Goal: Task Accomplishment & Management: Use online tool/utility

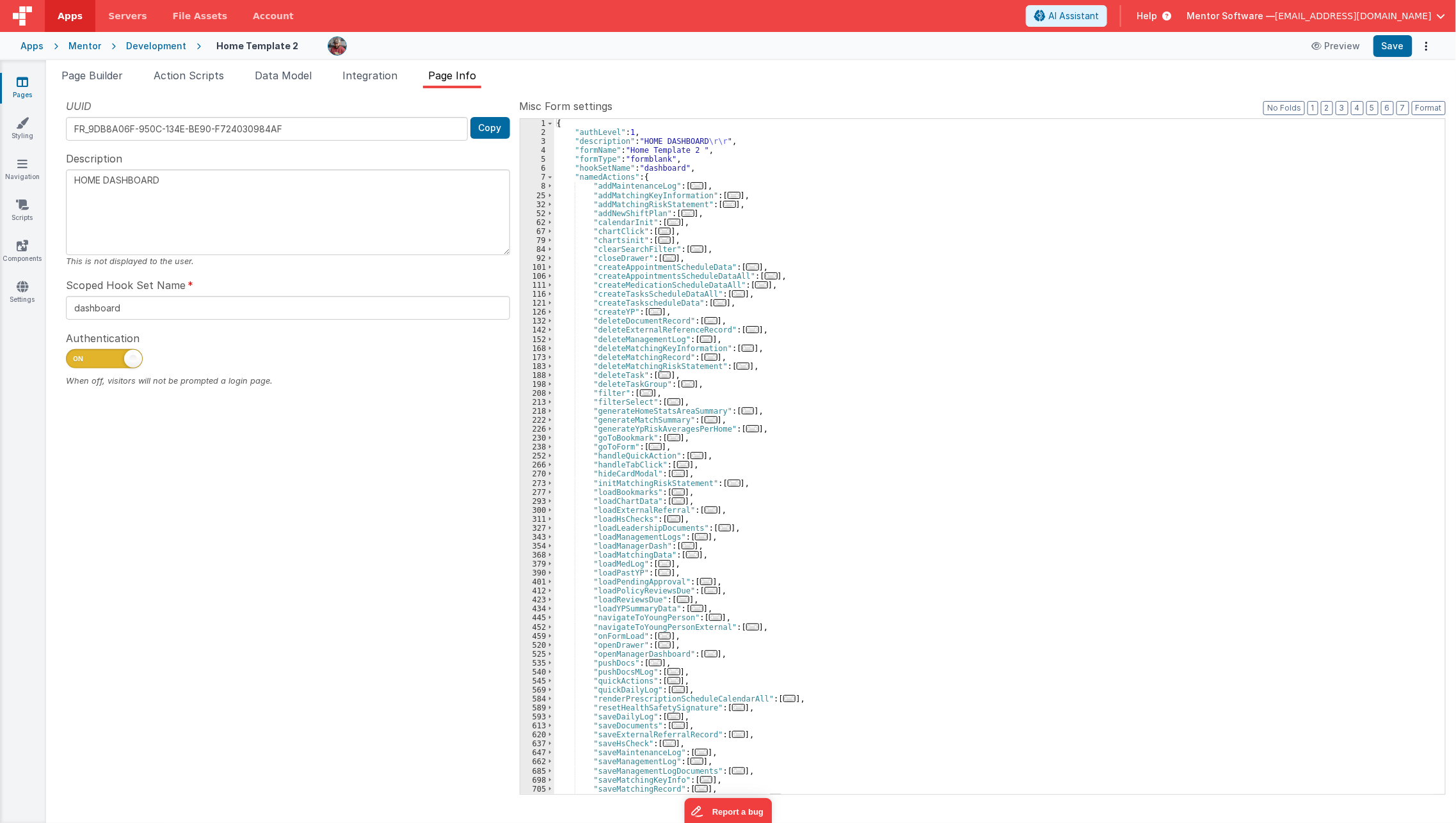
click at [19, 87] on link "Pages" at bounding box center [22, 88] width 46 height 25
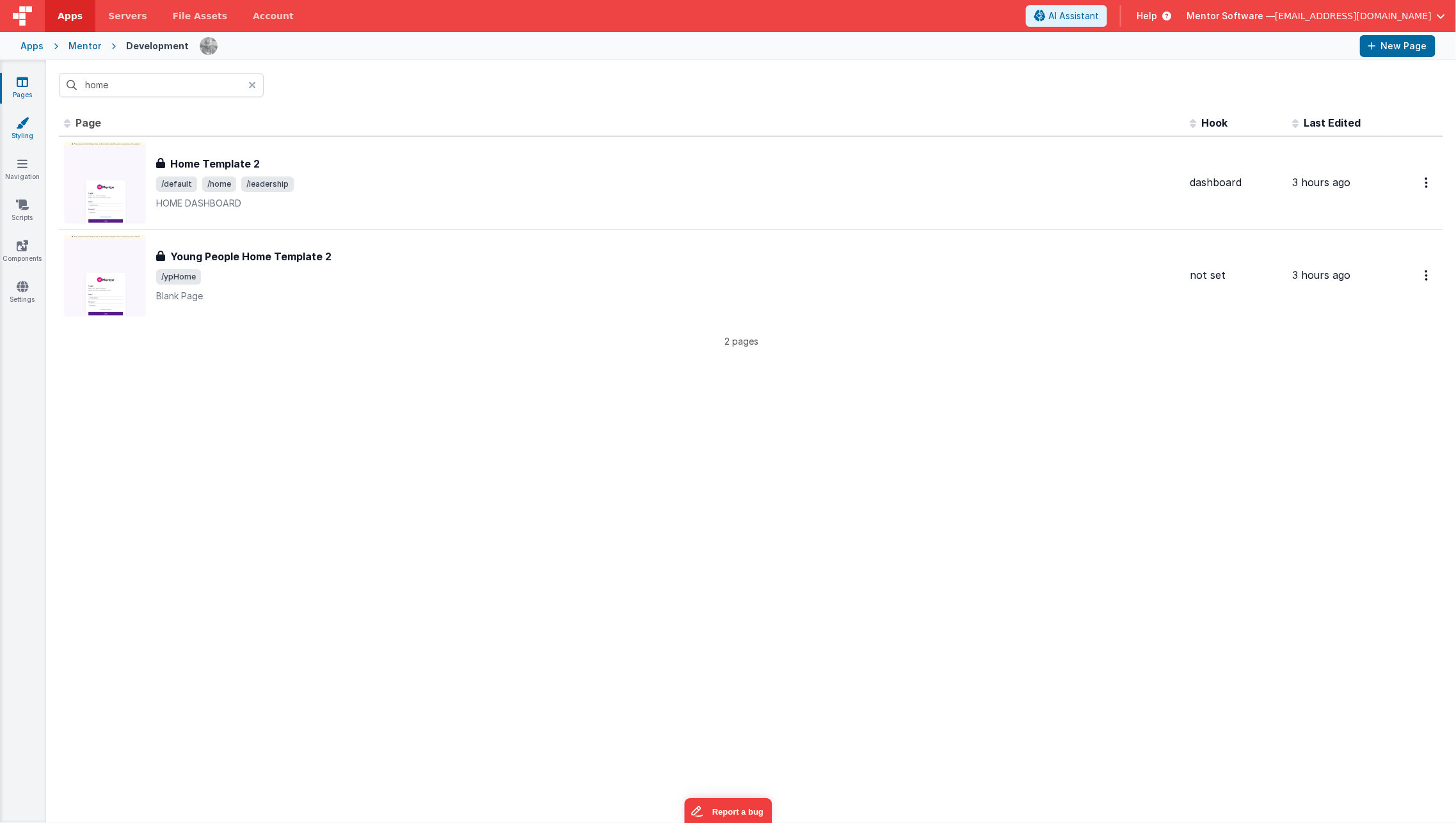
click at [31, 130] on link "Styling" at bounding box center [22, 128] width 46 height 25
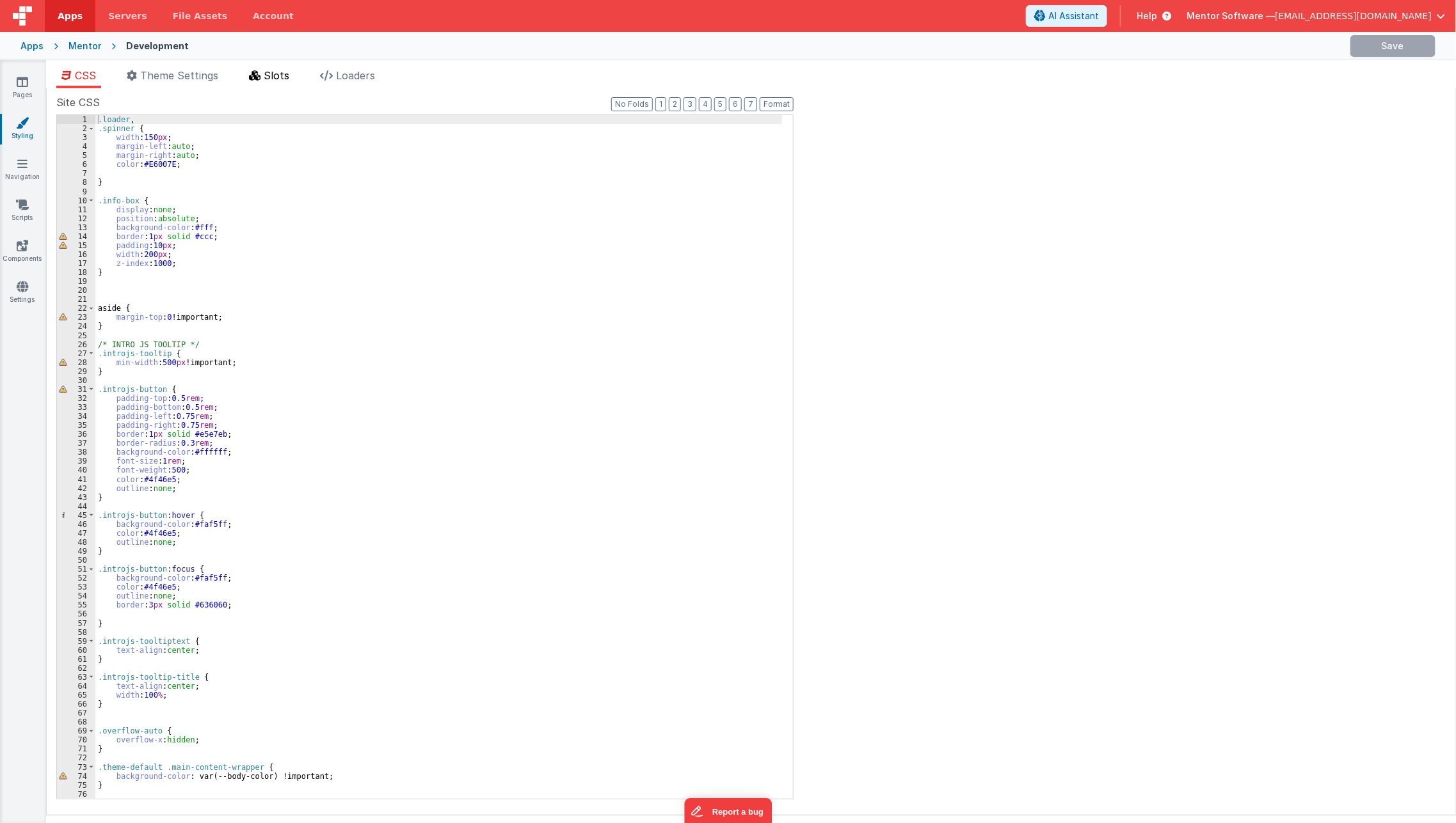
click at [278, 74] on span "Slots" at bounding box center [276, 76] width 25 height 13
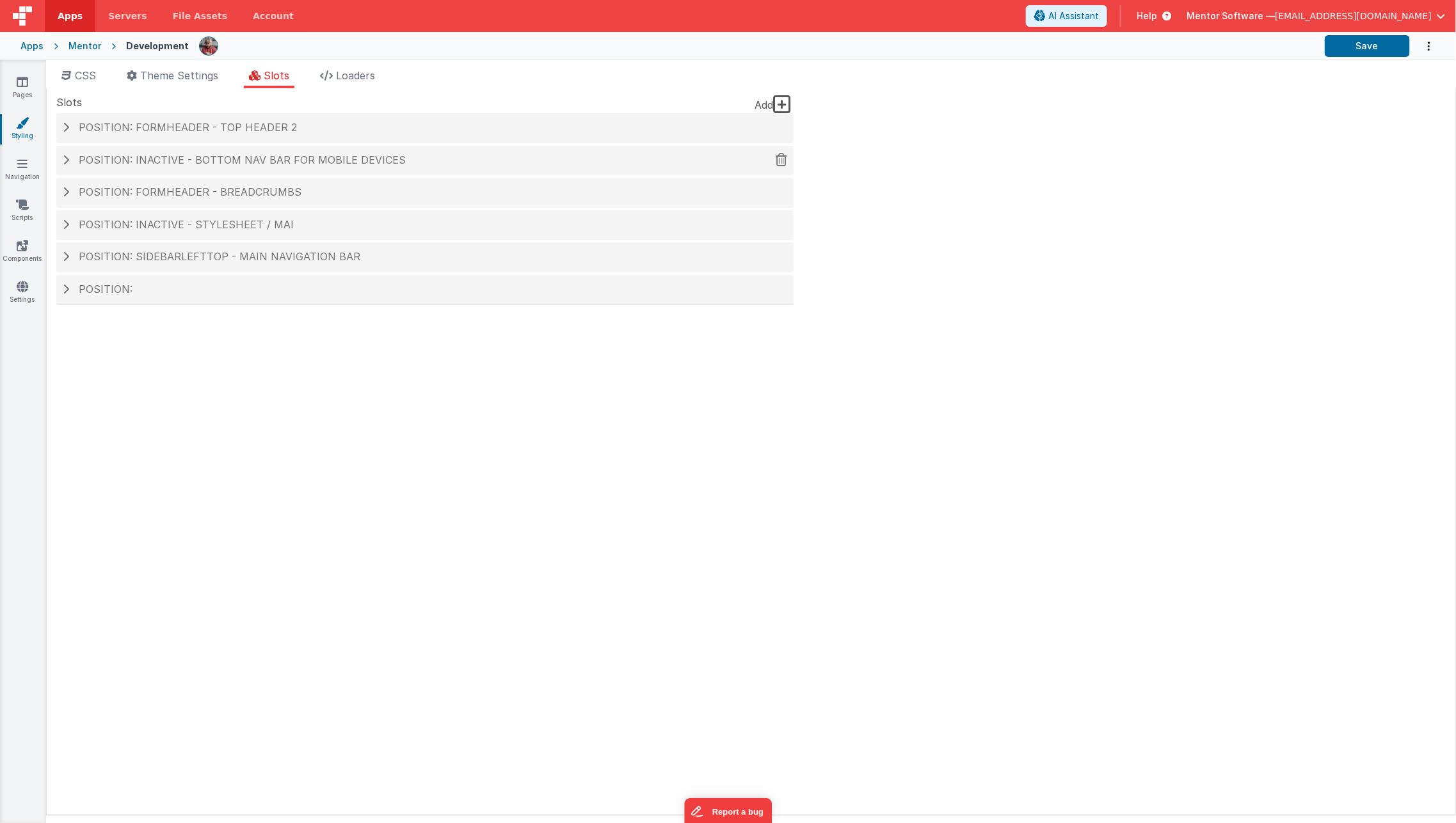
click at [264, 152] on div "Position: inactive - Bottom Nav Bar for Mobile Devices" at bounding box center [425, 160] width 737 height 29
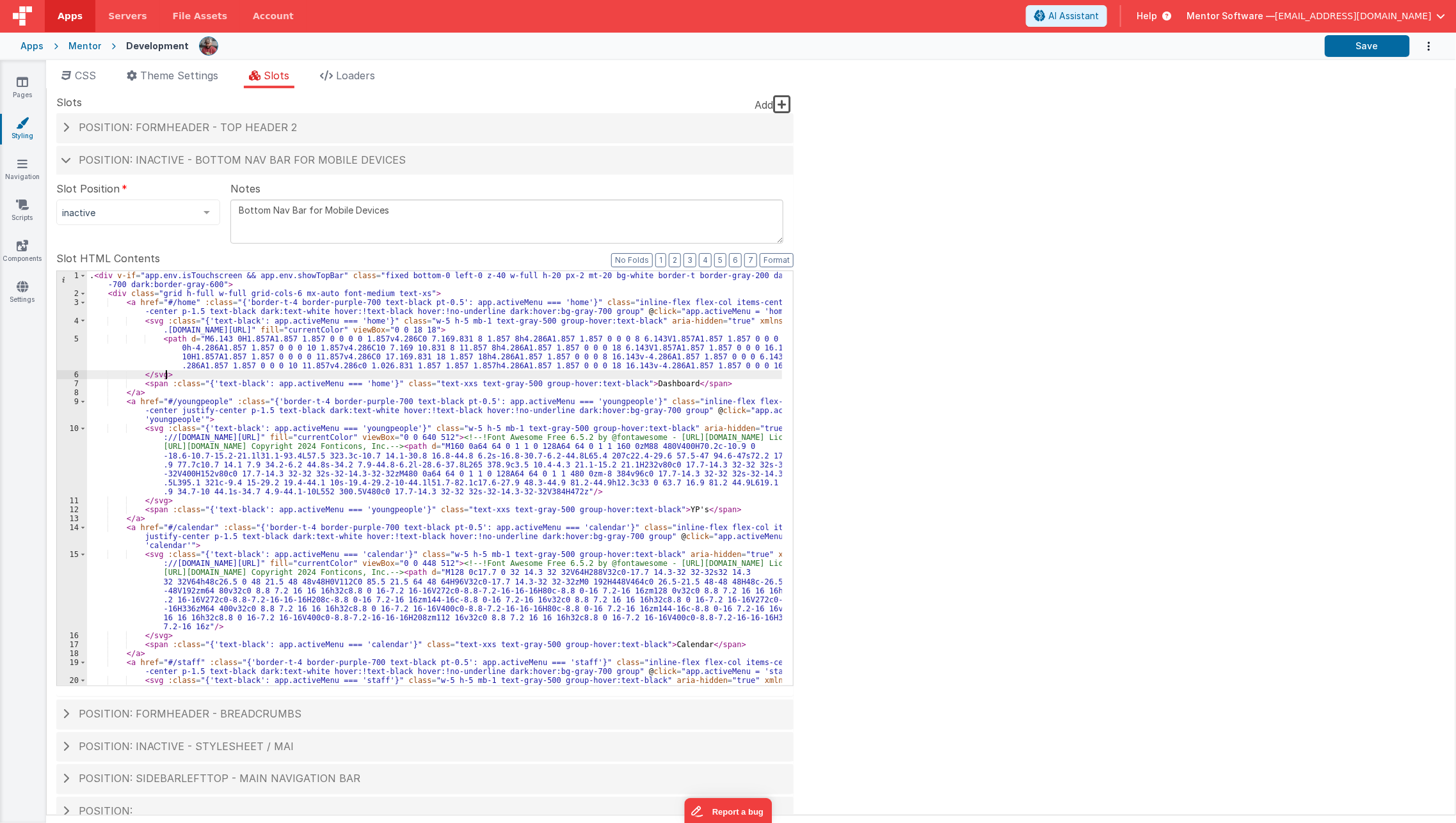
click at [313, 374] on div ". < div v-if = "app.env.isTouchscreen && app.env.showTopBar" class = "fixed bot…" at bounding box center [435, 496] width 696 height 451
click at [334, 123] on h4 "Position: formHeader - top header 2" at bounding box center [425, 127] width 725 height 11
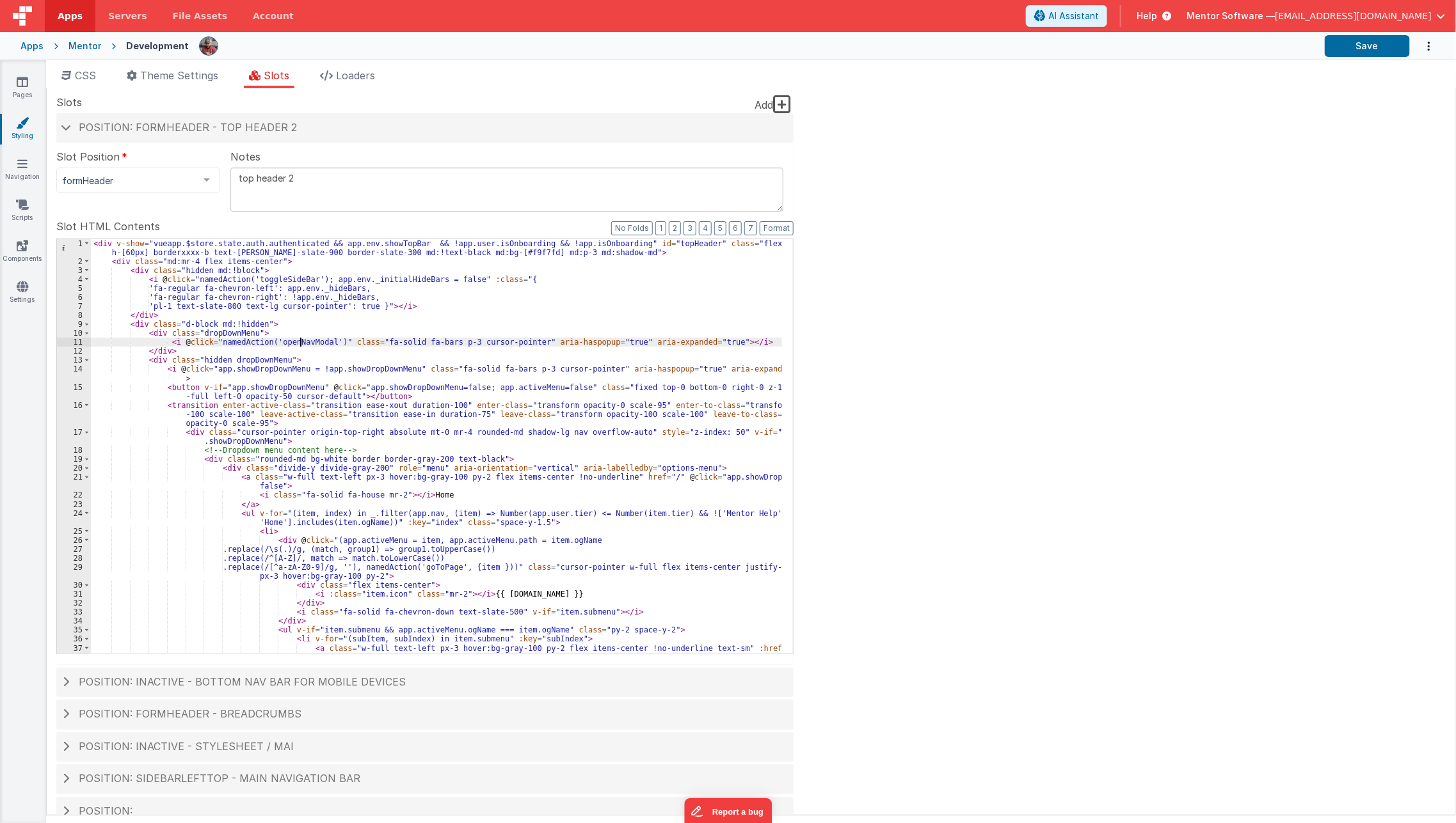
click at [301, 346] on div "< div v-show = "vueapp.$store.state.auth.authenticated && app.env.showTopBar &&…" at bounding box center [437, 460] width 692 height 442
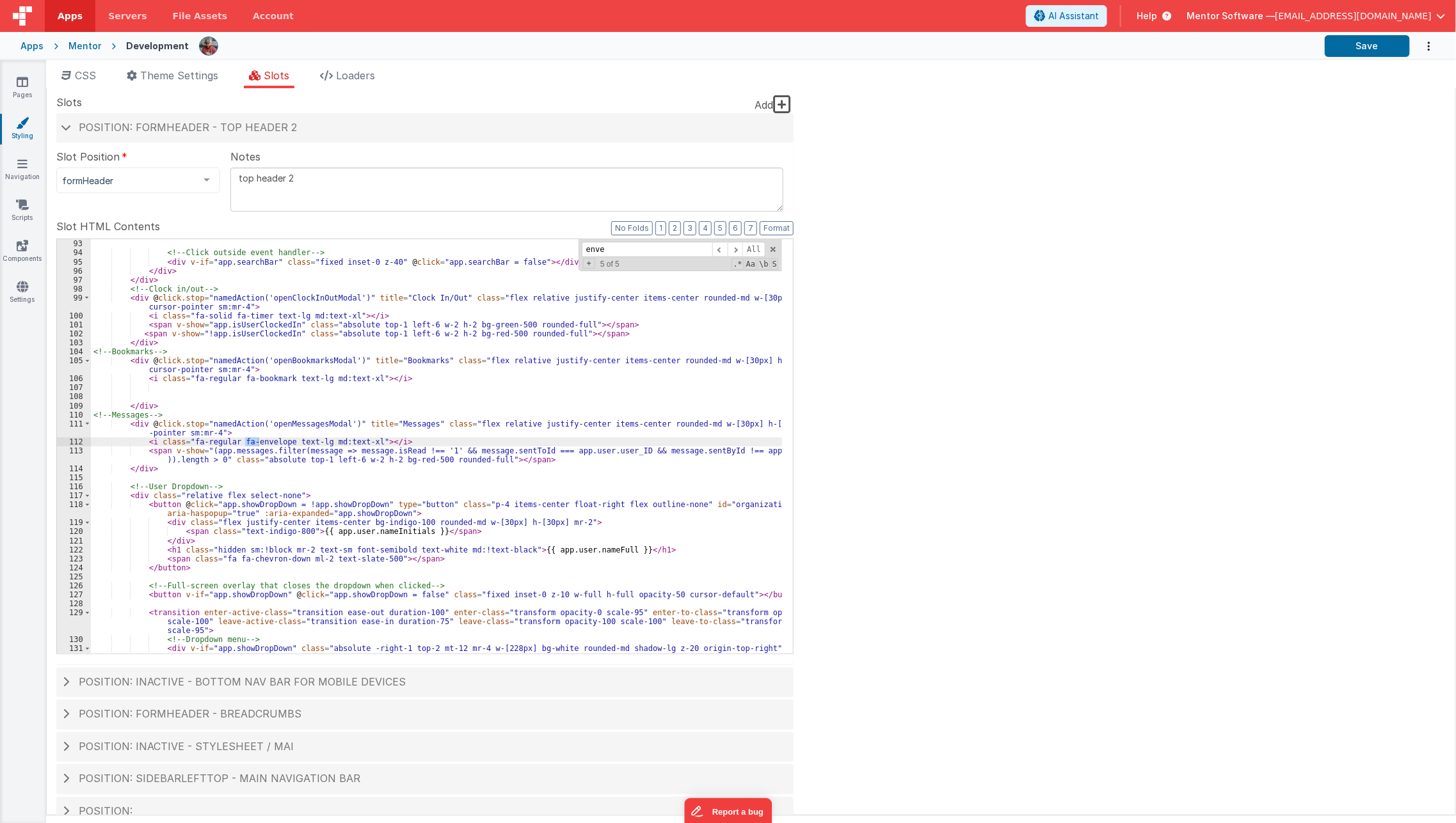
scroll to position [972, 0]
type input "envelope"
click at [143, 436] on div "</ div > <!-- Click outside event handler --> < div v-if = "app.searchBar" clas…" at bounding box center [437, 452] width 692 height 442
click at [141, 374] on div "</ div > <!-- Click outside event handler --> < div v-if = "app.searchBar" clas…" at bounding box center [437, 452] width 692 height 442
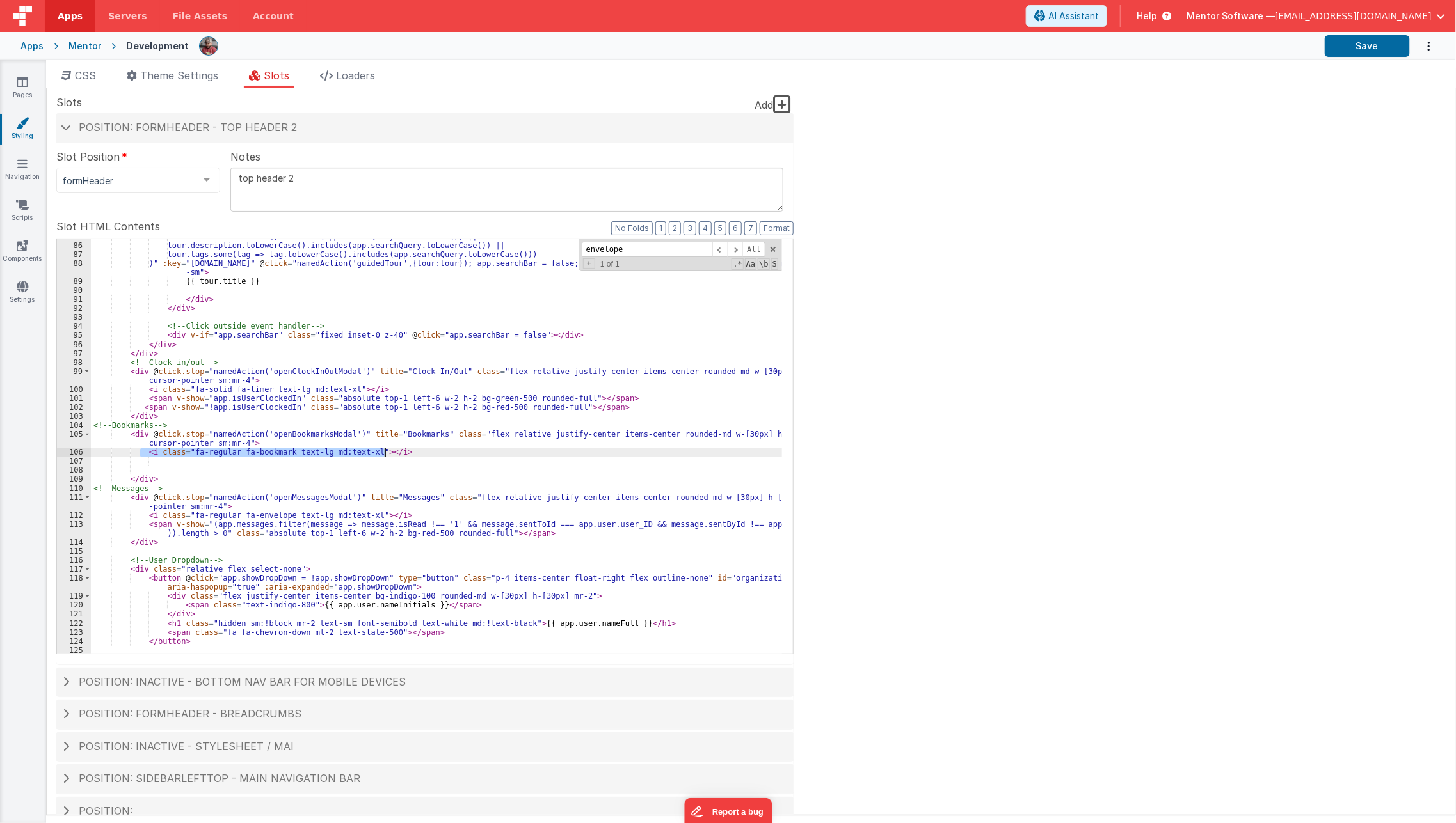
scroll to position [896, 0]
click at [138, 394] on div "tour.title.toLowerCase().includes(app.searchQuery.toLowerCase()) || tour.descri…" at bounding box center [437, 450] width 692 height 433
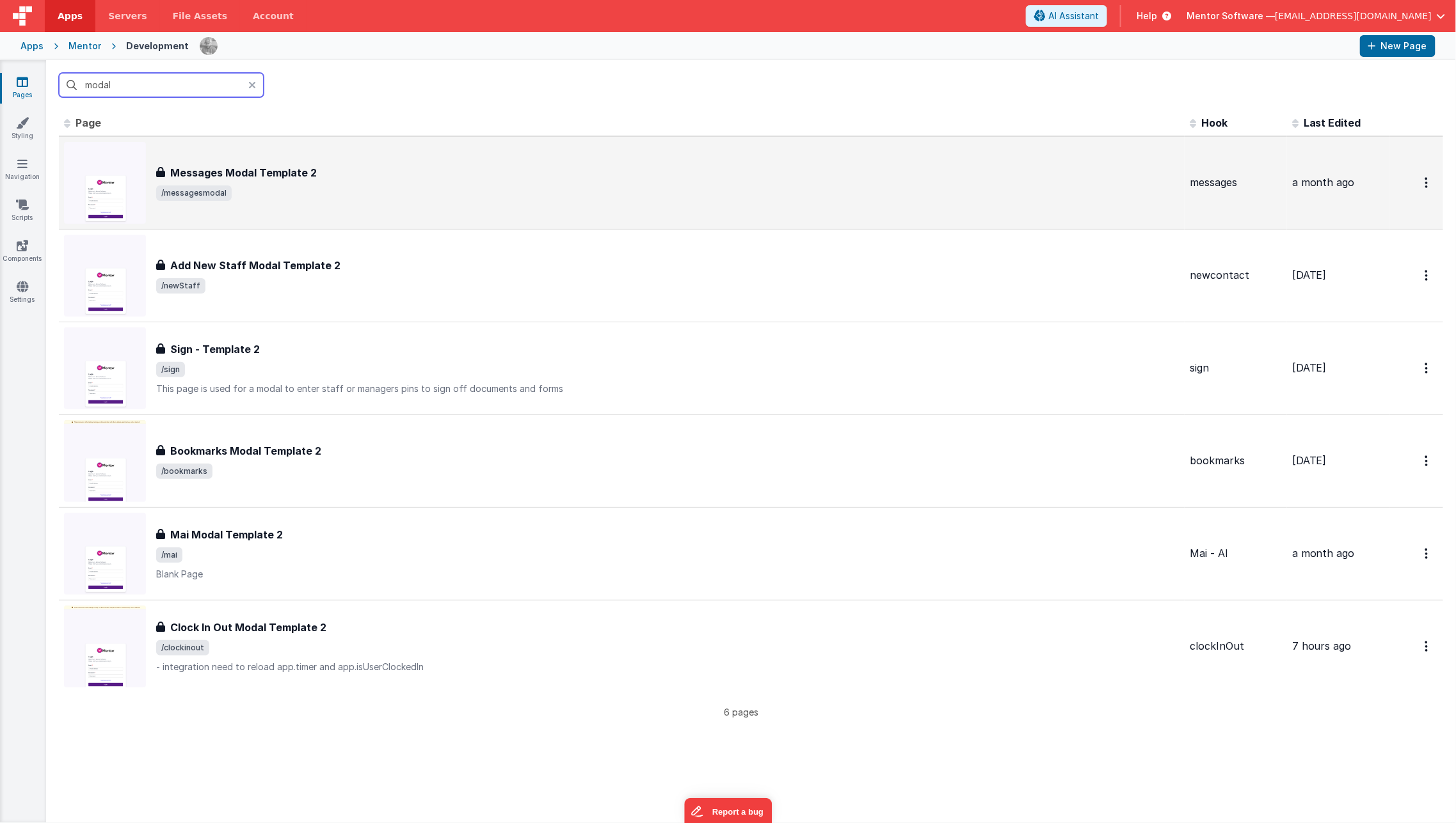
type input "modal"
click at [222, 154] on div "Messages Modal Template 2 Messages Modal Template 2 /messagesmodal" at bounding box center [621, 183] width 1115 height 82
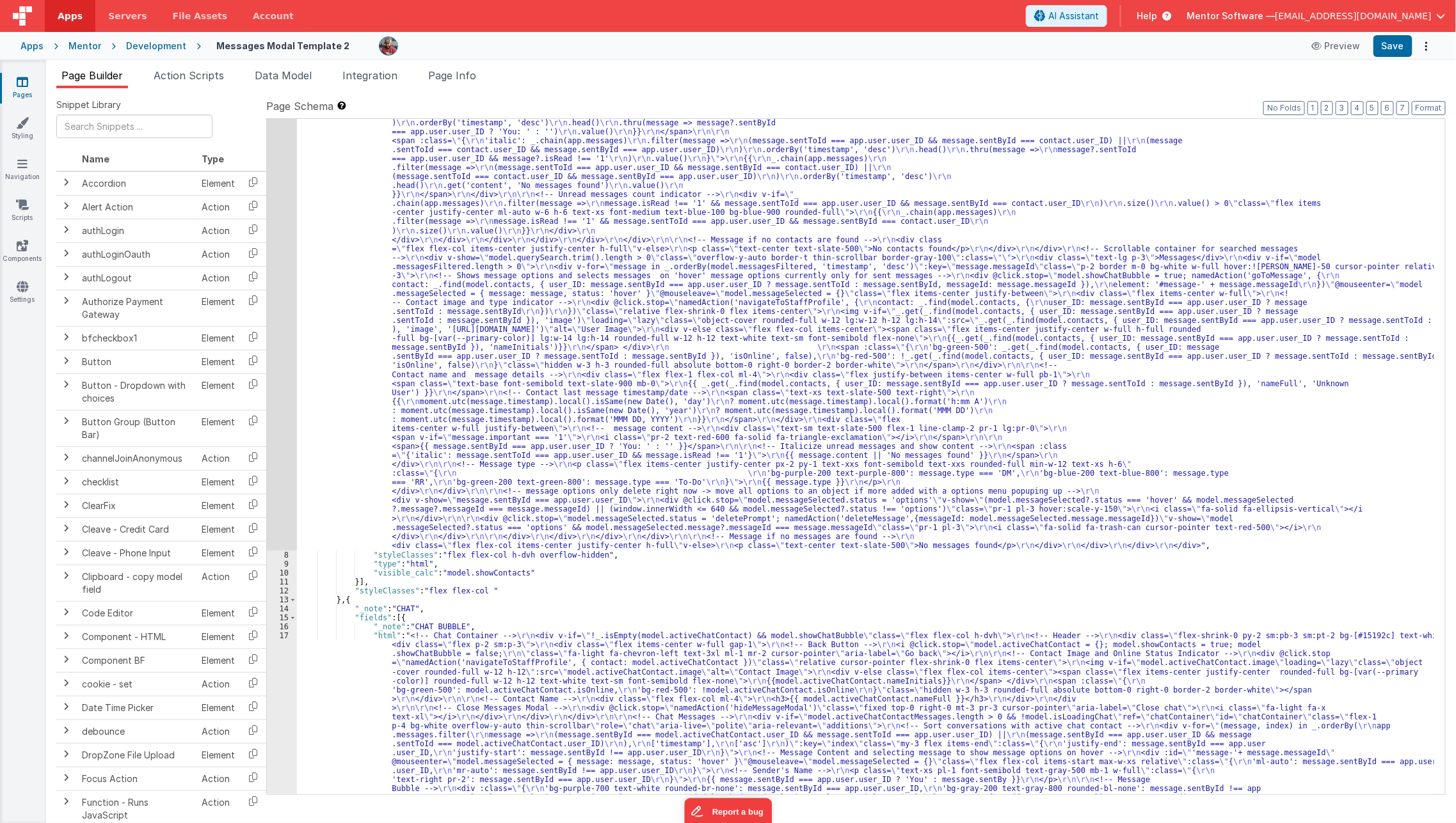
scroll to position [387, 0]
click at [279, 325] on div "7" at bounding box center [282, 168] width 30 height 765
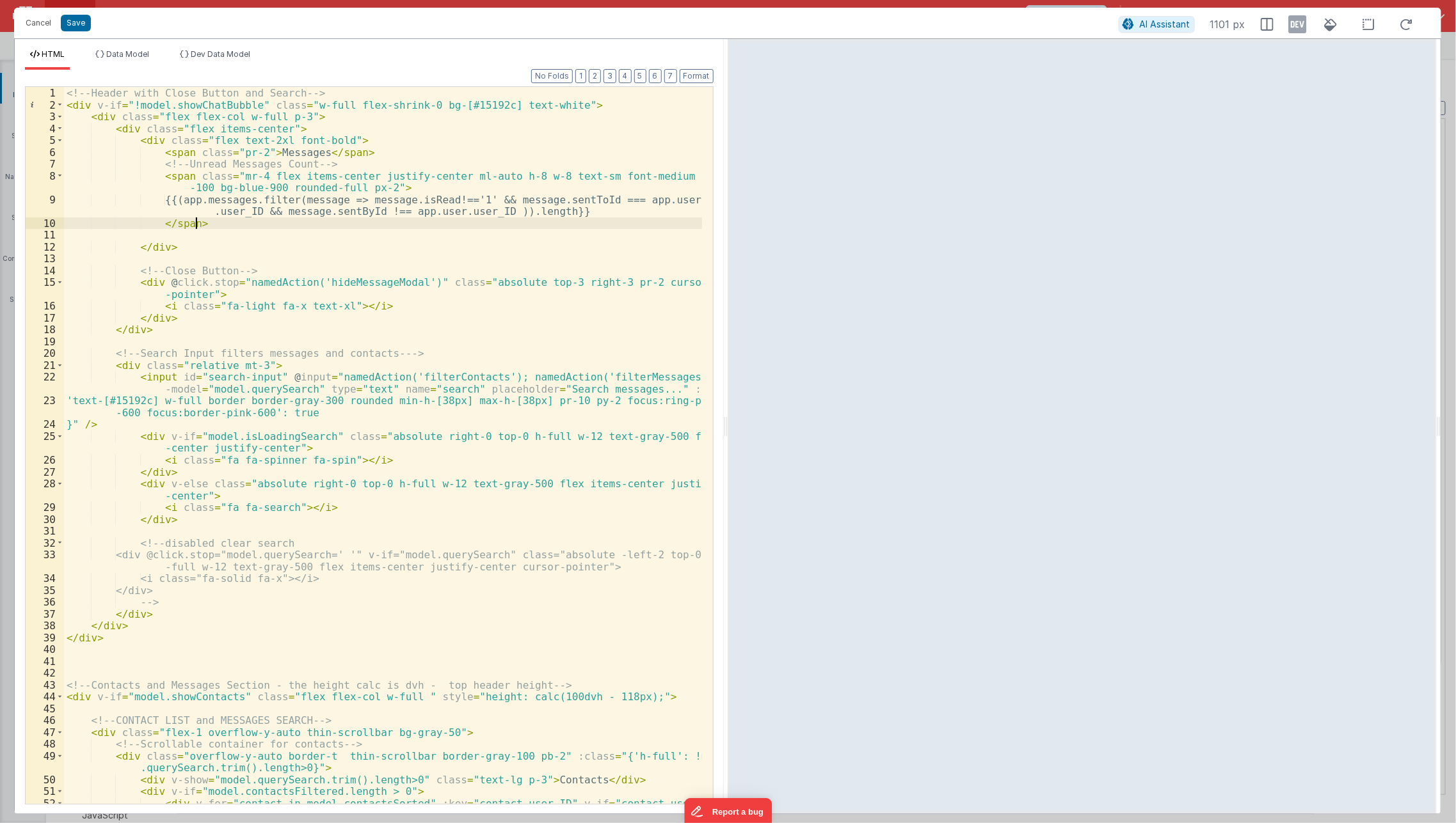
click at [208, 219] on div "<!-- Header with Close Button and Search --> < div v-if = "!model.showChatBubbl…" at bounding box center [383, 464] width 638 height 754
click at [166, 194] on div "<!-- Header with Close Button and Search --> < div v-if = "!model.showChatBubbl…" at bounding box center [383, 464] width 638 height 754
click at [255, 148] on div "<!-- Header with Close Button and Search --> < div v-if = "!model.showChatBubbl…" at bounding box center [383, 464] width 638 height 754
paste textarea
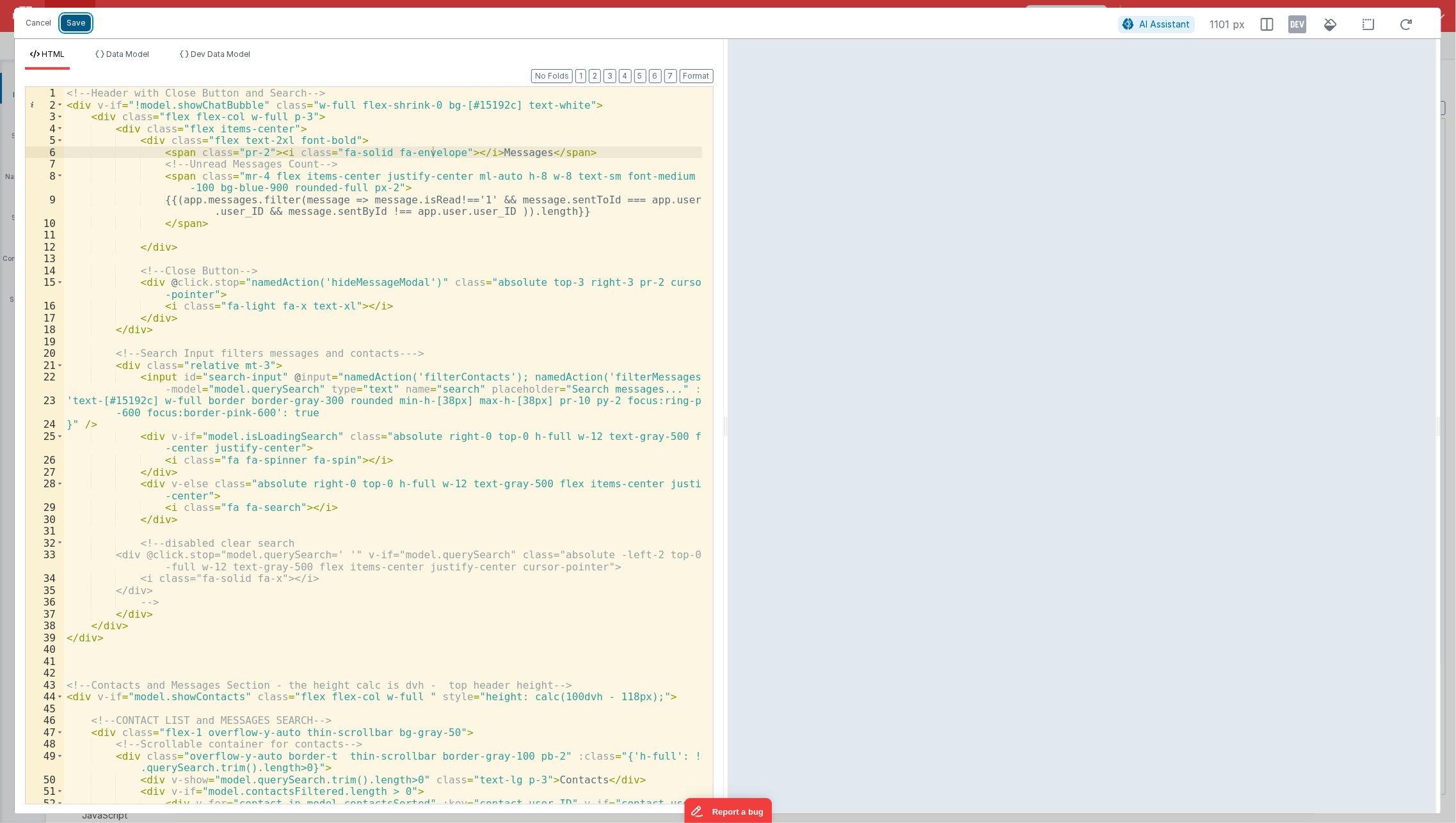
click at [83, 24] on button "Save" at bounding box center [76, 23] width 30 height 17
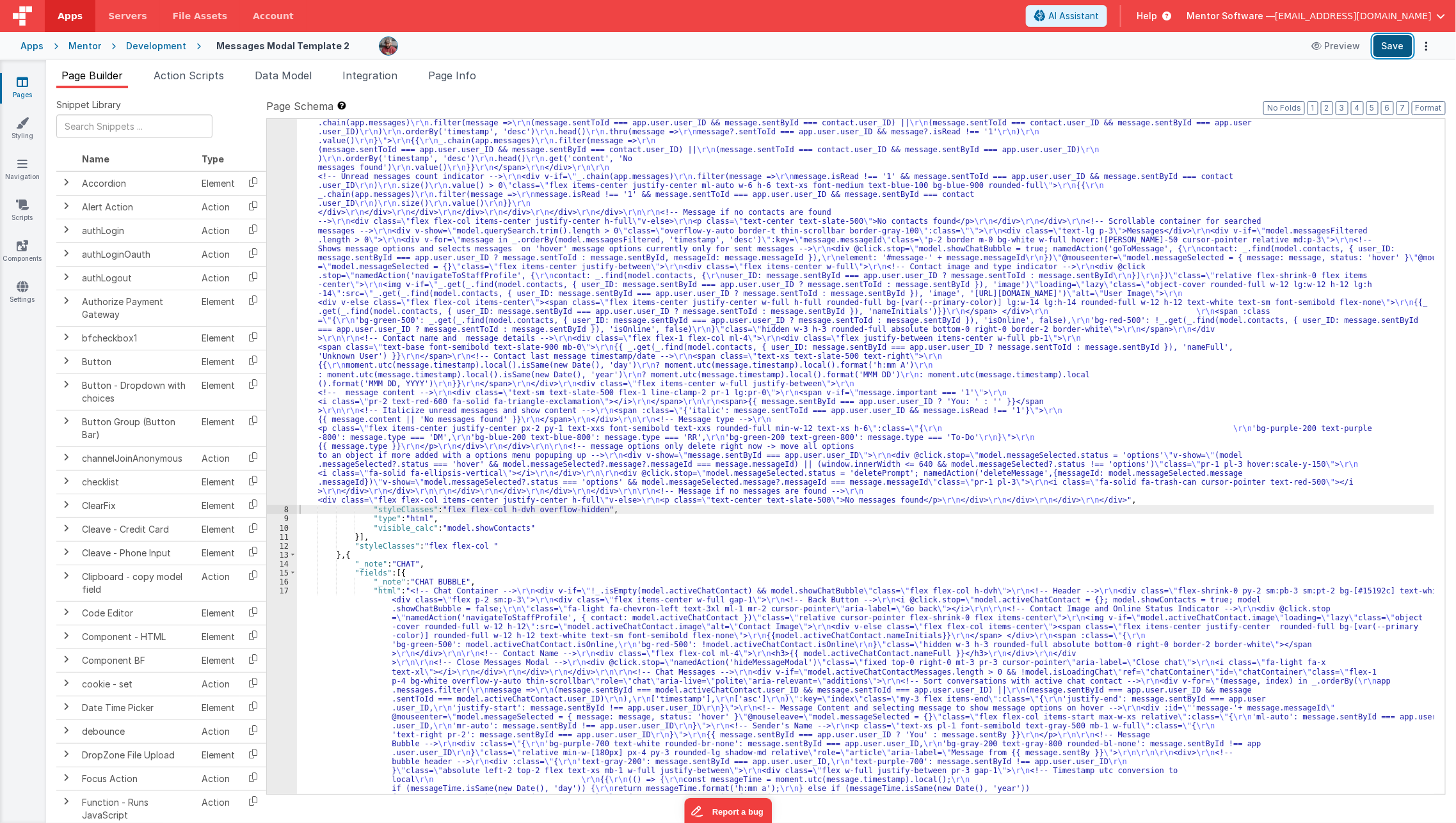
click at [1385, 53] on button "Save" at bounding box center [1393, 46] width 39 height 22
click at [19, 80] on icon at bounding box center [23, 82] width 11 height 13
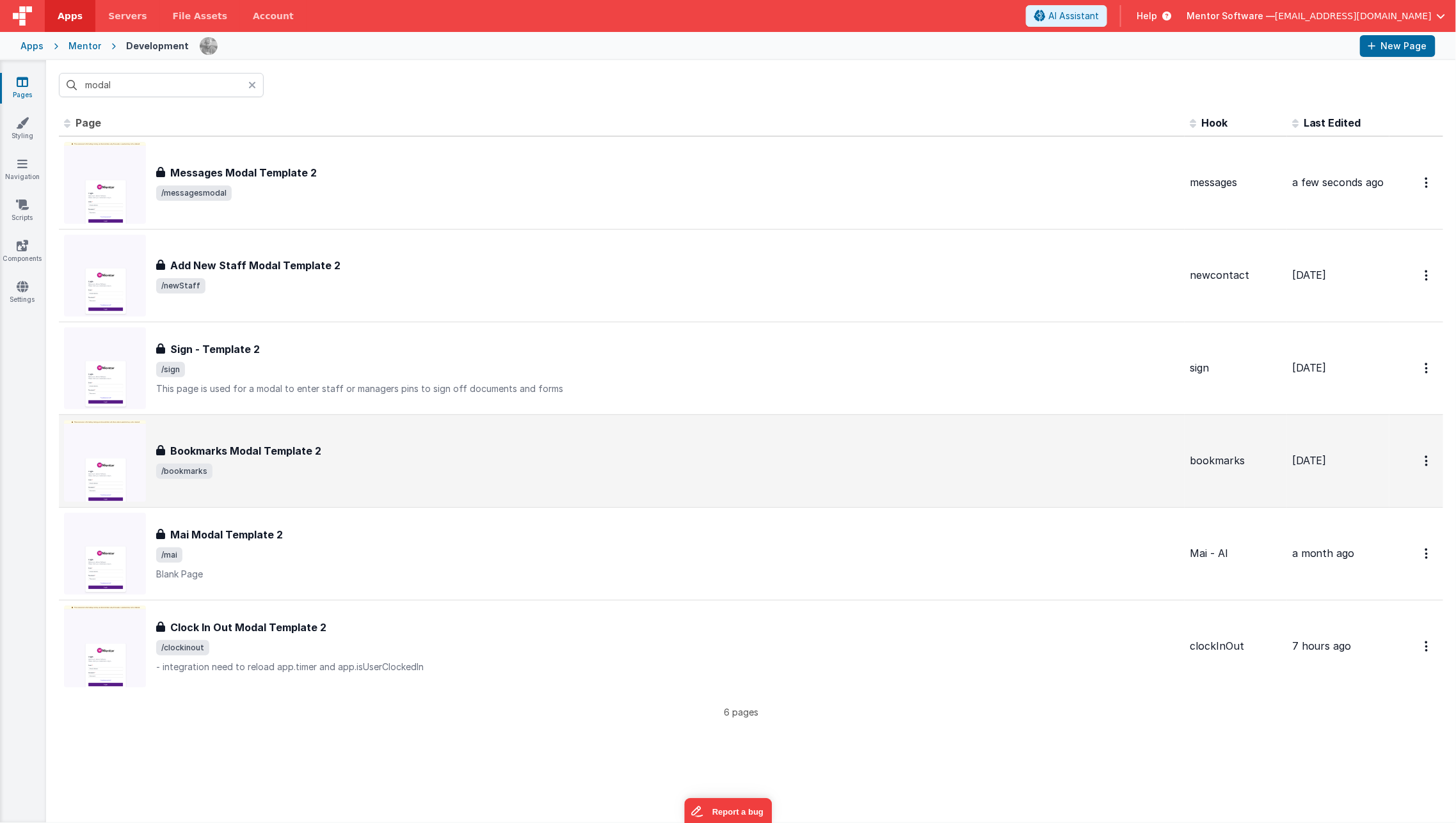
click at [263, 476] on span "/bookmarks" at bounding box center [668, 471] width 1023 height 15
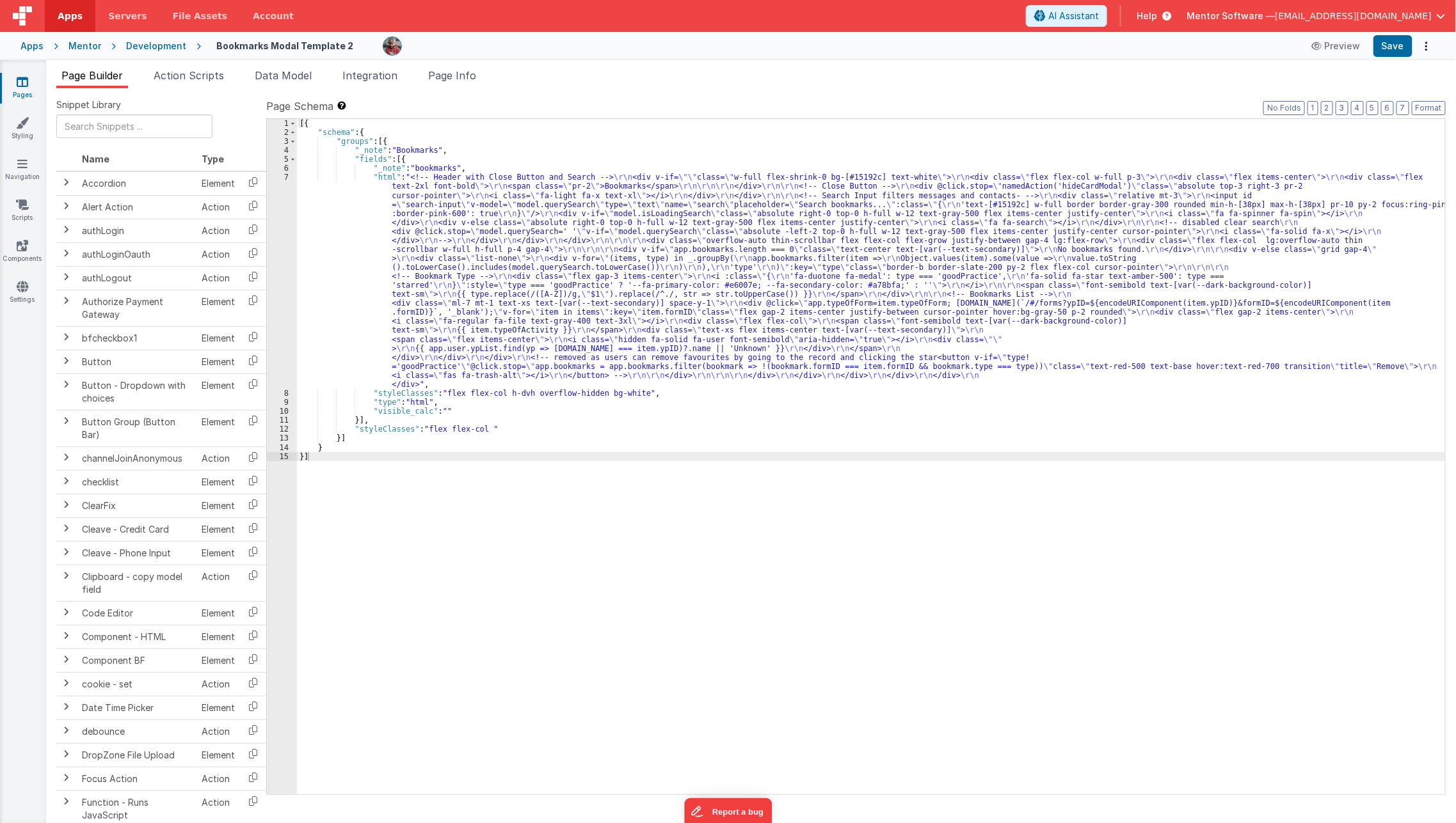
click at [372, 263] on div "[{ "schema" : { "groups" : [{ "_note" : "Bookmarks" , "fields" : [{ "_note" : "…" at bounding box center [871, 466] width 1148 height 694
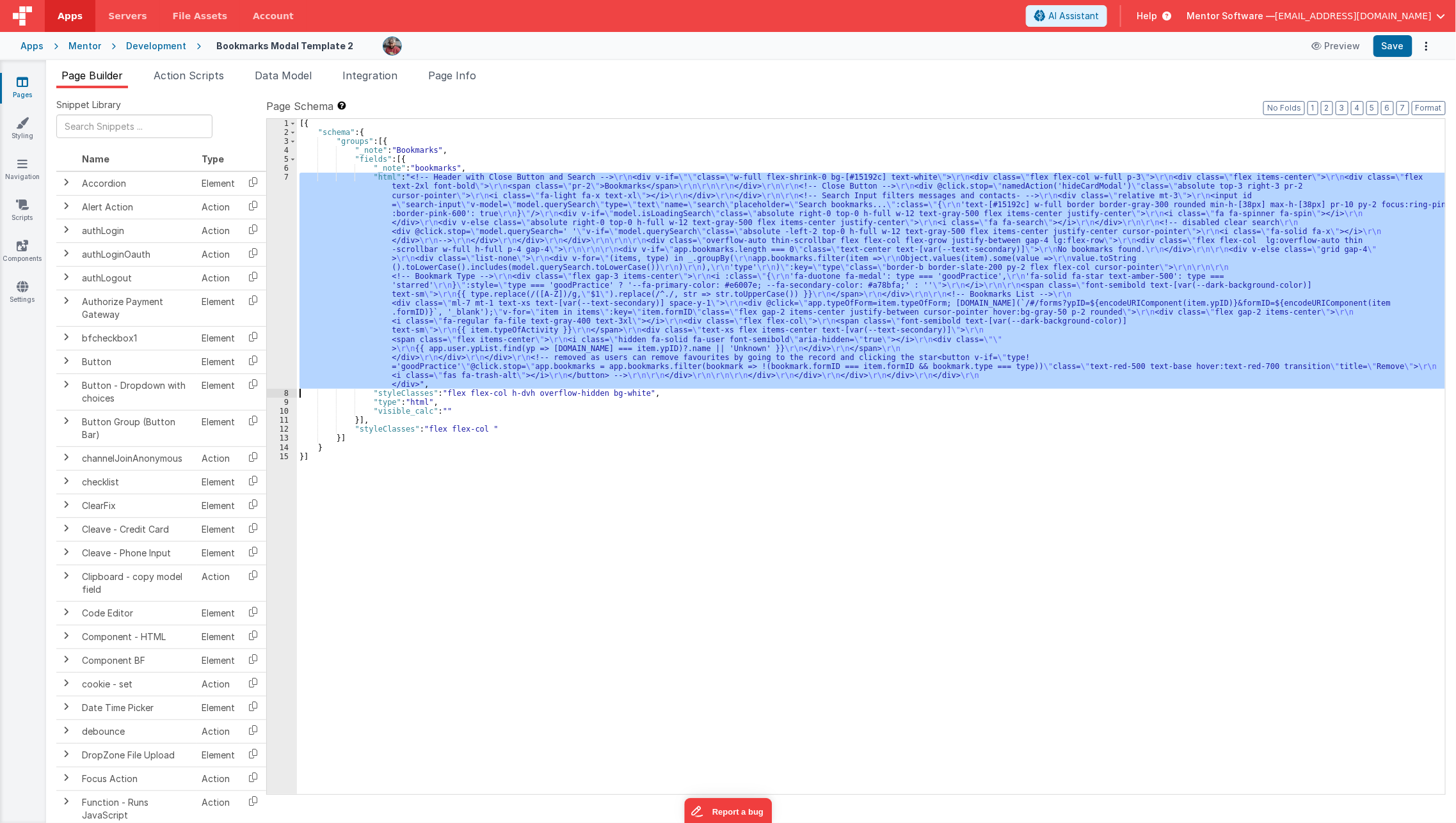
click at [272, 295] on div "7" at bounding box center [282, 280] width 30 height 217
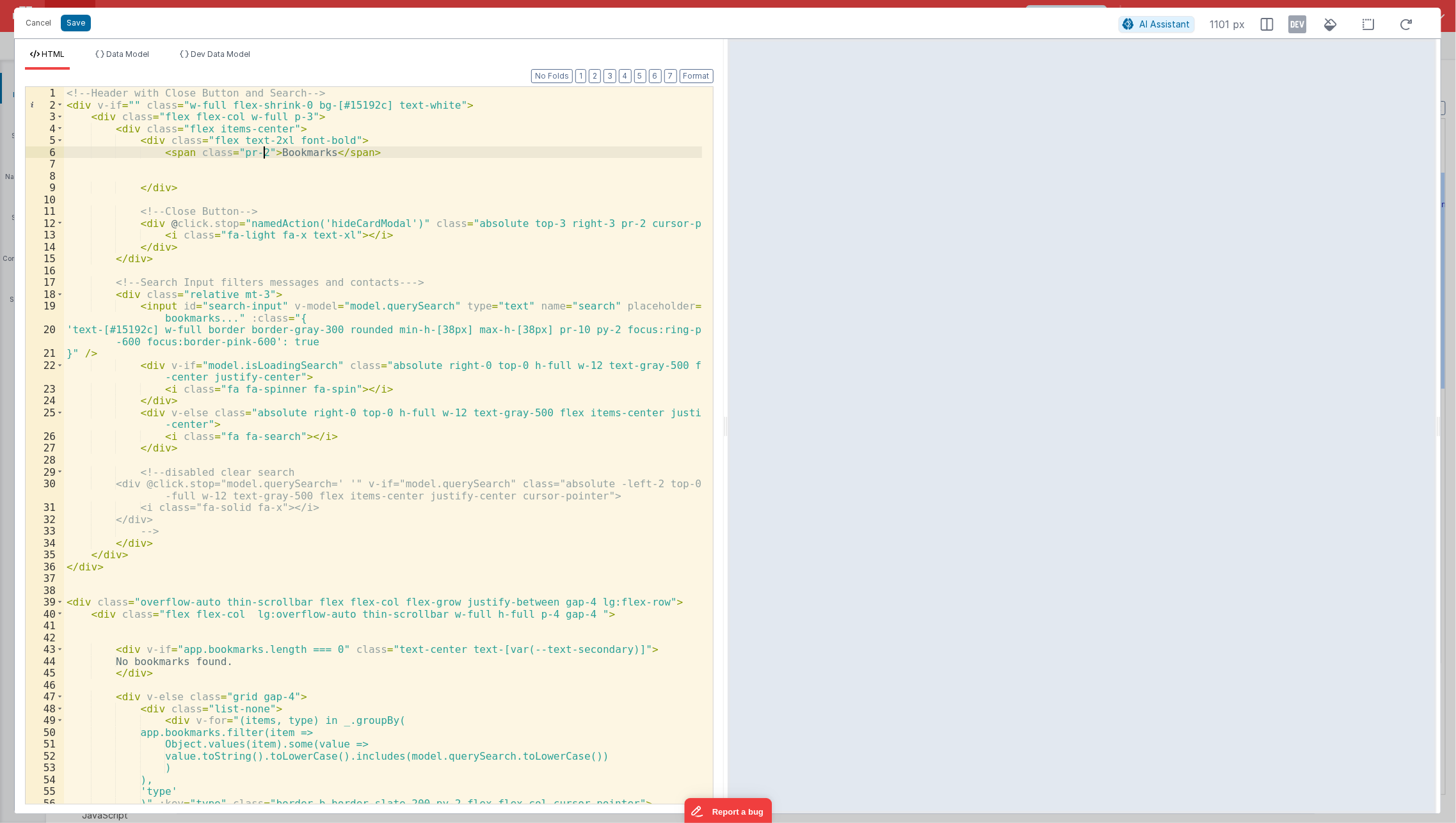
click at [264, 154] on div "<!-- Header with Close Button and Search --> < div v-if = "" class = "w-full fl…" at bounding box center [383, 457] width 638 height 741
click at [364, 157] on div "<!-- Header with Close Button and Search --> < div v-if = "" class = "w-full fl…" at bounding box center [383, 457] width 638 height 741
click at [542, 152] on div "<!-- Header with Close Button and Search --> < div v-if = "" class = "w-full fl…" at bounding box center [383, 457] width 638 height 741
click at [75, 22] on button "Save" at bounding box center [76, 23] width 30 height 17
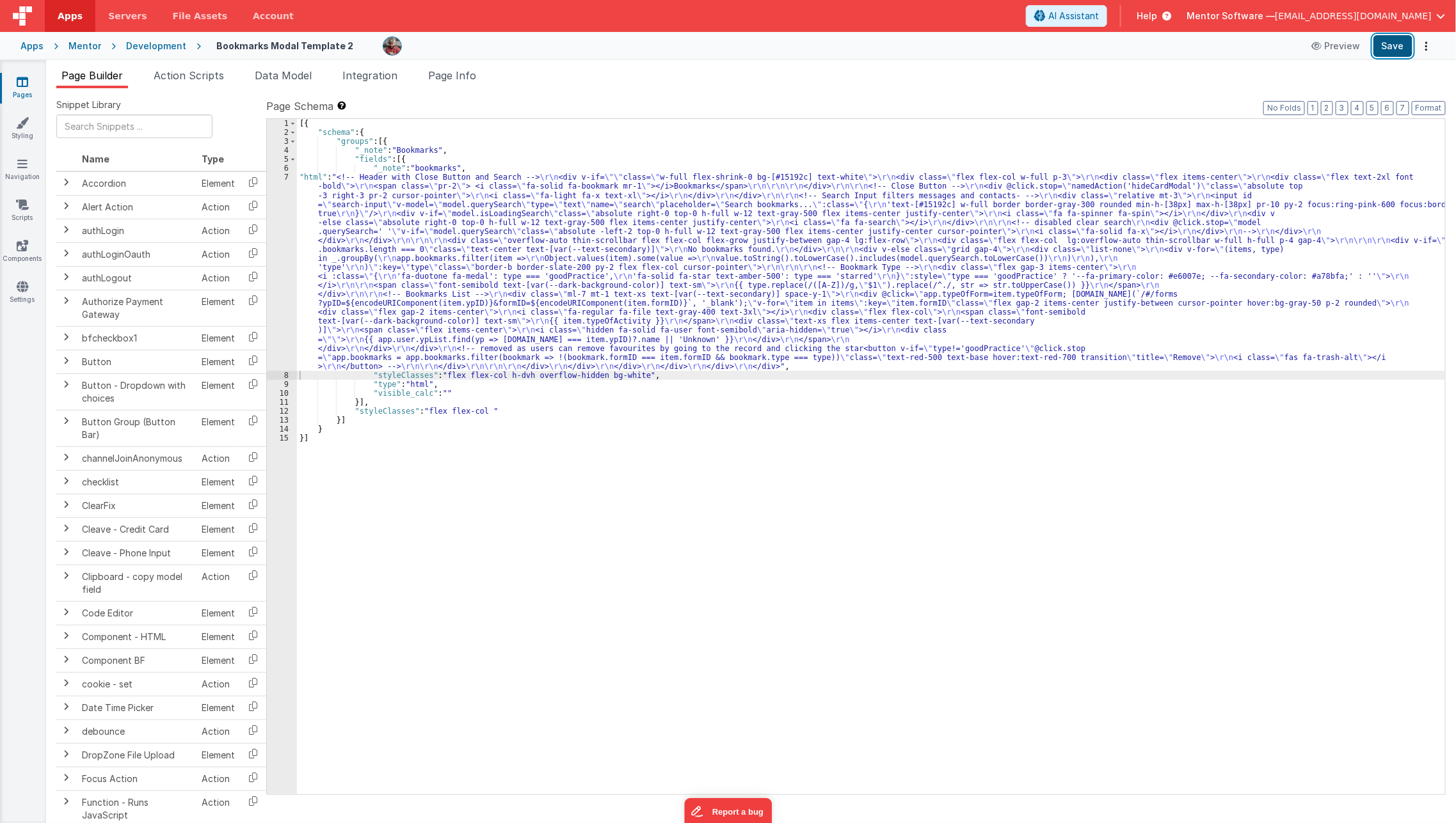
click at [1401, 39] on button "Save" at bounding box center [1393, 46] width 39 height 22
click at [357, 241] on div "[{ "schema" : { "groups" : [{ "_note" : "Bookmarks" , "fields" : [{ "_note" : "…" at bounding box center [871, 466] width 1148 height 694
click at [22, 85] on icon at bounding box center [23, 82] width 11 height 13
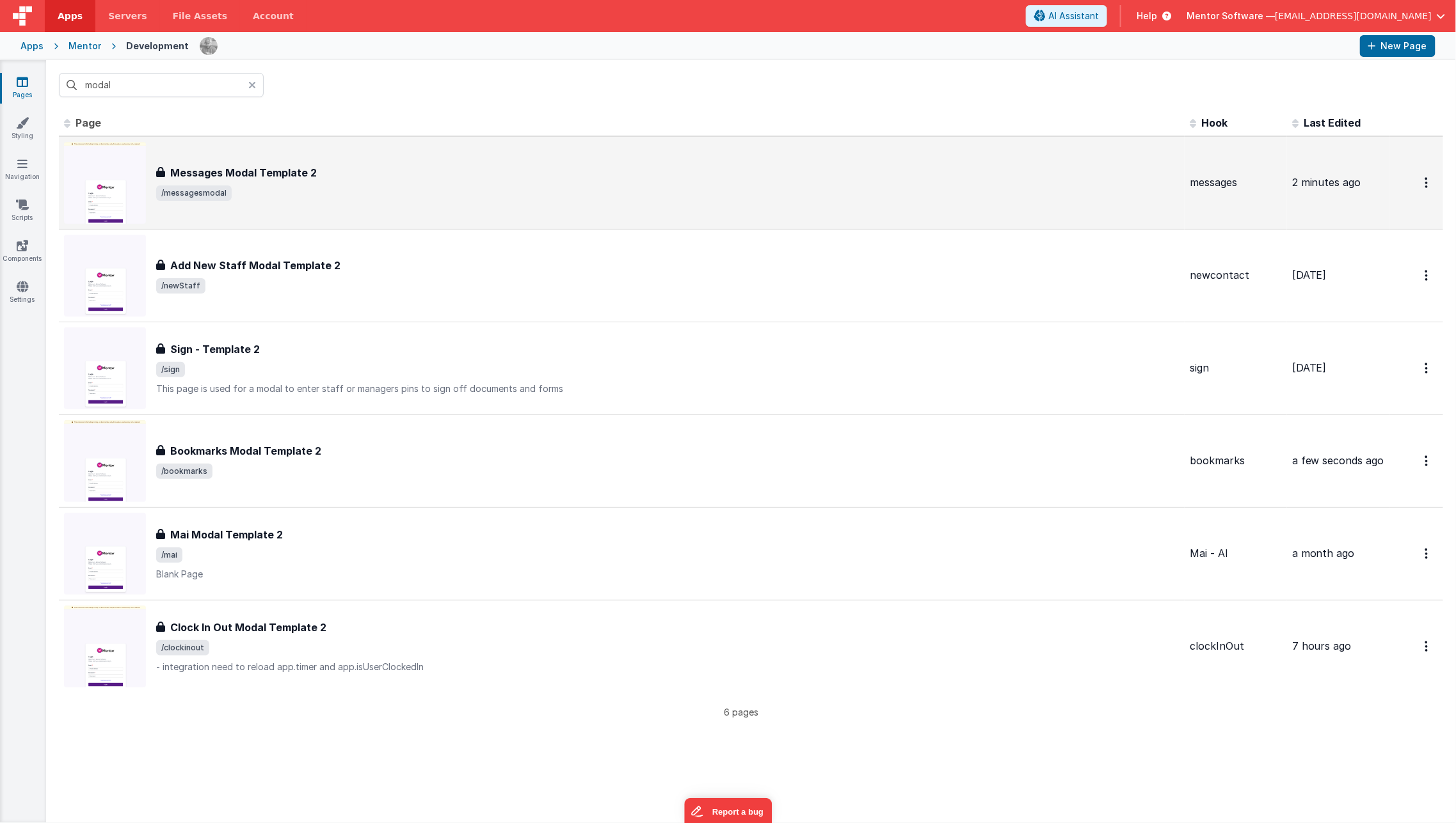
click at [277, 197] on span "/messagesmodal" at bounding box center [668, 193] width 1023 height 15
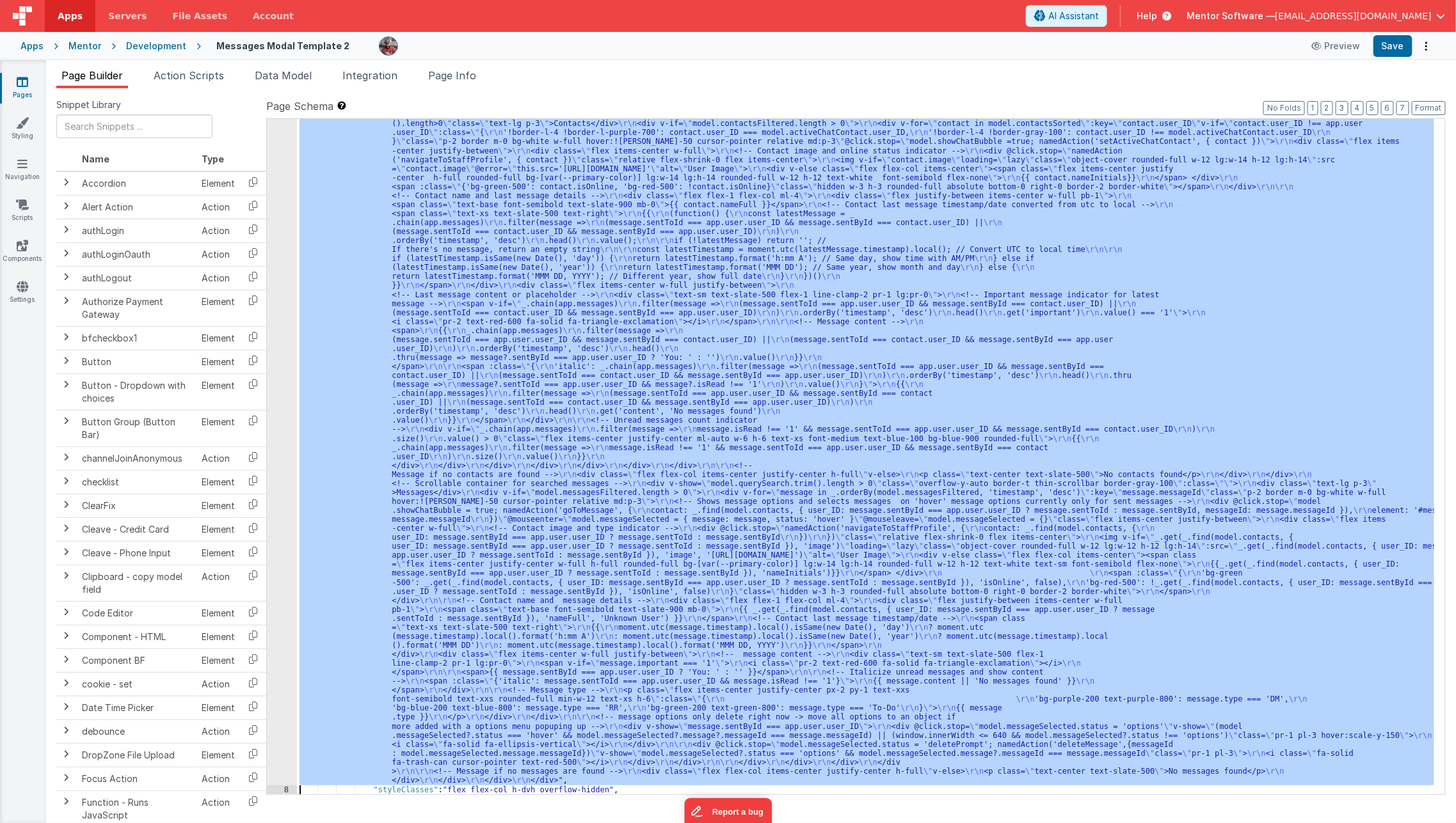
scroll to position [161, 0]
click at [278, 329] on div "7 8 9 10 11 12 13 14 15 16 17 18 19 20 21" at bounding box center [282, 741] width 30 height 1459
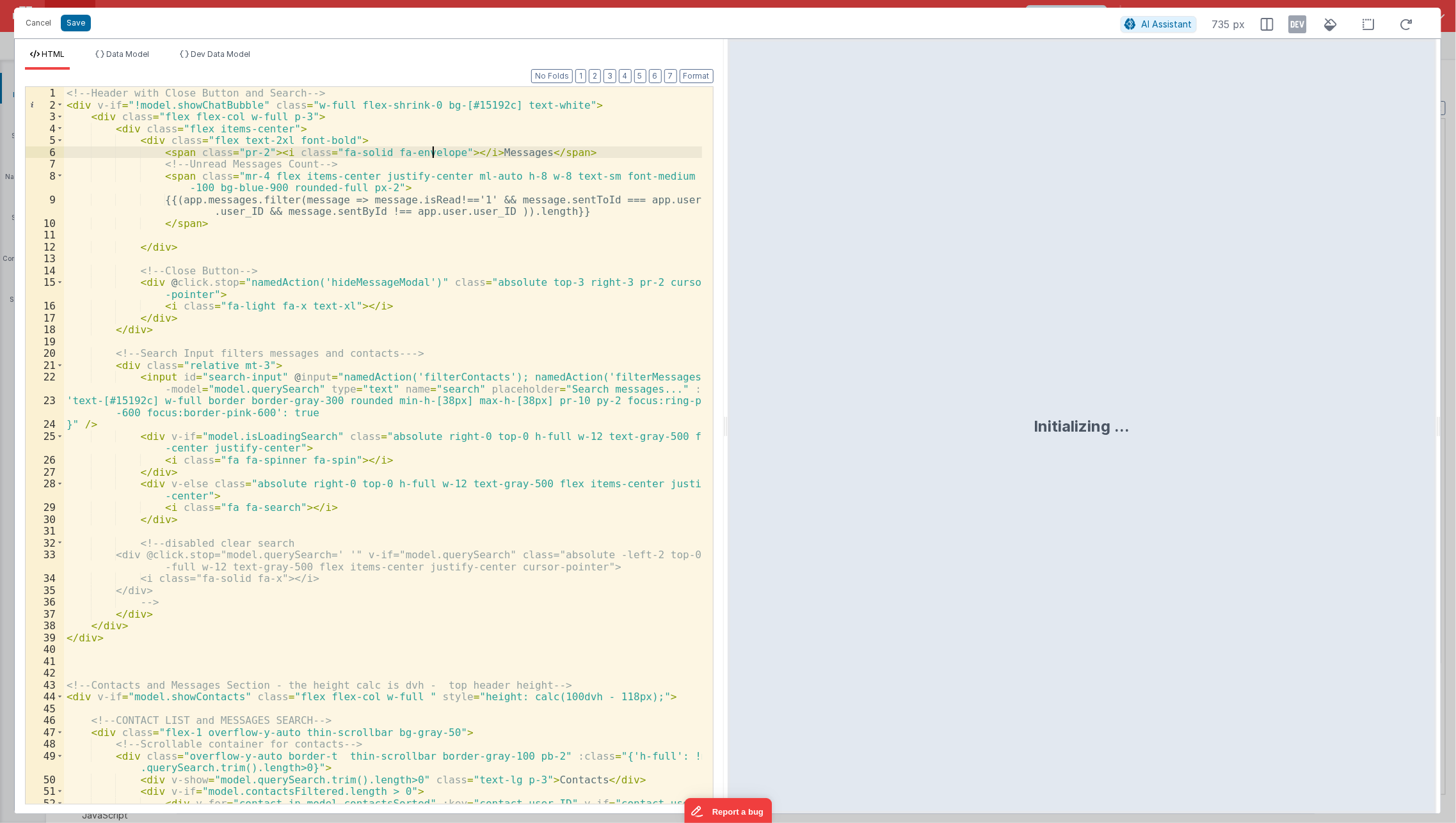
click at [434, 148] on div "<!-- Header with Close Button and Search --> < div v-if = "!model.showChatBubbl…" at bounding box center [383, 464] width 638 height 754
click at [75, 24] on button "Save" at bounding box center [76, 23] width 30 height 17
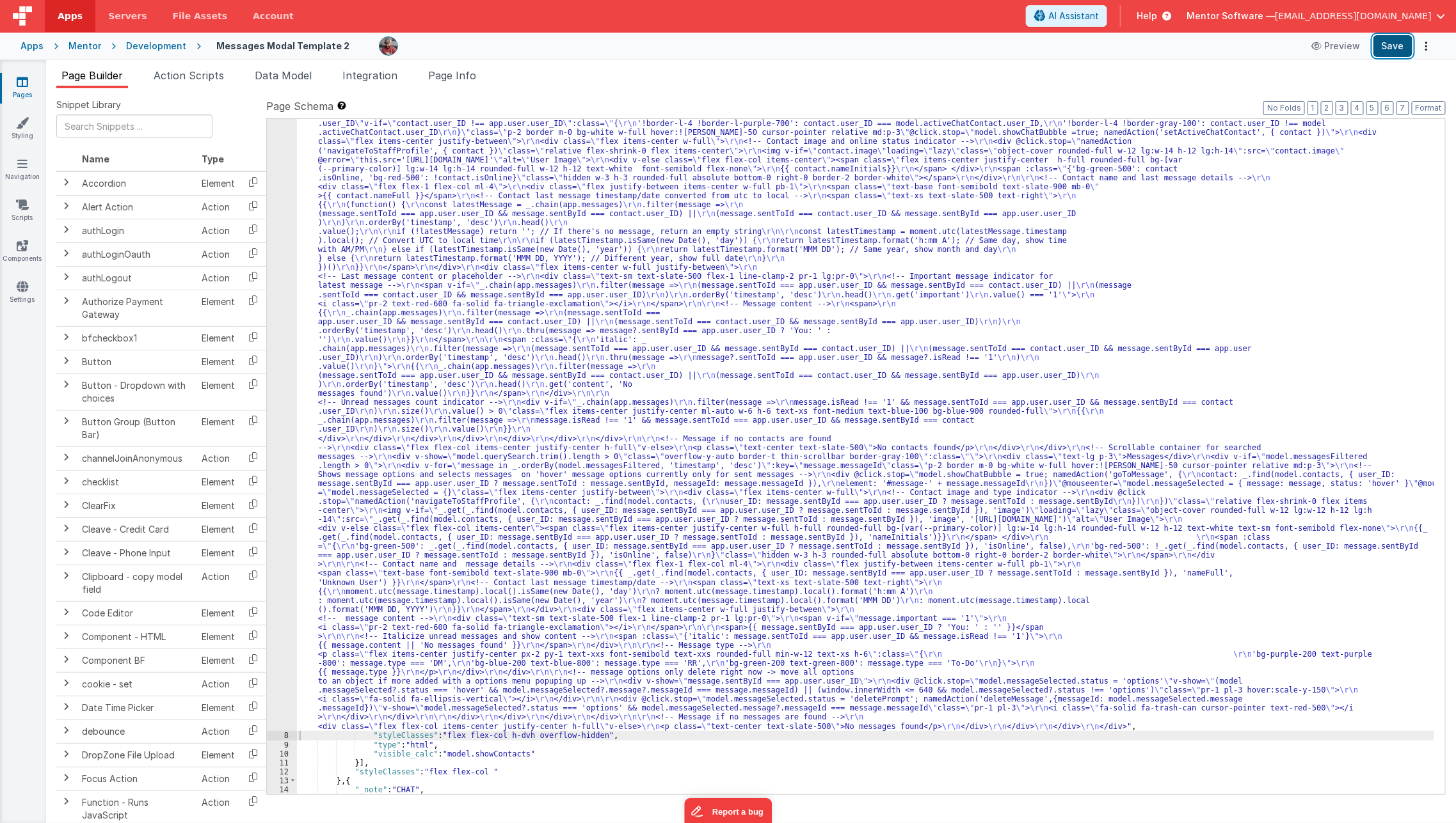
click at [1390, 48] on button "Save" at bounding box center [1393, 46] width 39 height 22
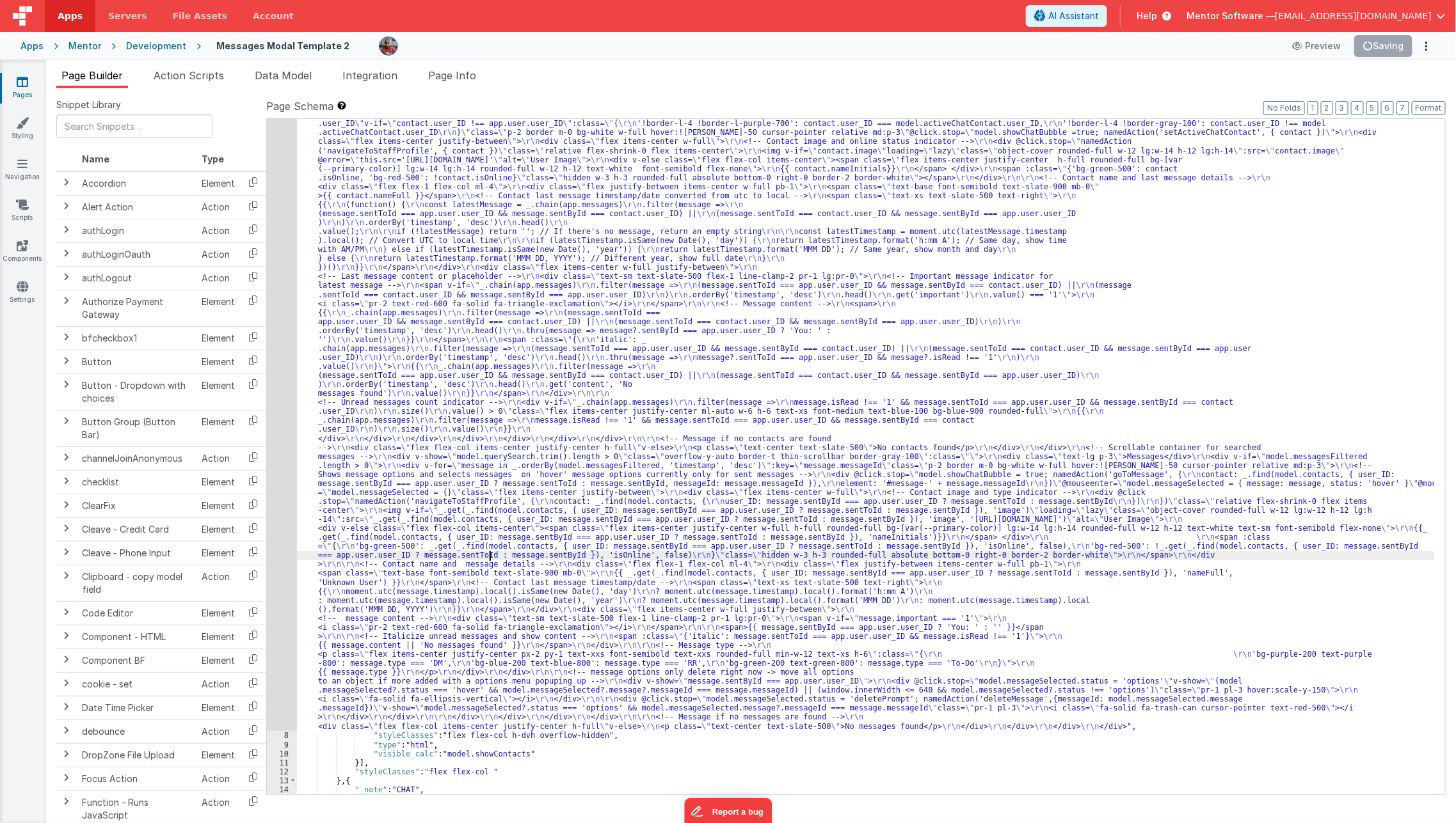
click at [489, 558] on div ""html" : "<!-- Header with Close Button and Search --> \r\n <div v-if= \" !mode…" at bounding box center [865, 713] width 1137 height 1405
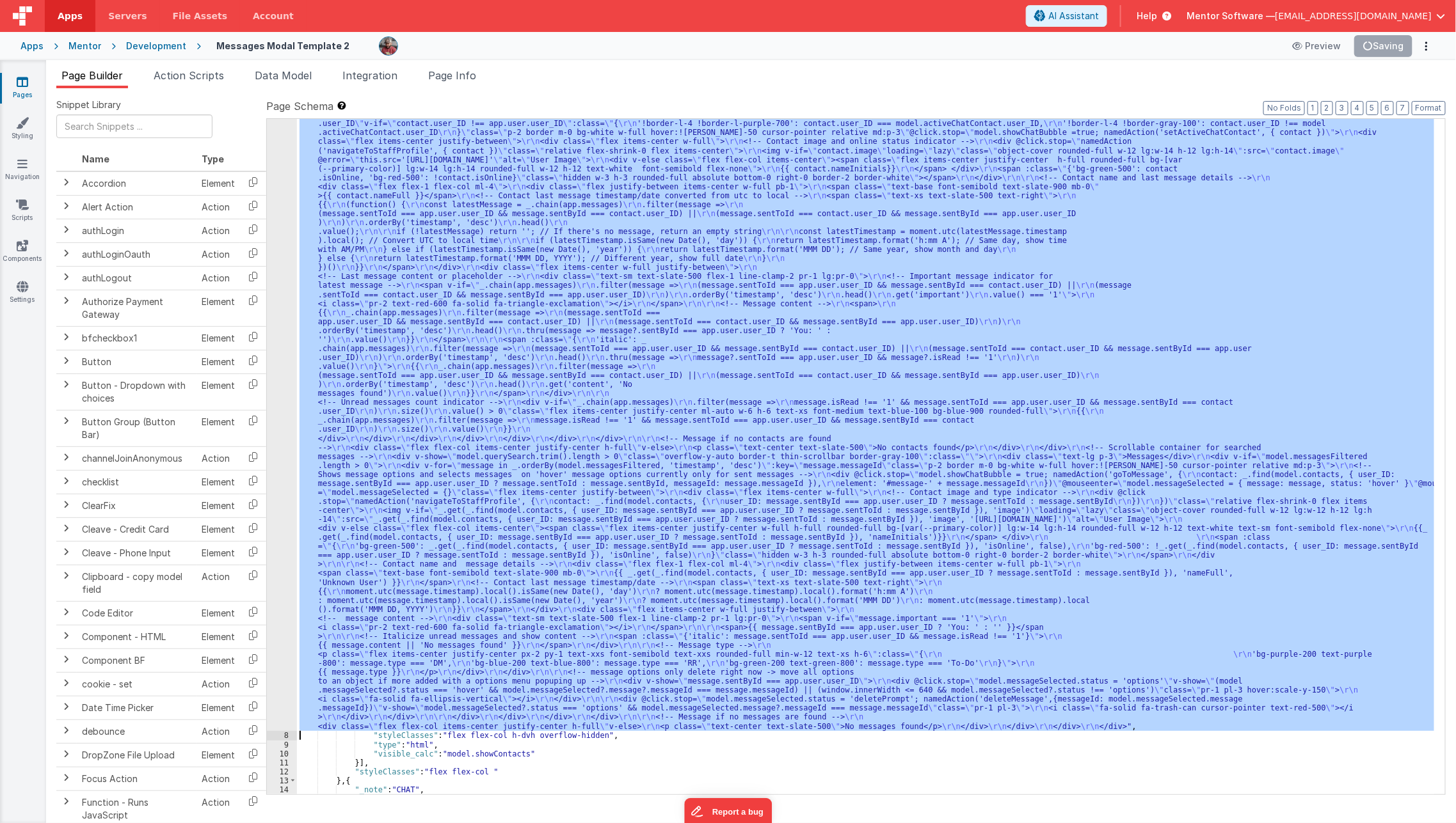
click at [277, 614] on div "7" at bounding box center [282, 371] width 30 height 720
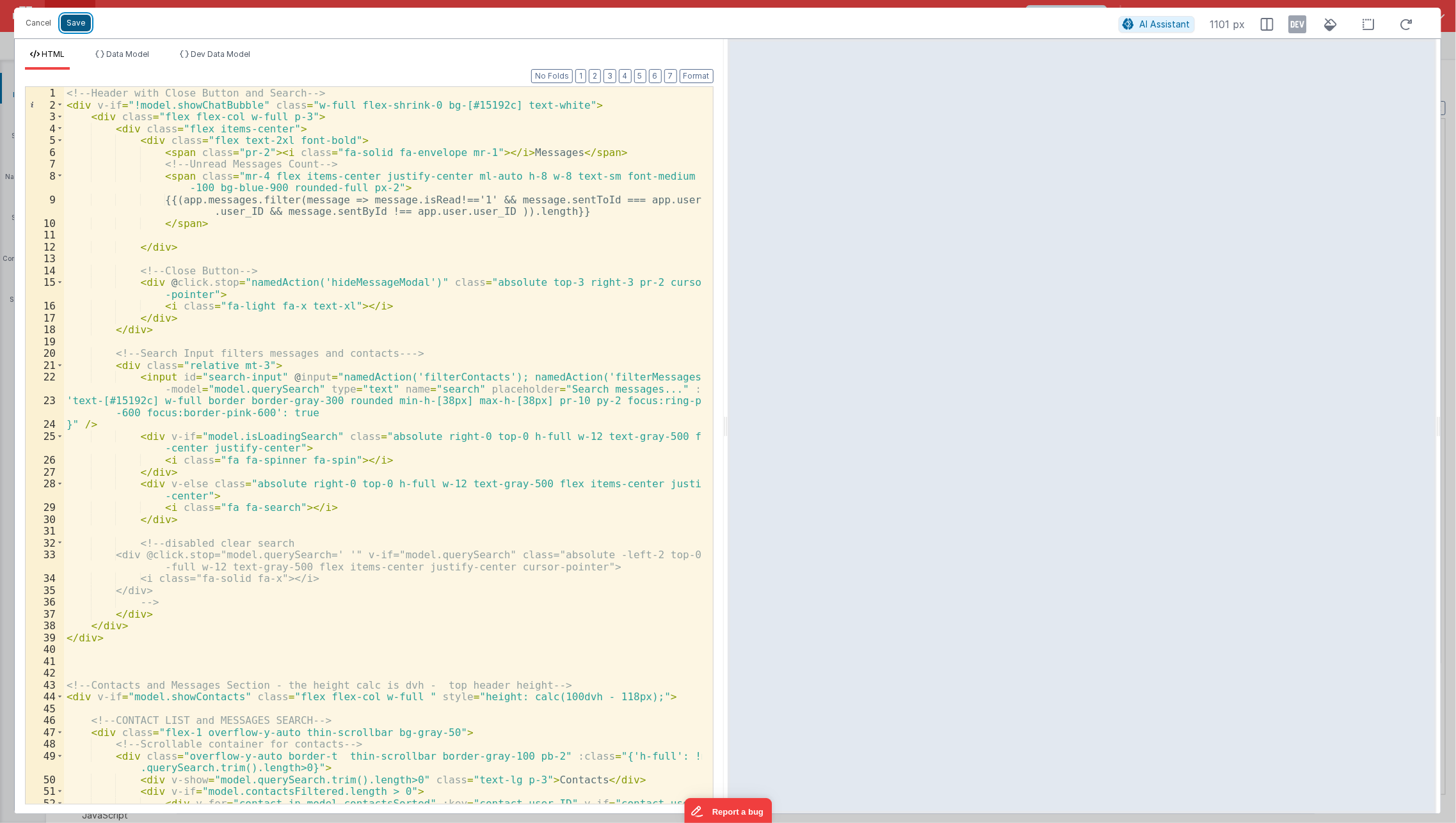
click at [78, 27] on button "Save" at bounding box center [76, 23] width 30 height 17
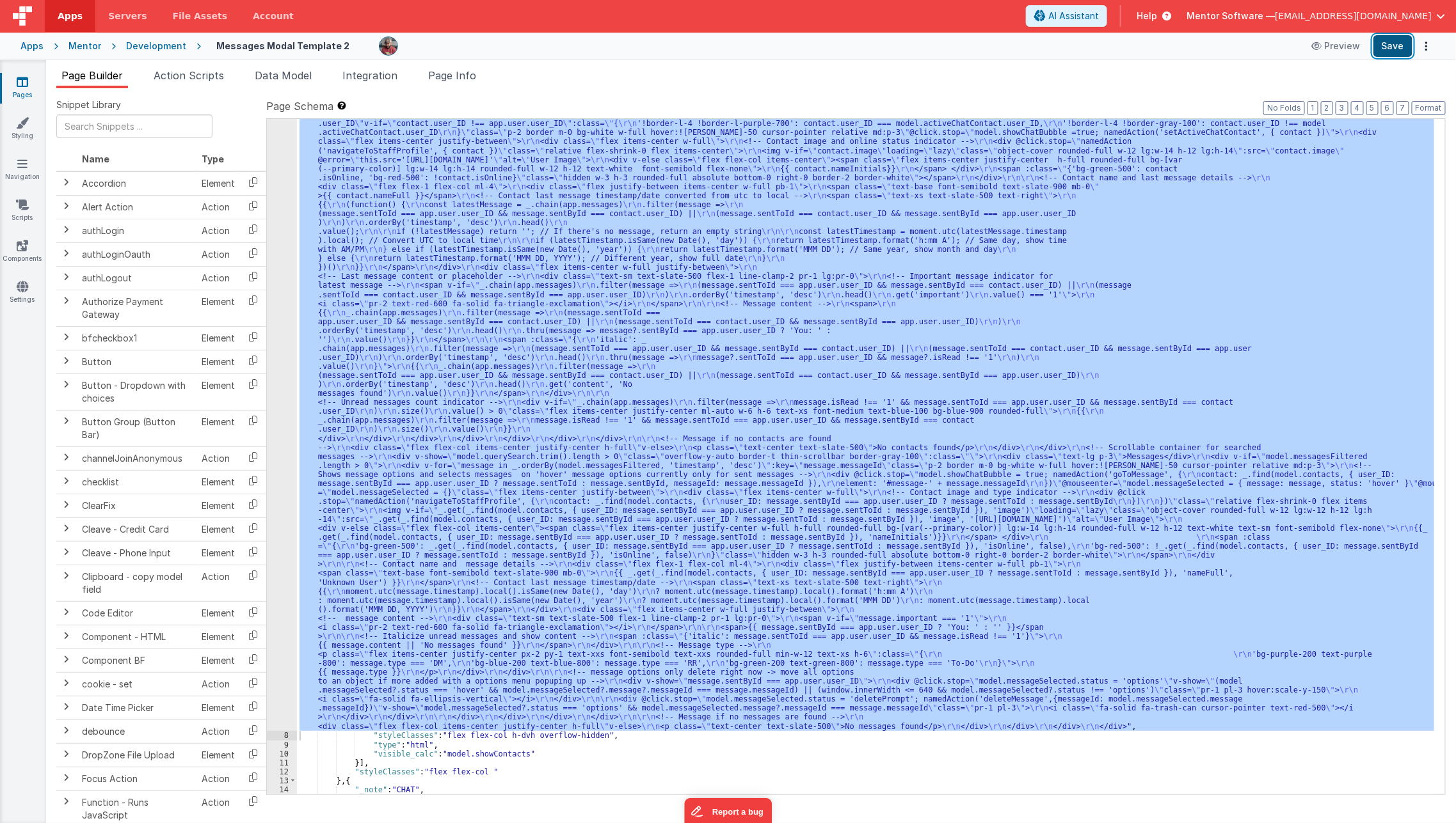
click at [1398, 55] on button "Save" at bounding box center [1393, 46] width 39 height 22
click at [21, 90] on link "Pages" at bounding box center [22, 88] width 46 height 25
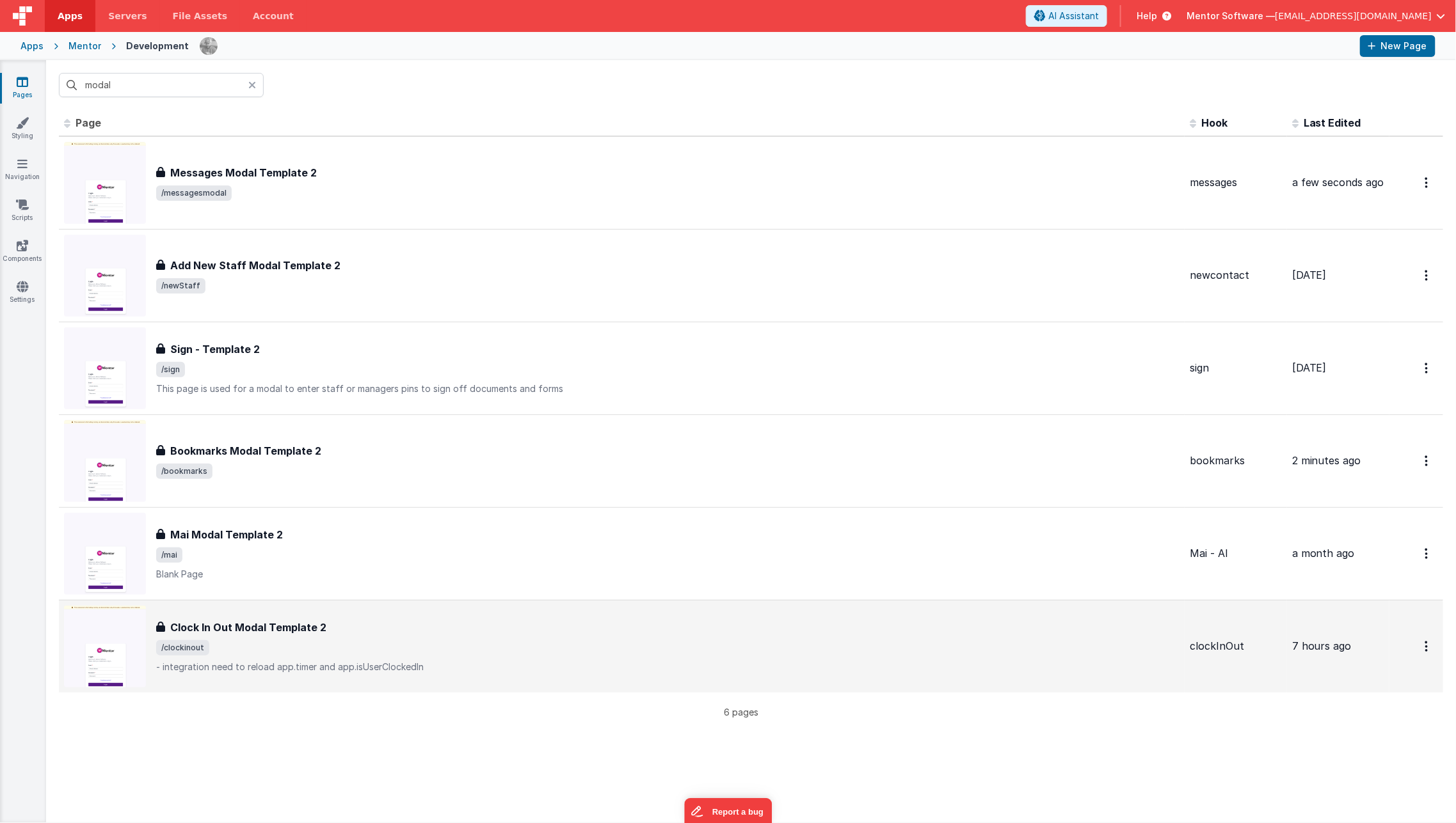
click at [245, 630] on h3 "Clock In Out Modal Template 2" at bounding box center [248, 627] width 157 height 15
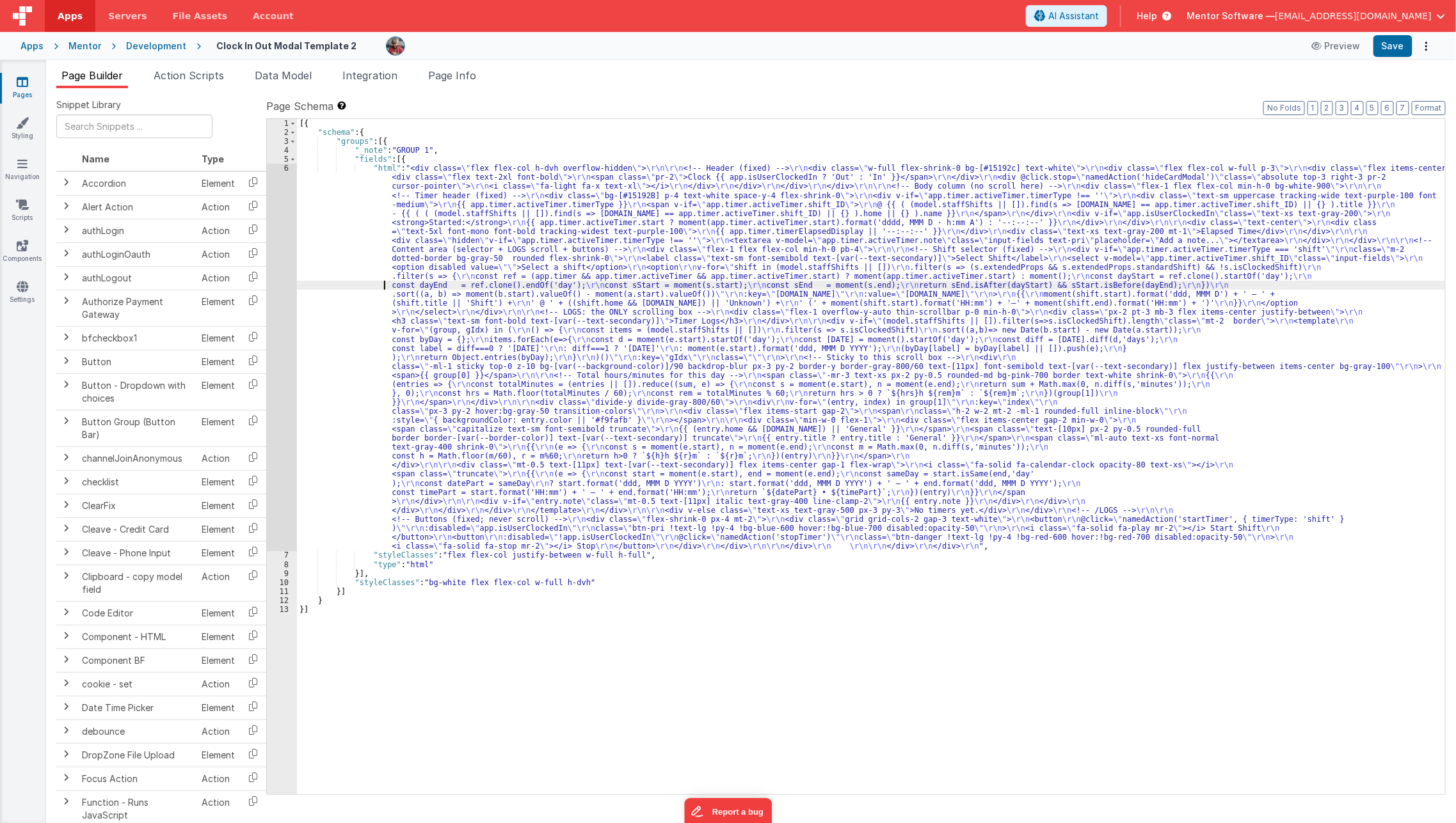
click at [320, 282] on div "[{ "schema" : { "groups" : [{ "_note" : "GROUP 1" , "fields" : [{ "html" : "<di…" at bounding box center [871, 466] width 1148 height 694
click at [274, 321] on div "6" at bounding box center [282, 357] width 30 height 387
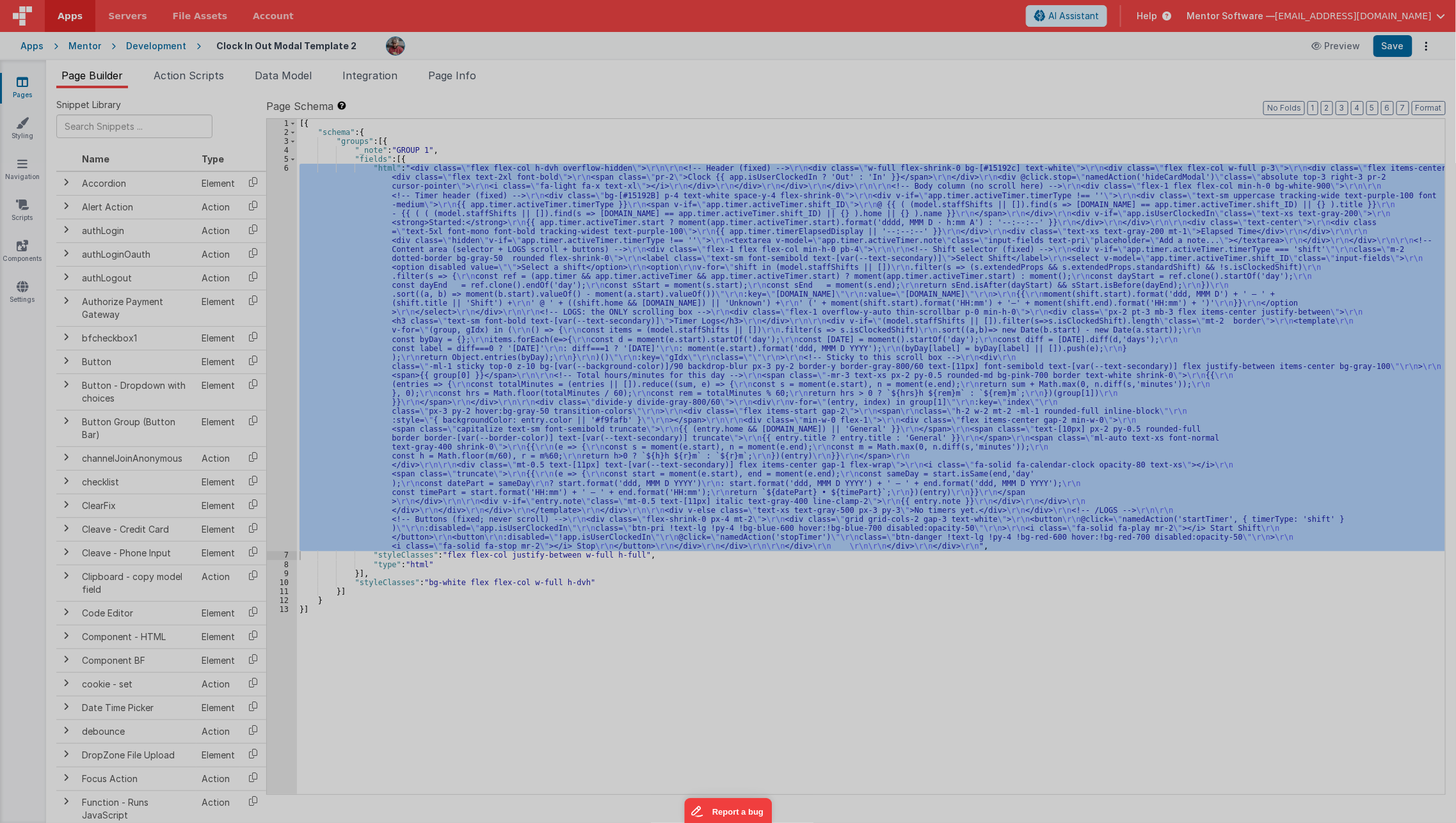
click at [274, 321] on div at bounding box center [728, 412] width 1456 height 823
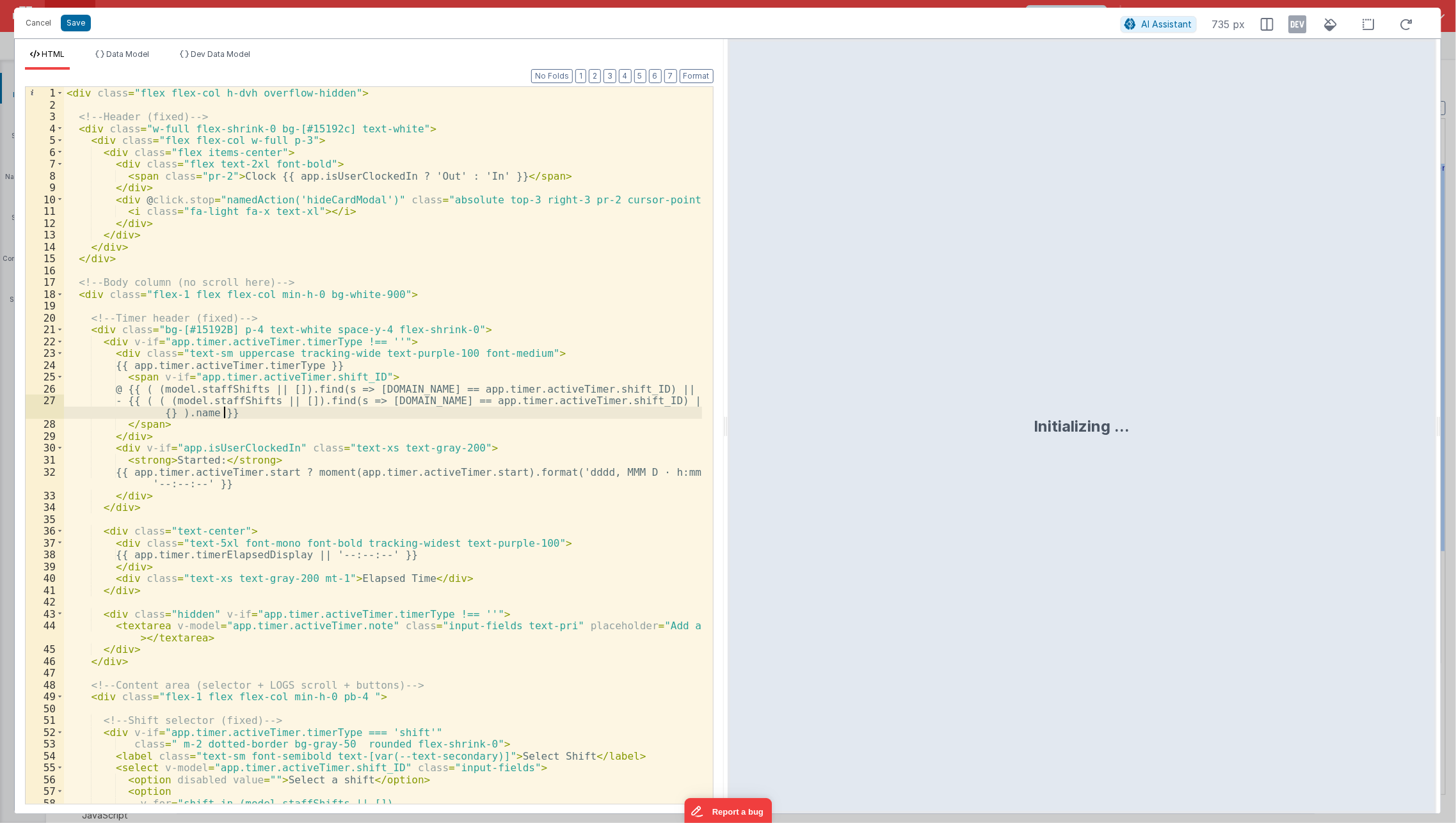
click at [257, 410] on div "< div class = "flex flex-col h-dvh overflow-hidden" > <!-- Header (fixed) --> <…" at bounding box center [383, 457] width 638 height 741
click at [227, 173] on div "< div class = "flex flex-col h-dvh overflow-hidden" > <!-- Header (fixed) --> <…" at bounding box center [383, 457] width 638 height 741
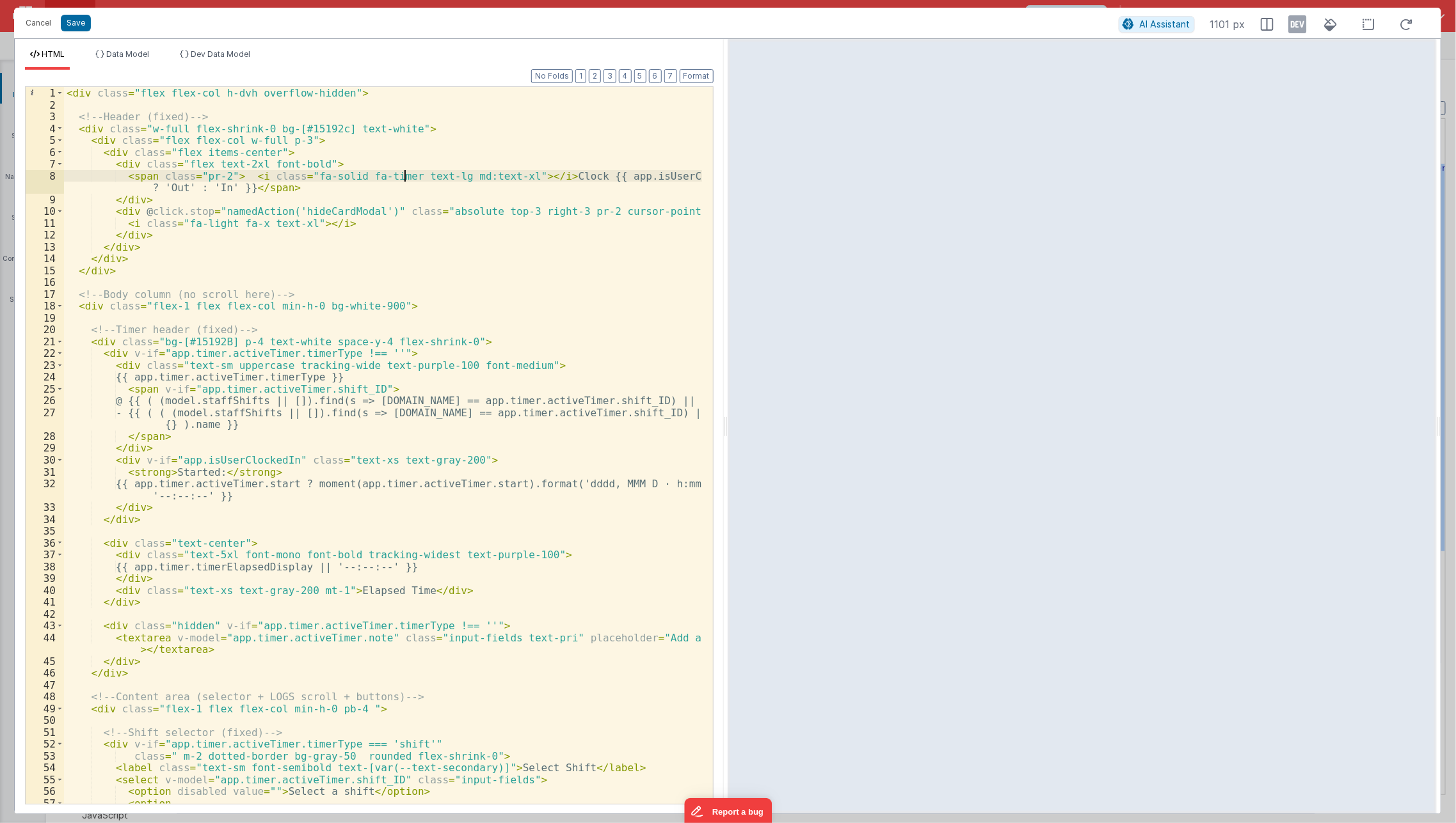
click at [402, 174] on div "< div class = "flex flex-col h-dvh overflow-hidden" > <!-- Header (fixed) --> <…" at bounding box center [383, 457] width 638 height 741
click at [80, 22] on button "Save" at bounding box center [76, 23] width 30 height 17
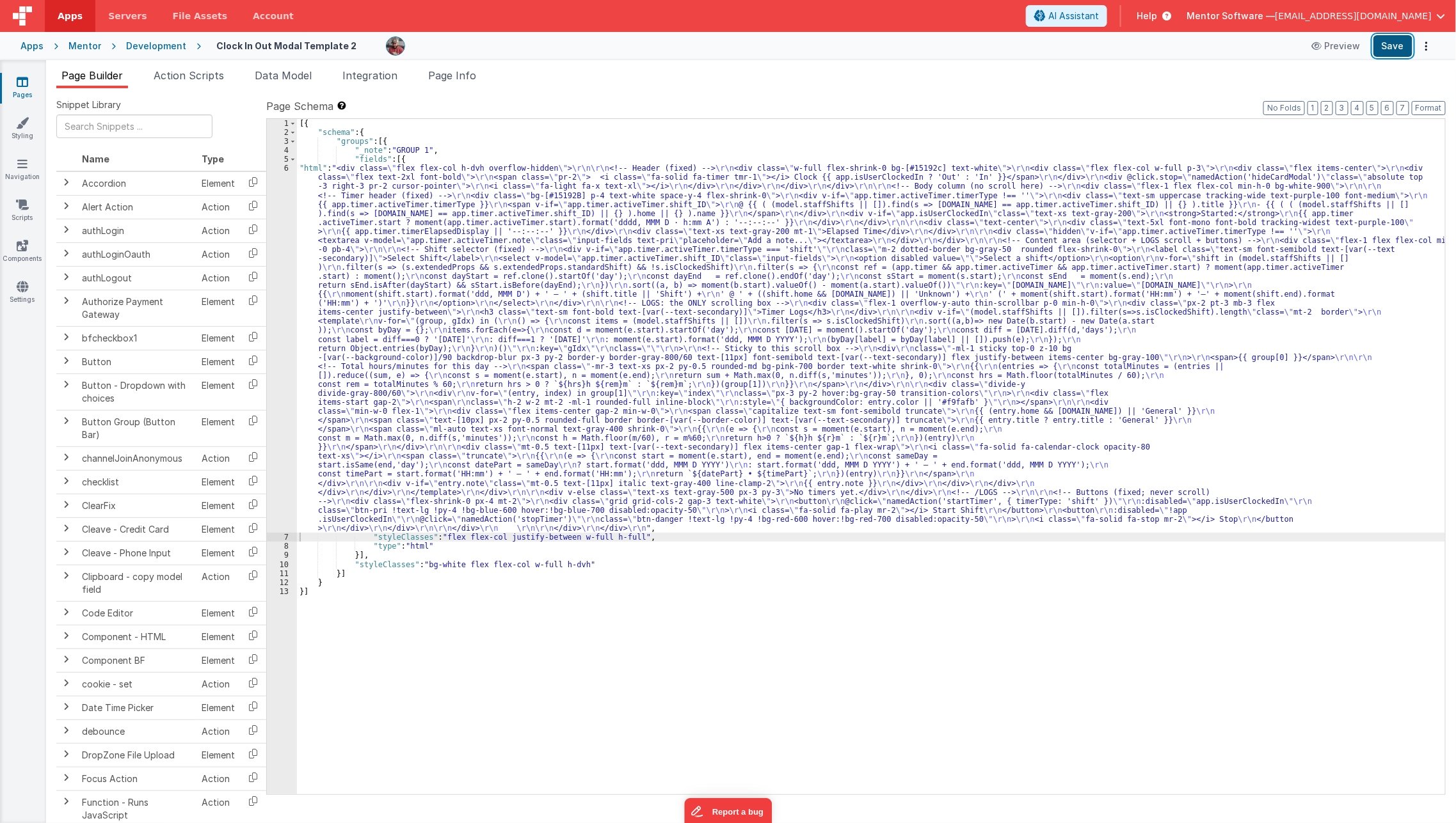
click at [1381, 55] on button "Save" at bounding box center [1393, 46] width 39 height 22
click at [22, 94] on link "Pages" at bounding box center [22, 88] width 46 height 25
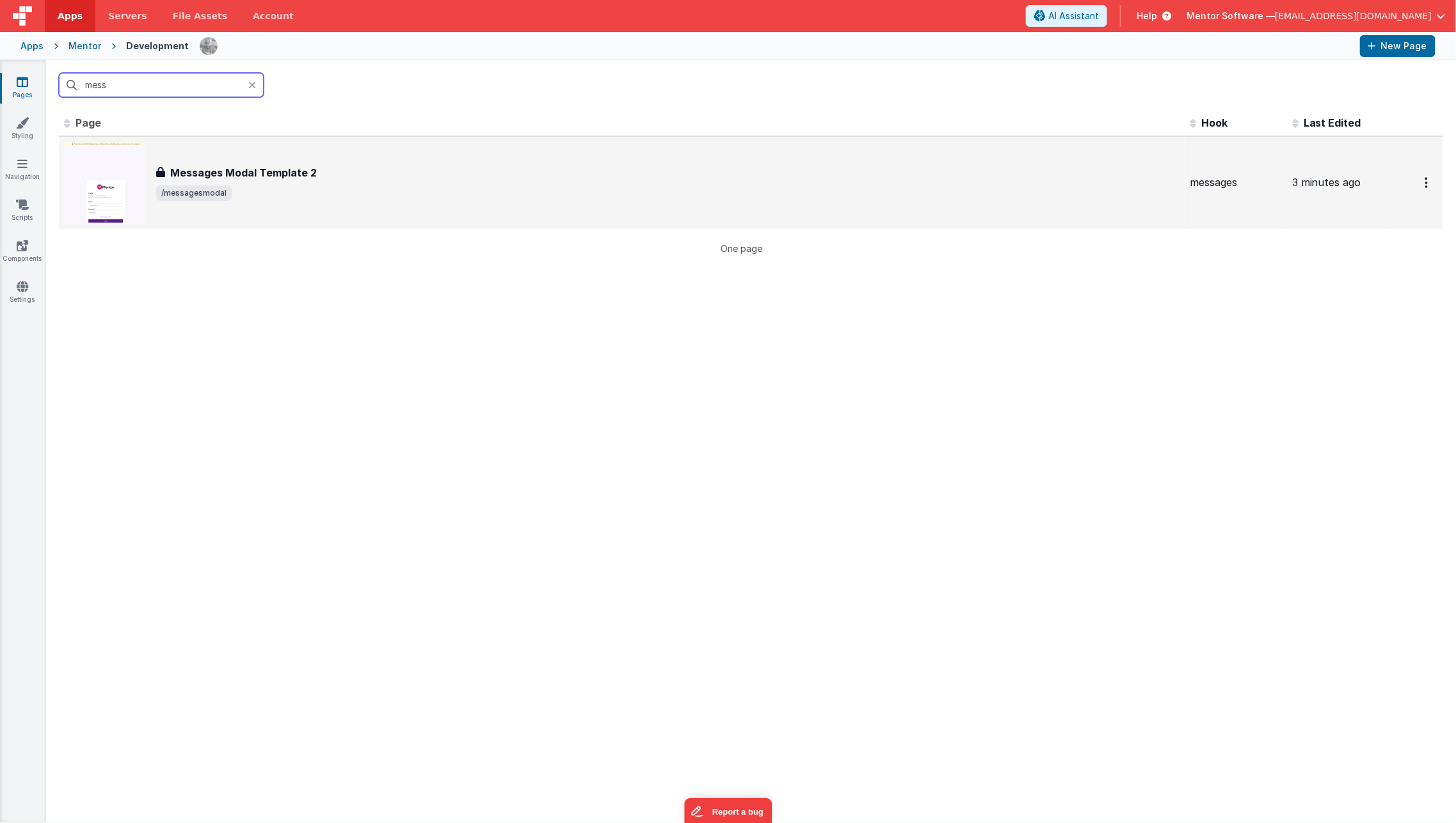
type input "mess"
click at [269, 160] on div "Messages Modal Template 2 Messages Modal Template 2 /messagesmodal" at bounding box center [621, 183] width 1115 height 82
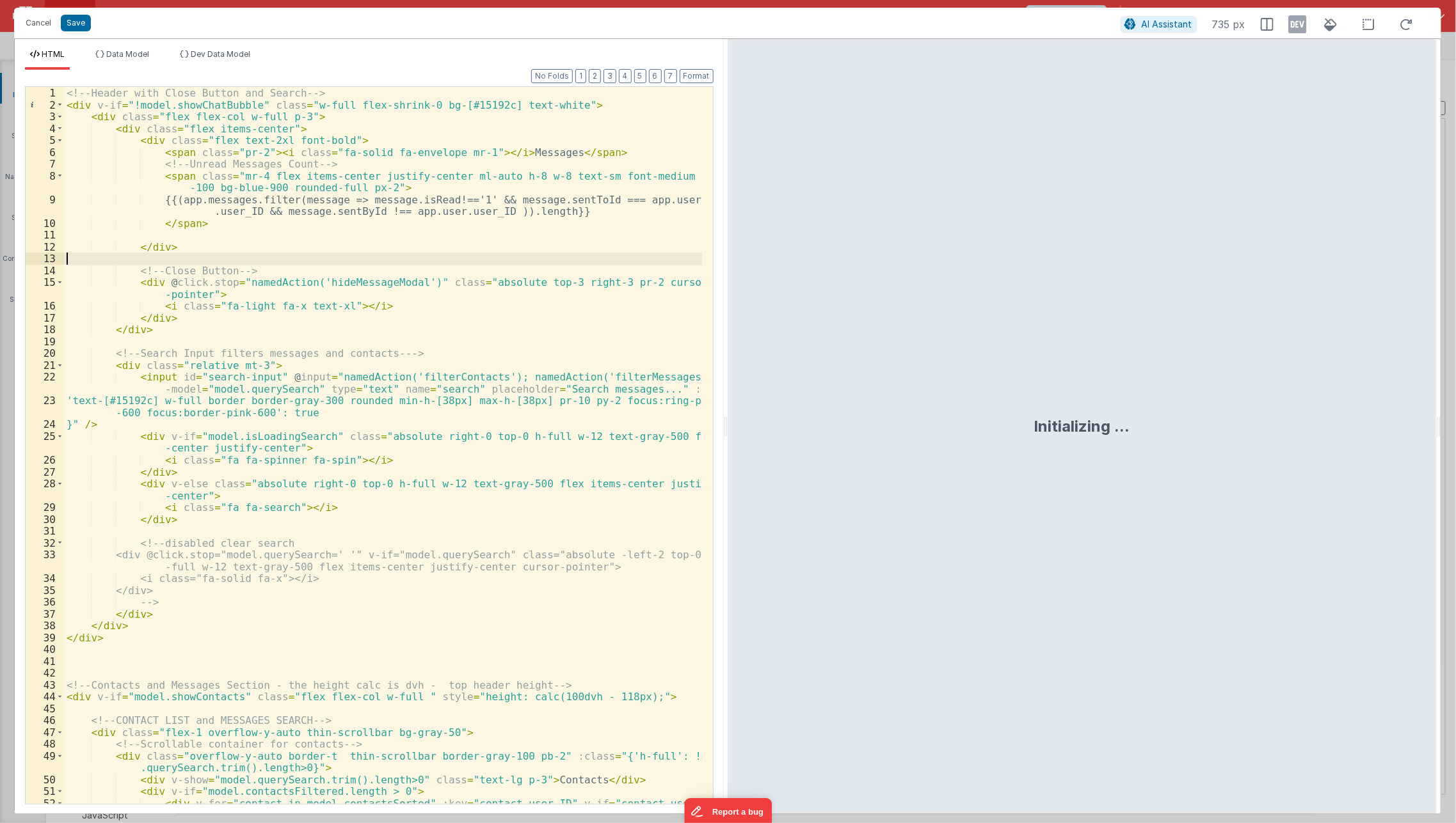
click at [345, 259] on div "<!-- Header with Close Button and Search --> < div v-if = "!model.showChatBubbl…" at bounding box center [383, 464] width 638 height 754
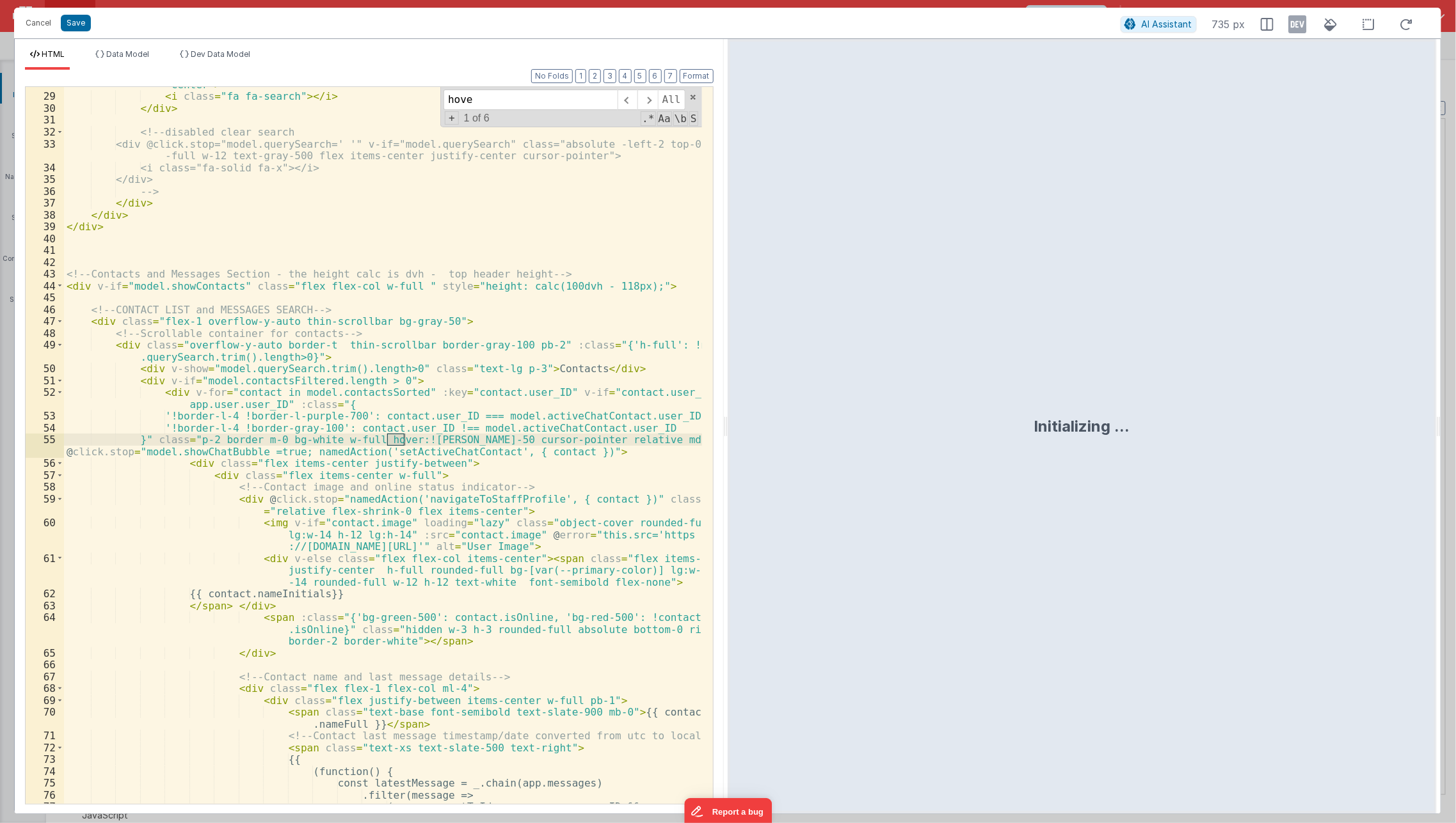
scroll to position [411, 0]
type input "hover"
click at [453, 442] on div "< div v-else class = "absolute right-0 top-0 h-full w-12 text-gray-500 flex ite…" at bounding box center [383, 449] width 638 height 765
click at [82, 19] on button "Save" at bounding box center [76, 23] width 30 height 17
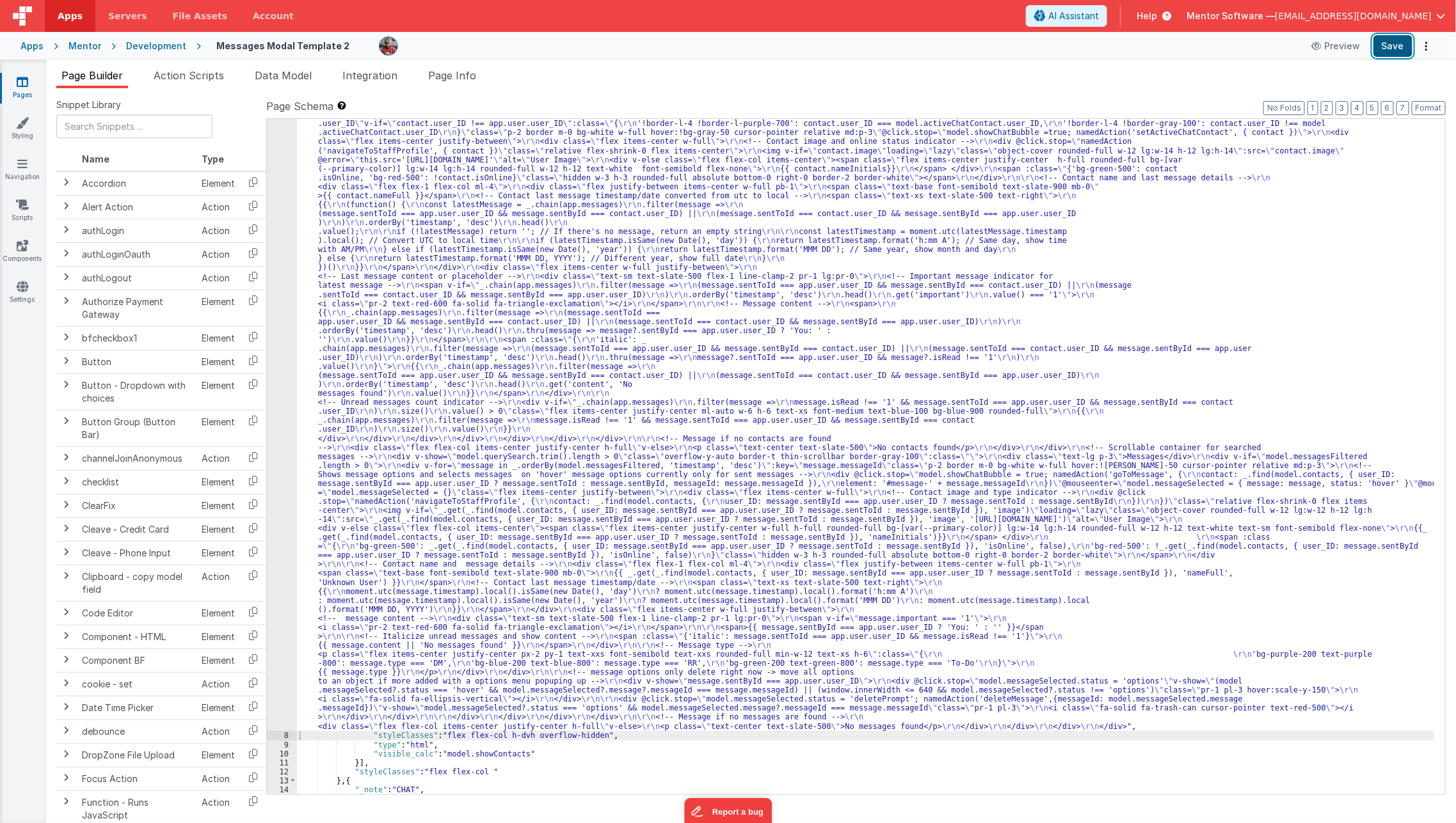
click at [1396, 50] on button "Save" at bounding box center [1393, 46] width 39 height 22
click at [24, 83] on icon at bounding box center [23, 82] width 11 height 13
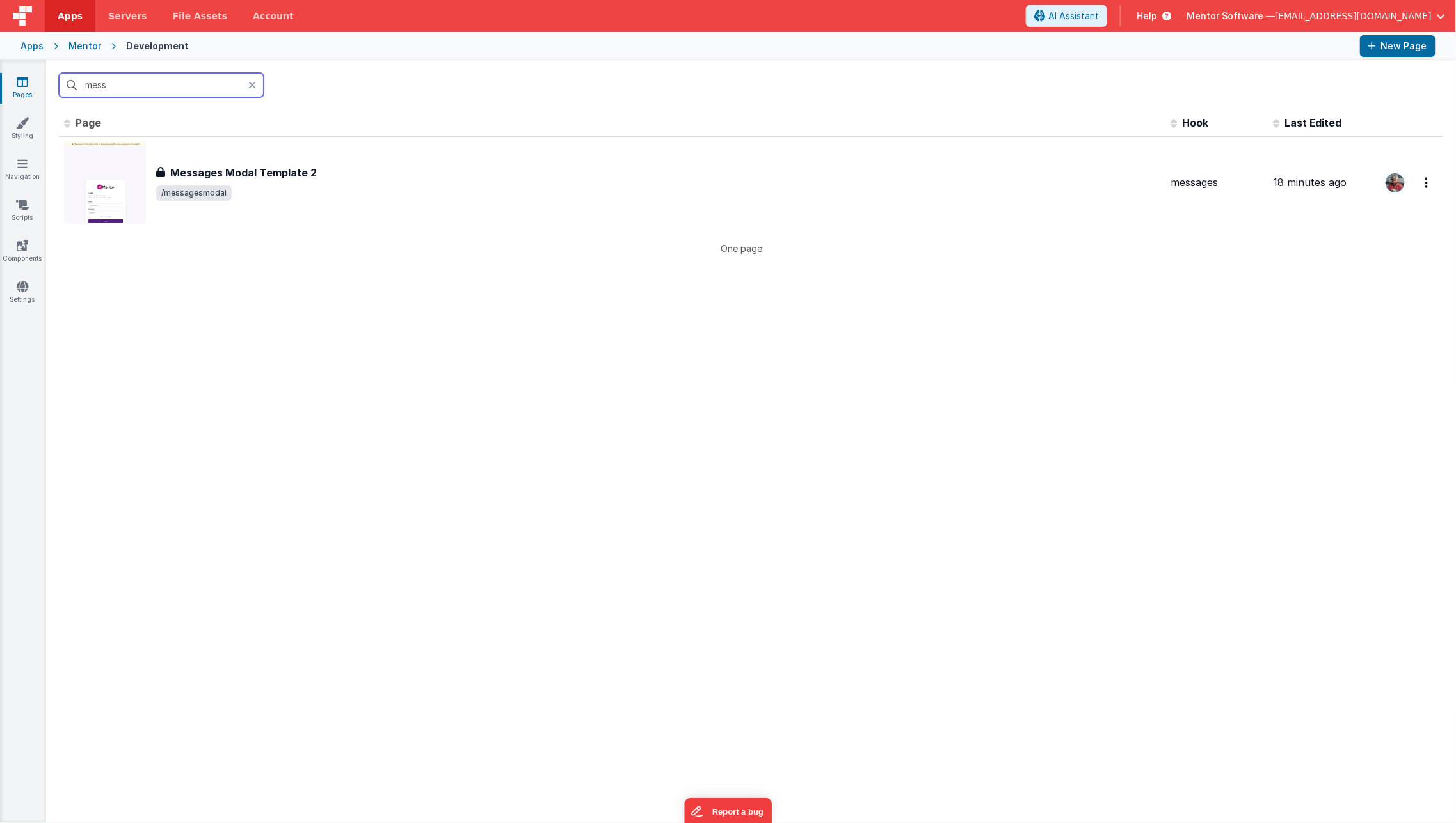
click at [128, 85] on input "mess" at bounding box center [161, 85] width 204 height 24
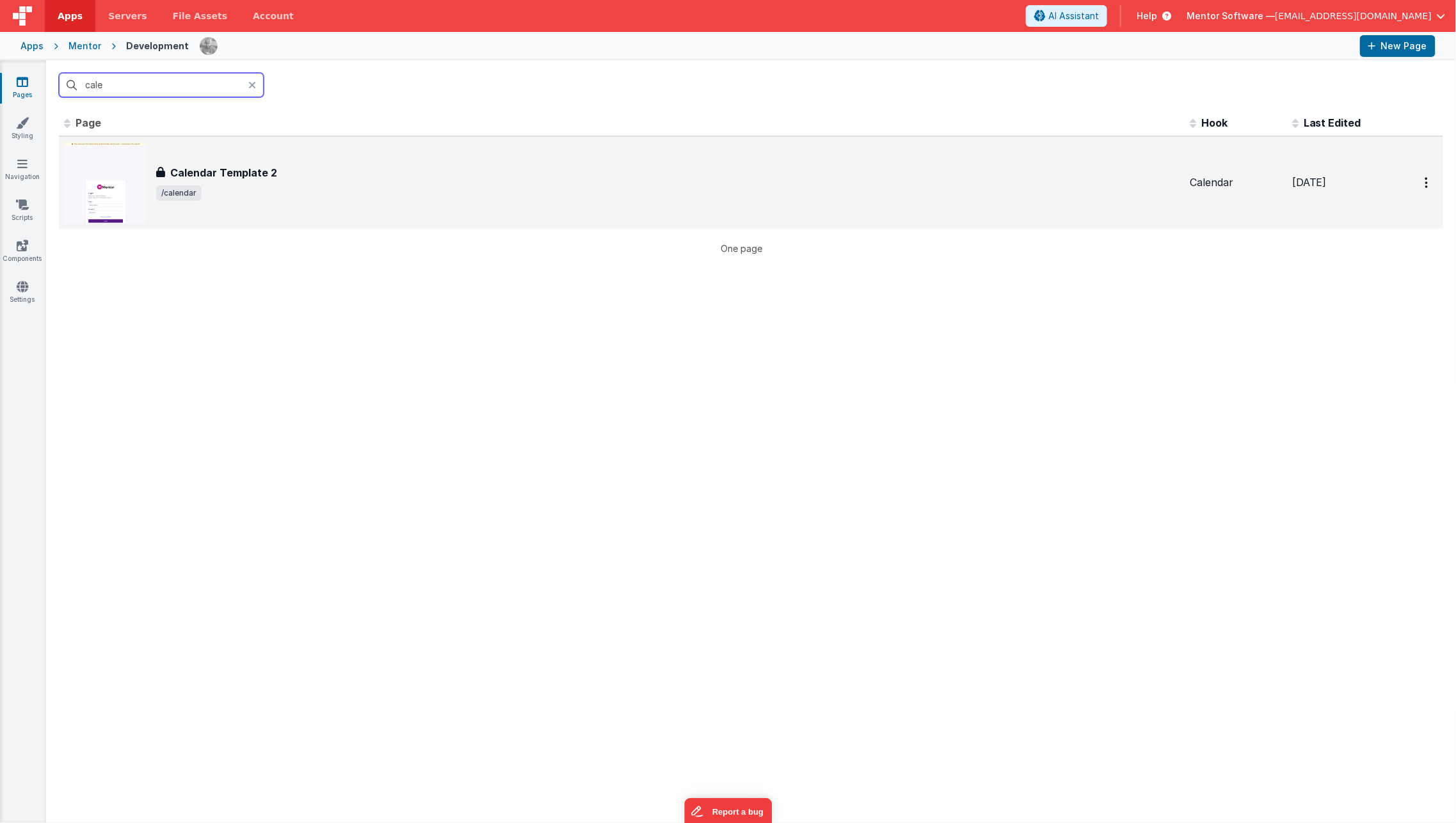
type input "cale"
click at [278, 182] on div "Calendar Template 2 Calendar Template 2 /calendar" at bounding box center [668, 183] width 1023 height 36
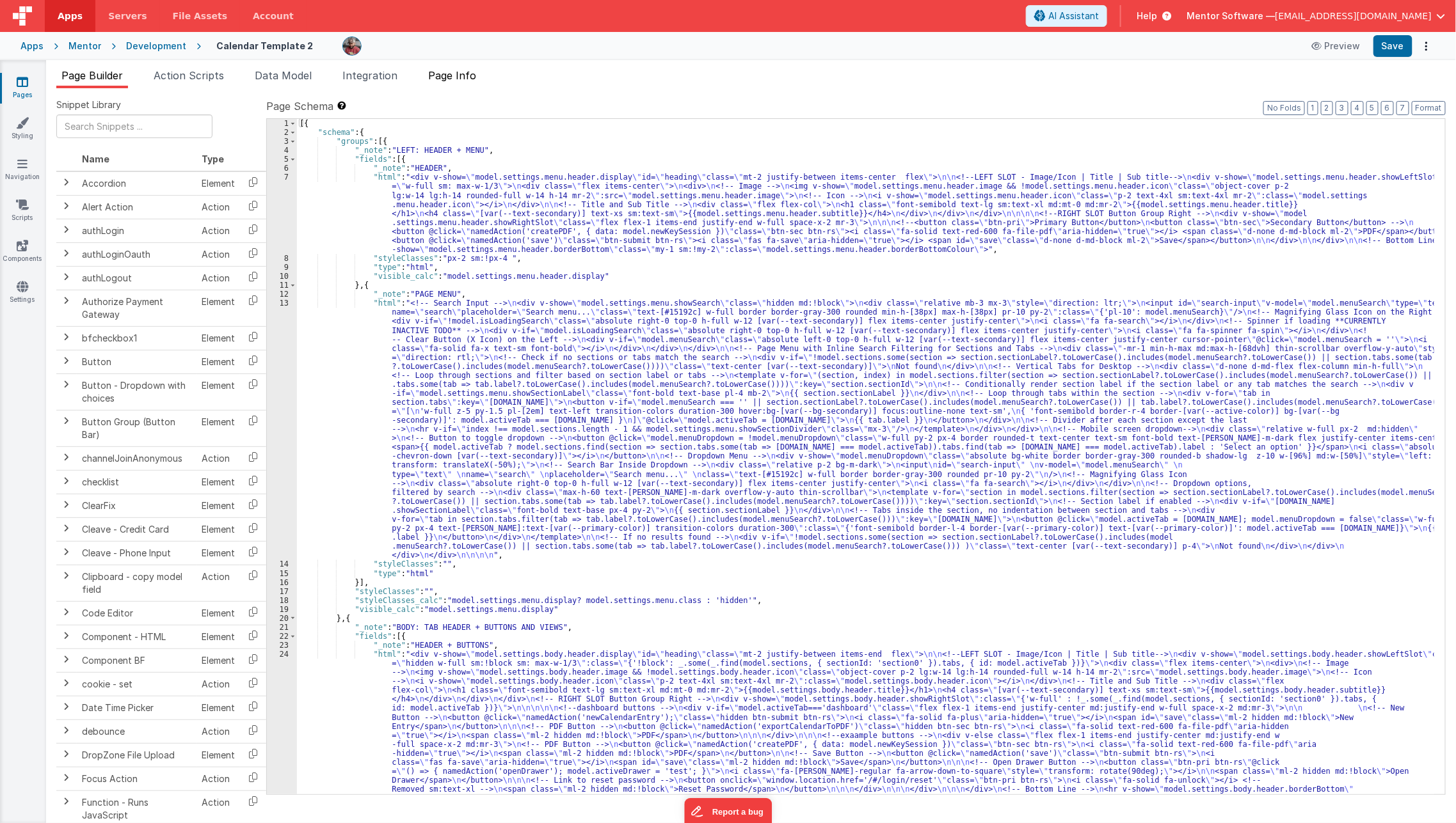
click at [474, 71] on span "Page Info" at bounding box center [452, 76] width 48 height 13
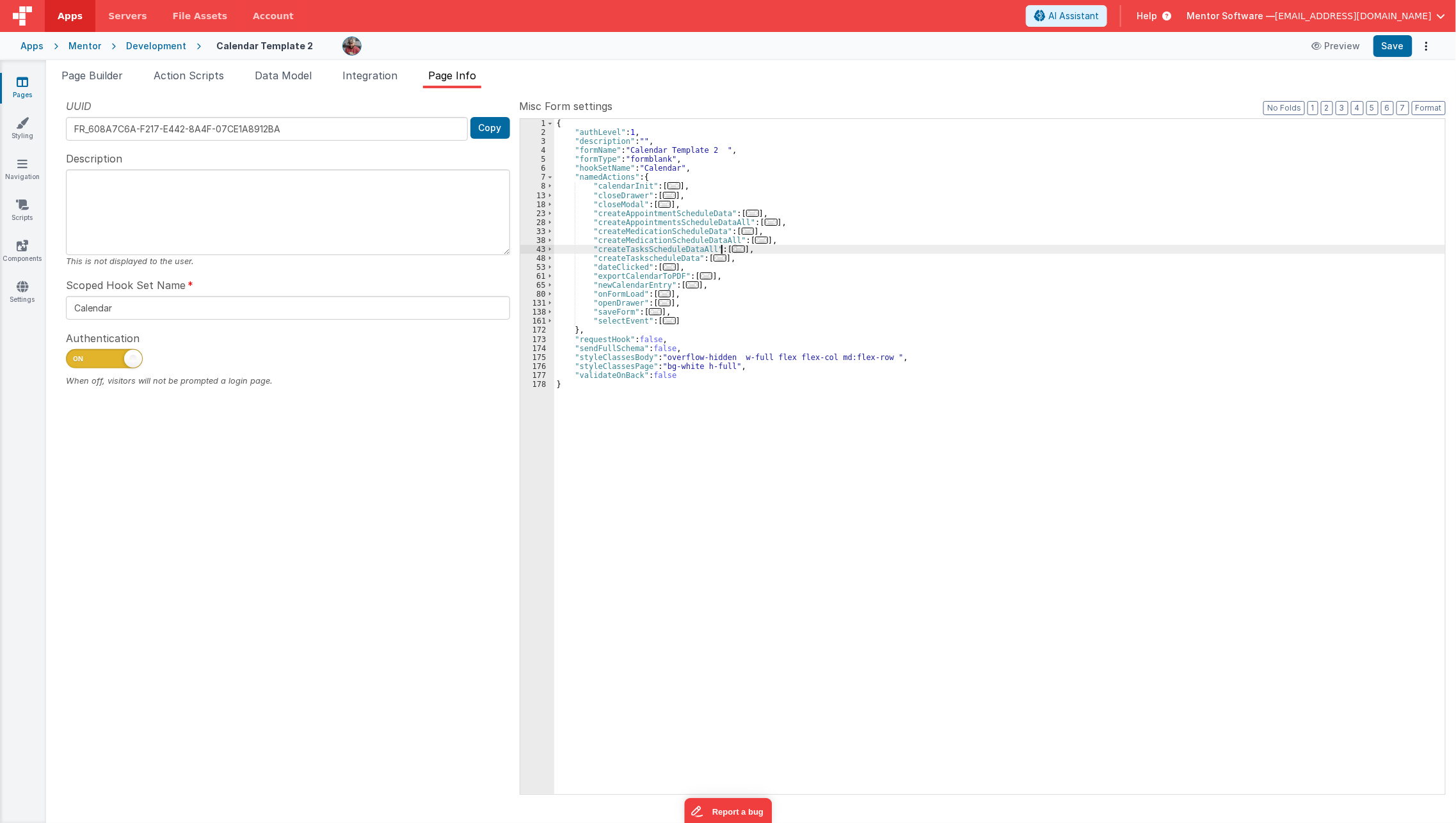
click at [732, 249] on span "..." at bounding box center [739, 249] width 13 height 7
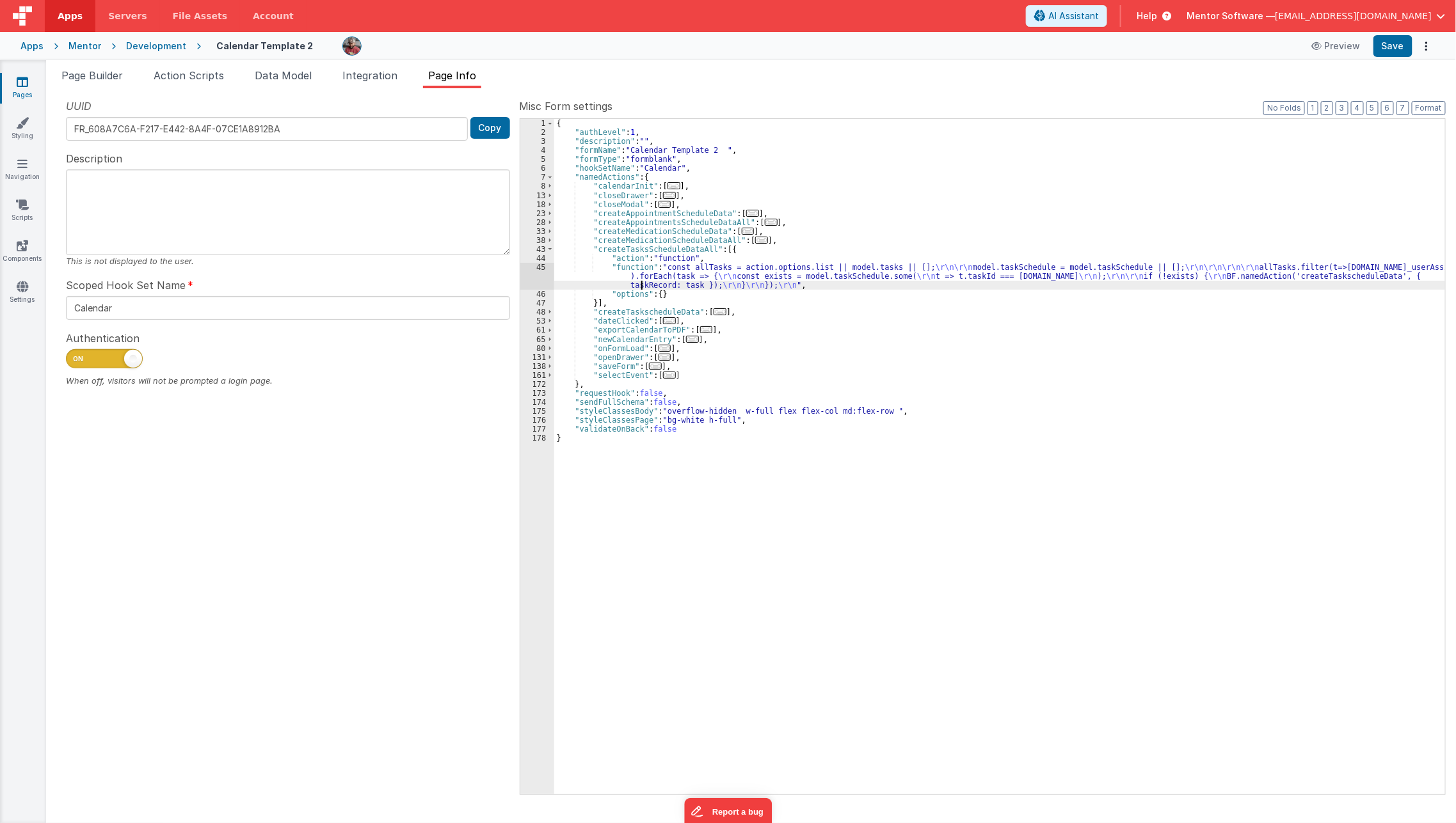
click at [639, 281] on div "{ "authLevel" : 1 , "description" : "" , "formName" : "Calendar Template 2 " , …" at bounding box center [999, 466] width 892 height 694
click at [539, 288] on div "45" at bounding box center [537, 276] width 34 height 27
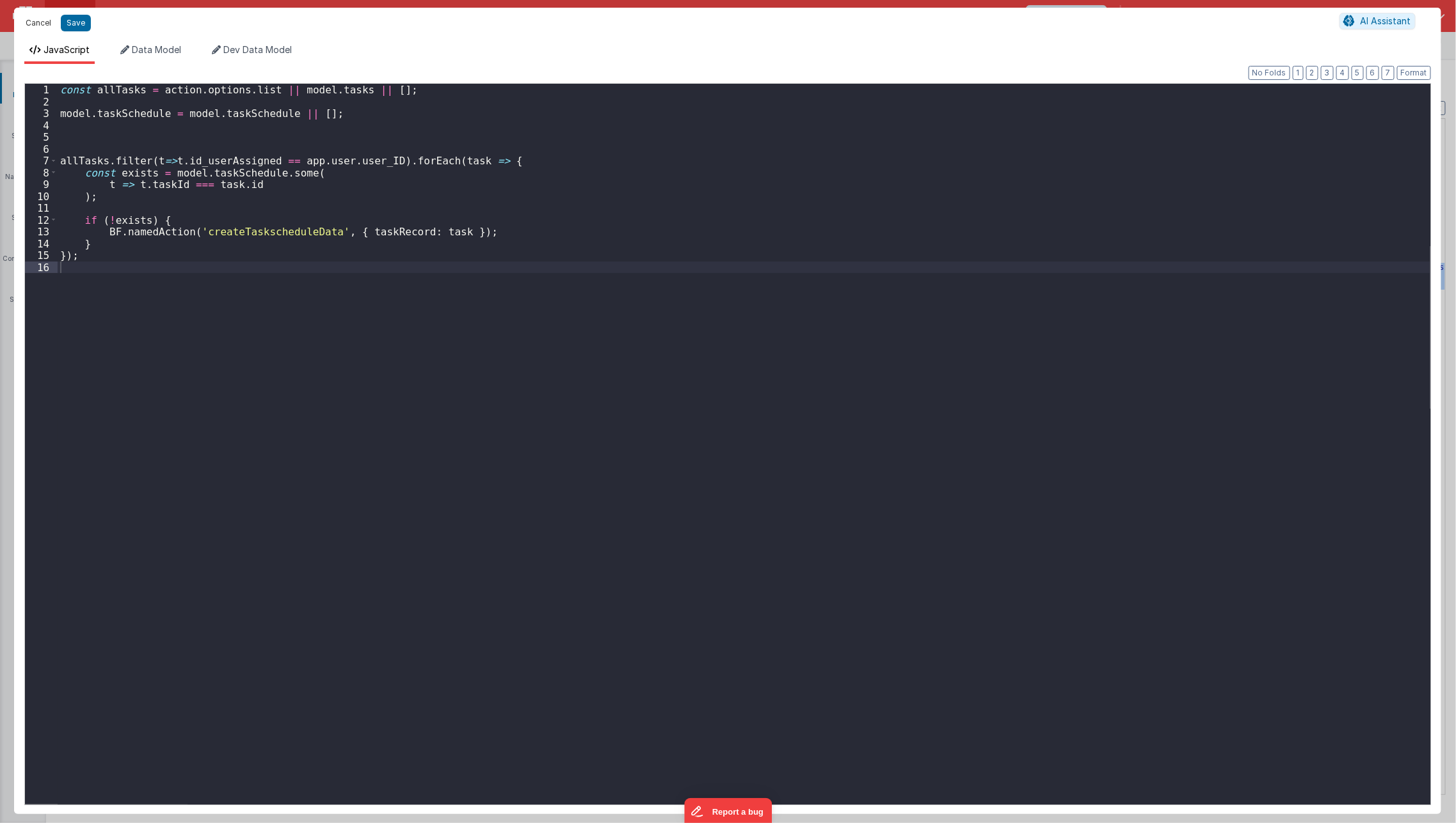
click at [41, 21] on button "Cancel" at bounding box center [38, 22] width 38 height 18
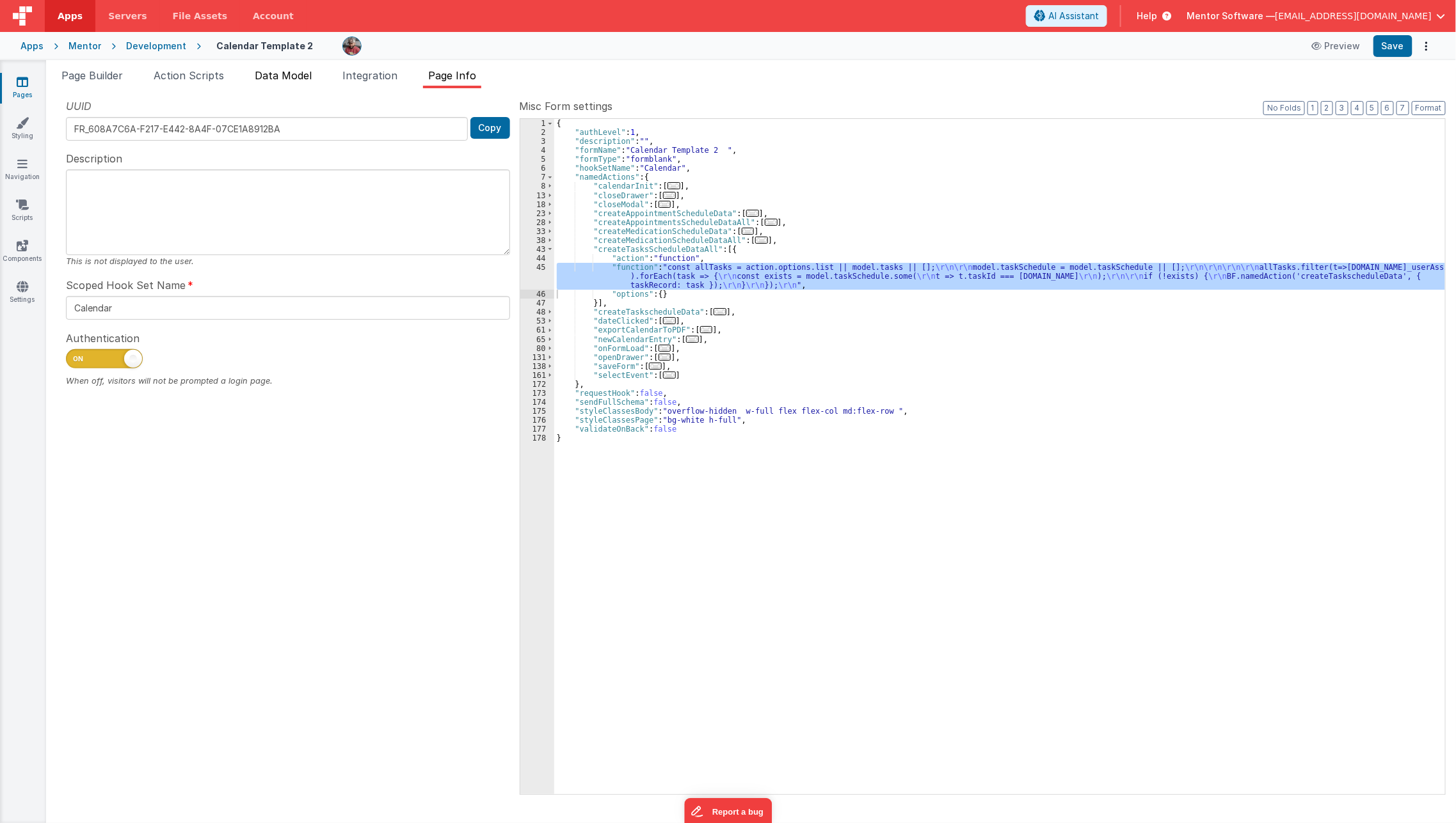
click at [279, 82] on li "Data Model" at bounding box center [283, 78] width 68 height 21
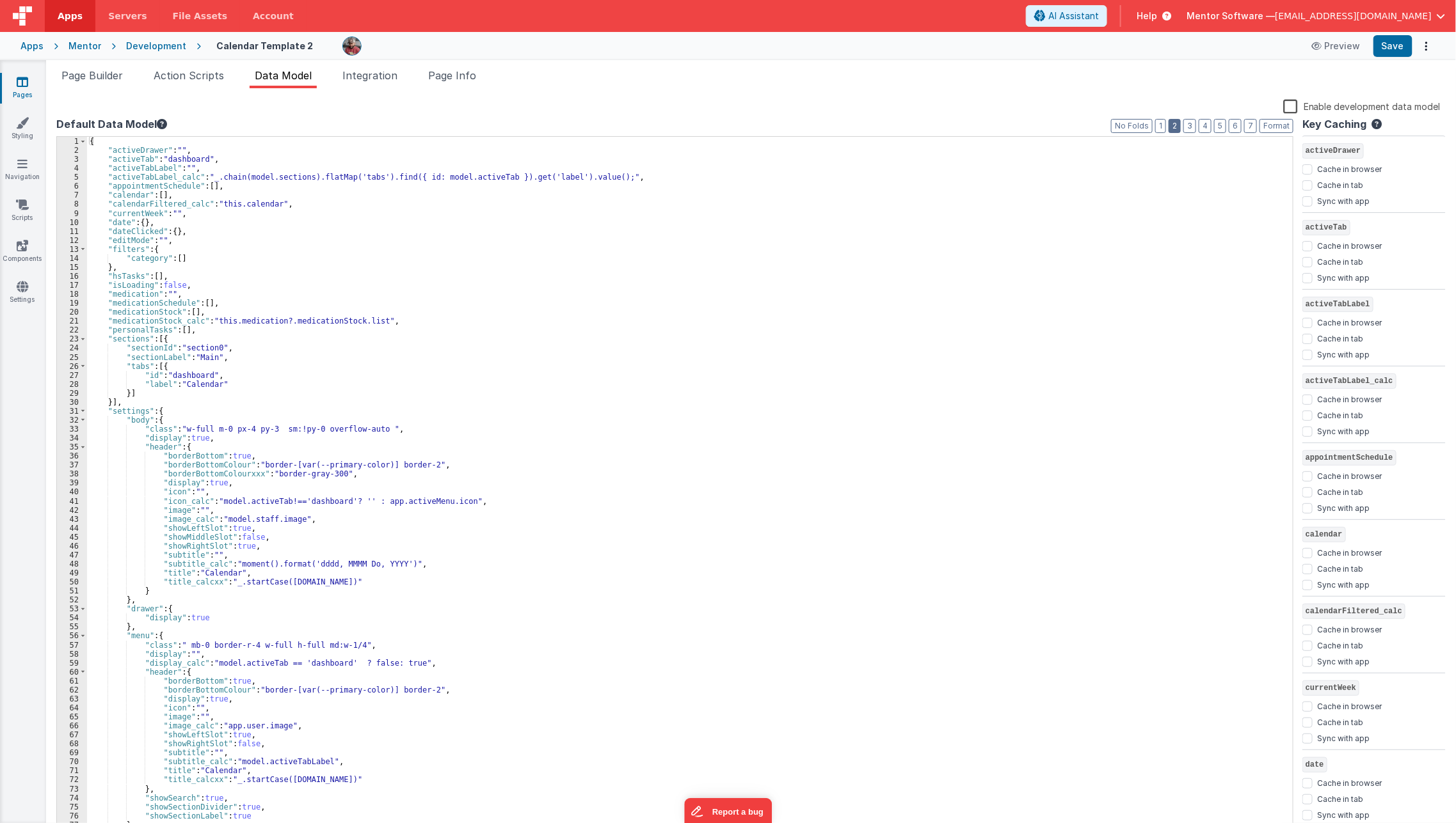
click at [1179, 123] on button "2" at bounding box center [1174, 126] width 12 height 14
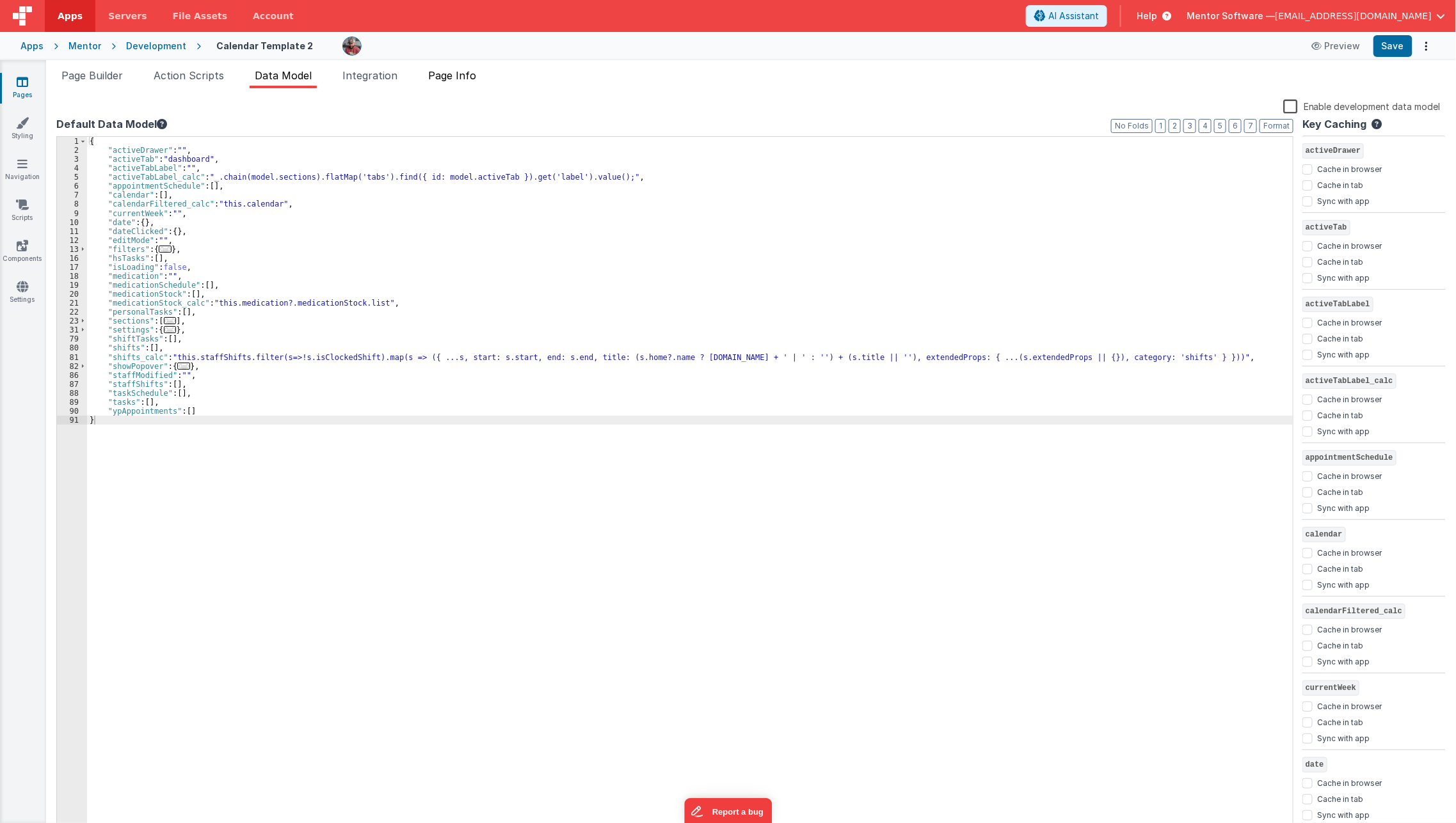
click at [464, 67] on li "Page Info" at bounding box center [452, 78] width 58 height 21
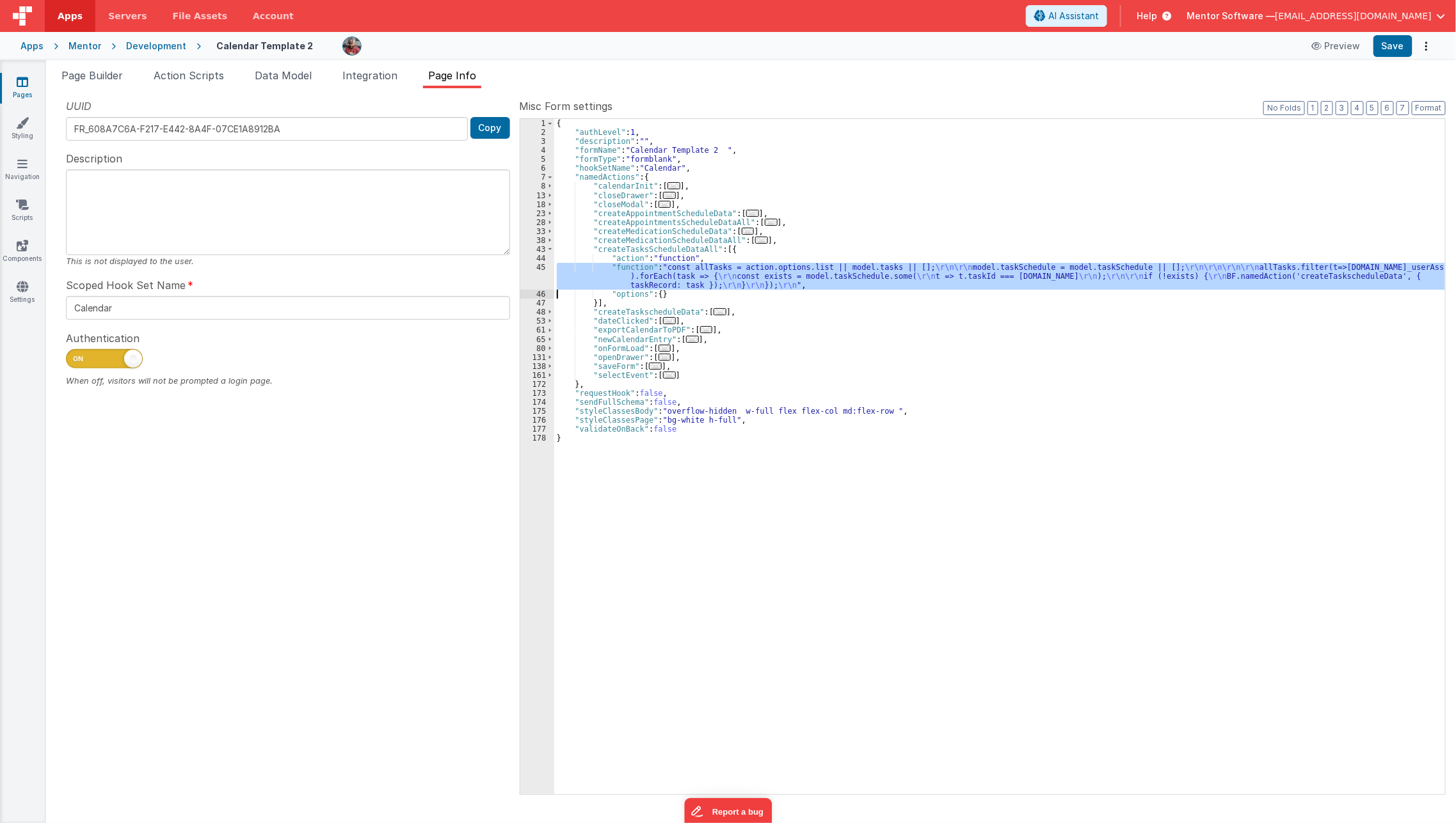
click at [623, 264] on div "{ "authLevel" : 1 , "description" : "" , "formName" : "Calendar Template 2 " , …" at bounding box center [999, 456] width 891 height 676
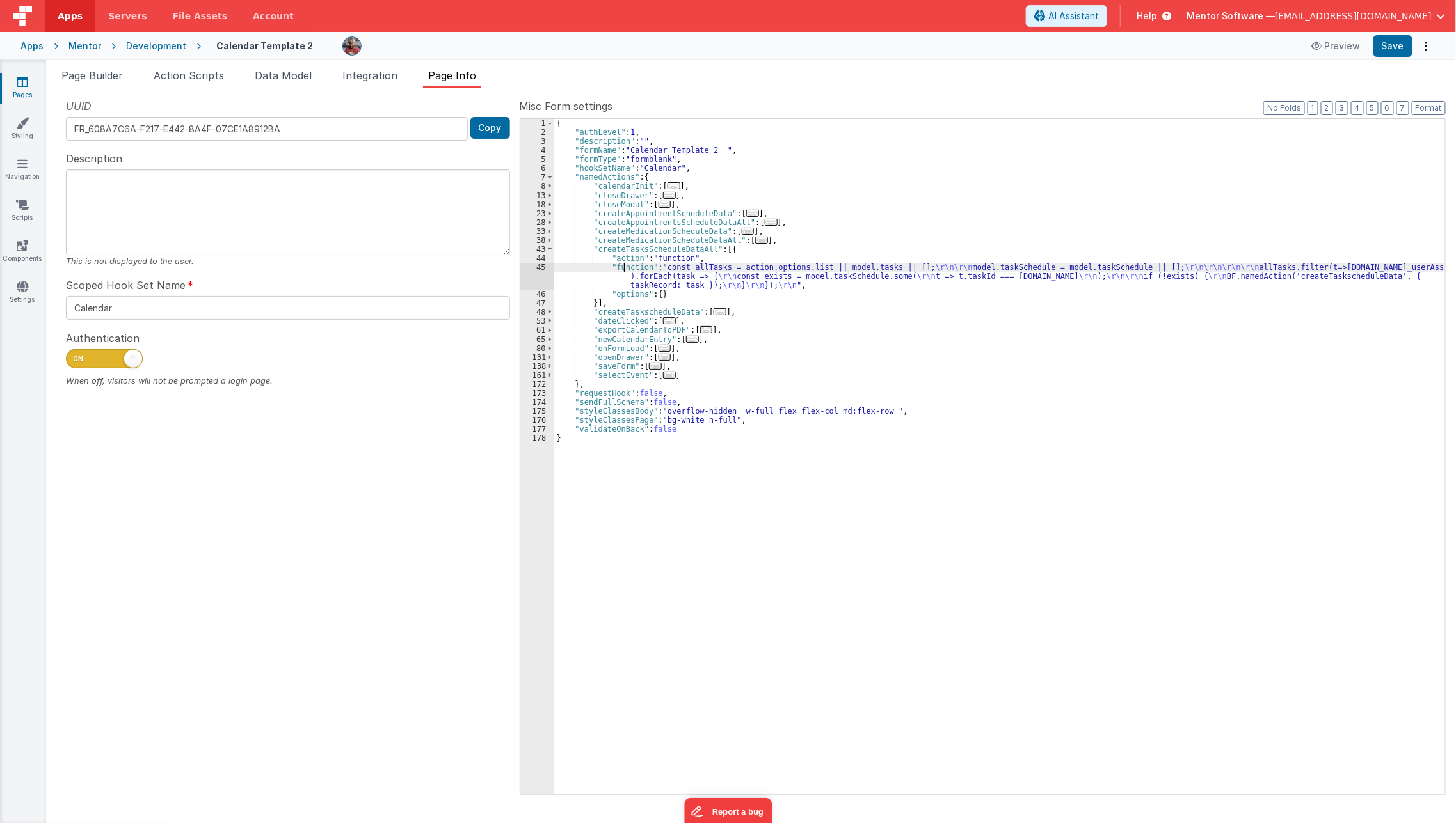
click at [532, 277] on div "45" at bounding box center [537, 276] width 34 height 27
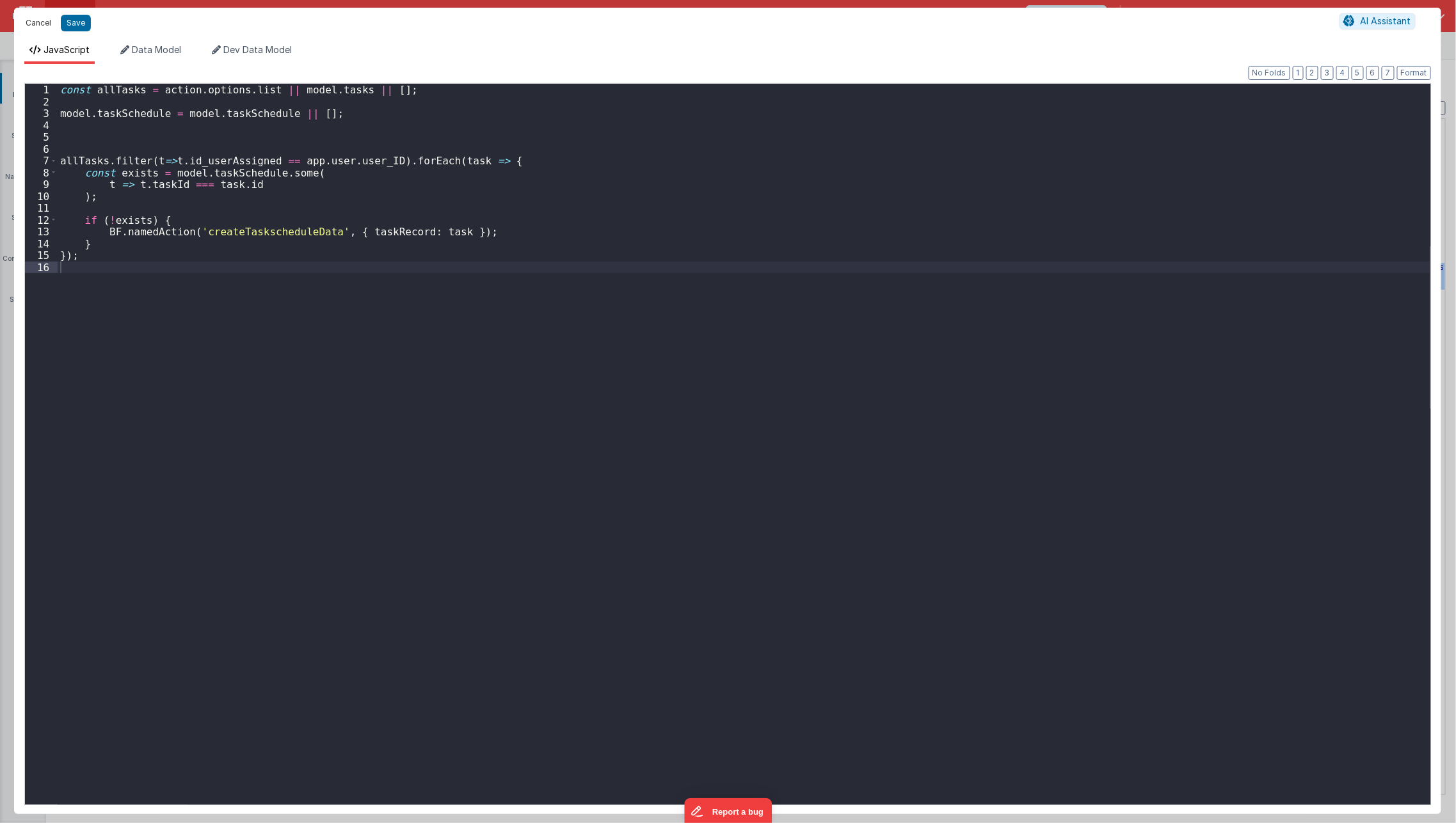
click at [38, 22] on button "Cancel" at bounding box center [38, 22] width 38 height 18
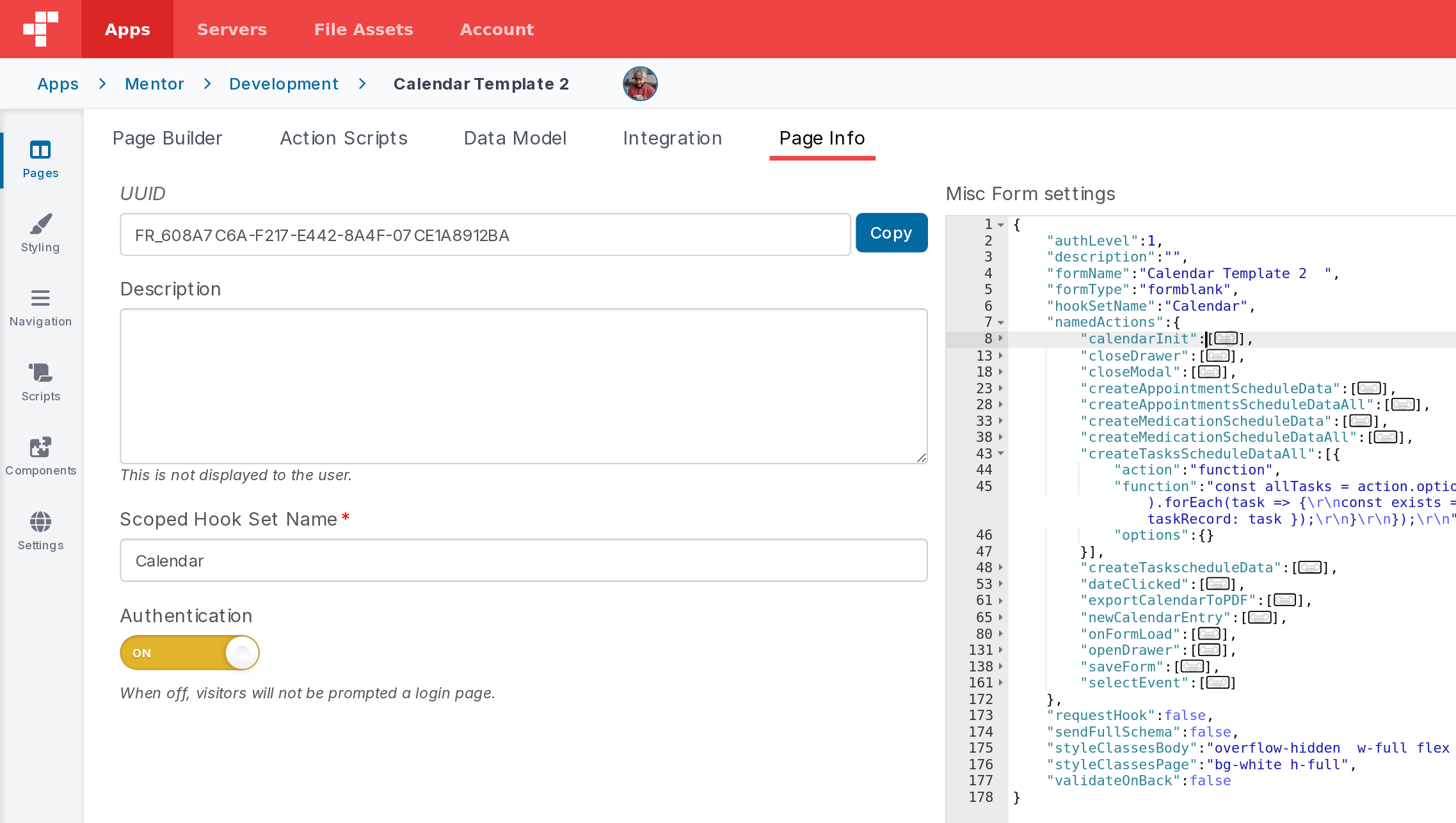
click at [348, 118] on div "UUID FR_608A7C6A-F217-E442-8A4F-07CE1A8912BA Copy Description This is not displ…" at bounding box center [751, 446] width 1389 height 696
click at [668, 185] on span "..." at bounding box center [674, 186] width 13 height 7
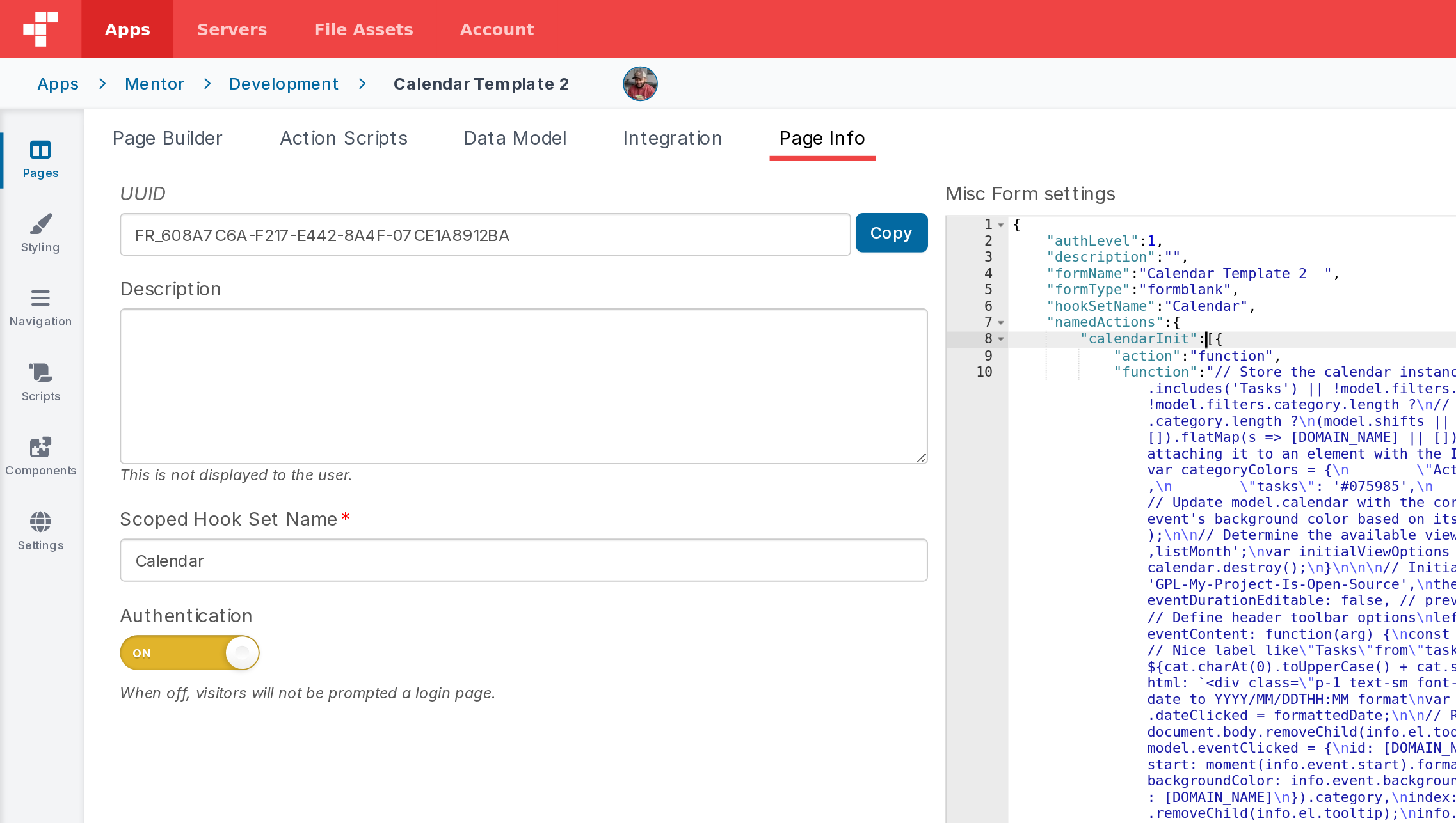
click at [579, 271] on div "{ "authLevel" : 1 , "description" : "" , "formName" : "Calendar Template 2 " , …" at bounding box center [994, 466] width 880 height 694
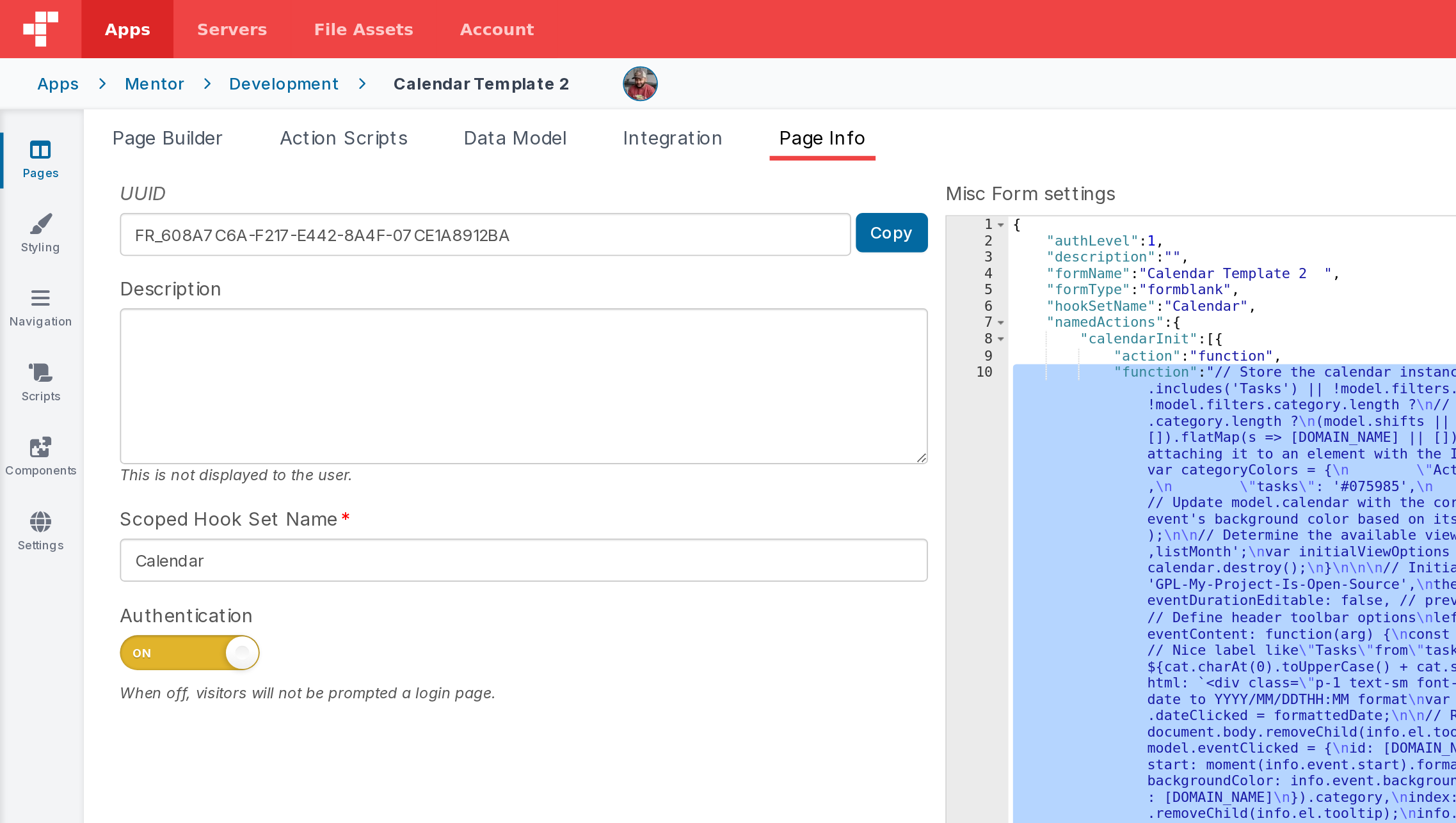
click at [544, 287] on div "10" at bounding box center [537, 480] width 34 height 559
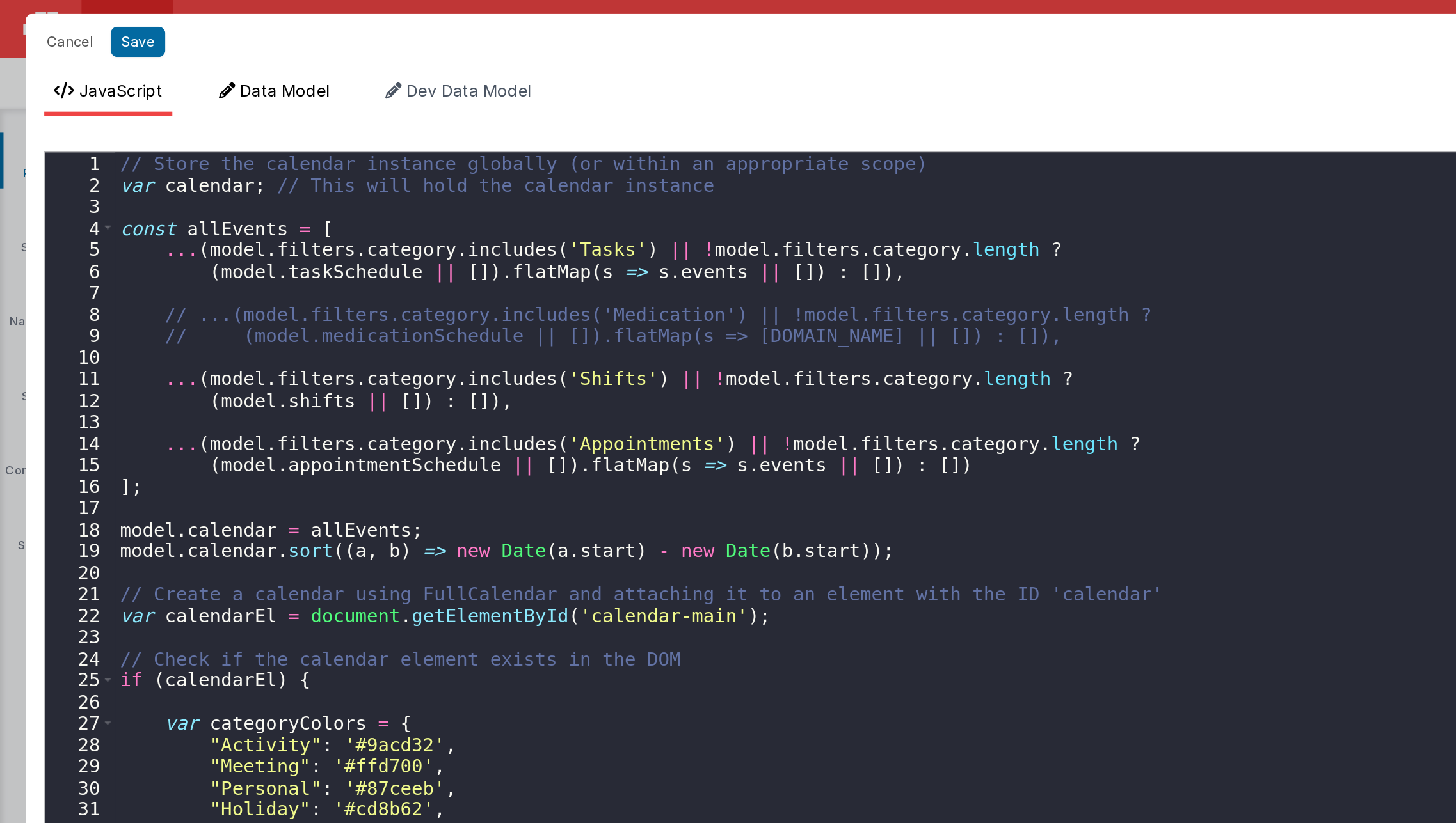
click at [176, 52] on span "Data Model" at bounding box center [157, 50] width 50 height 11
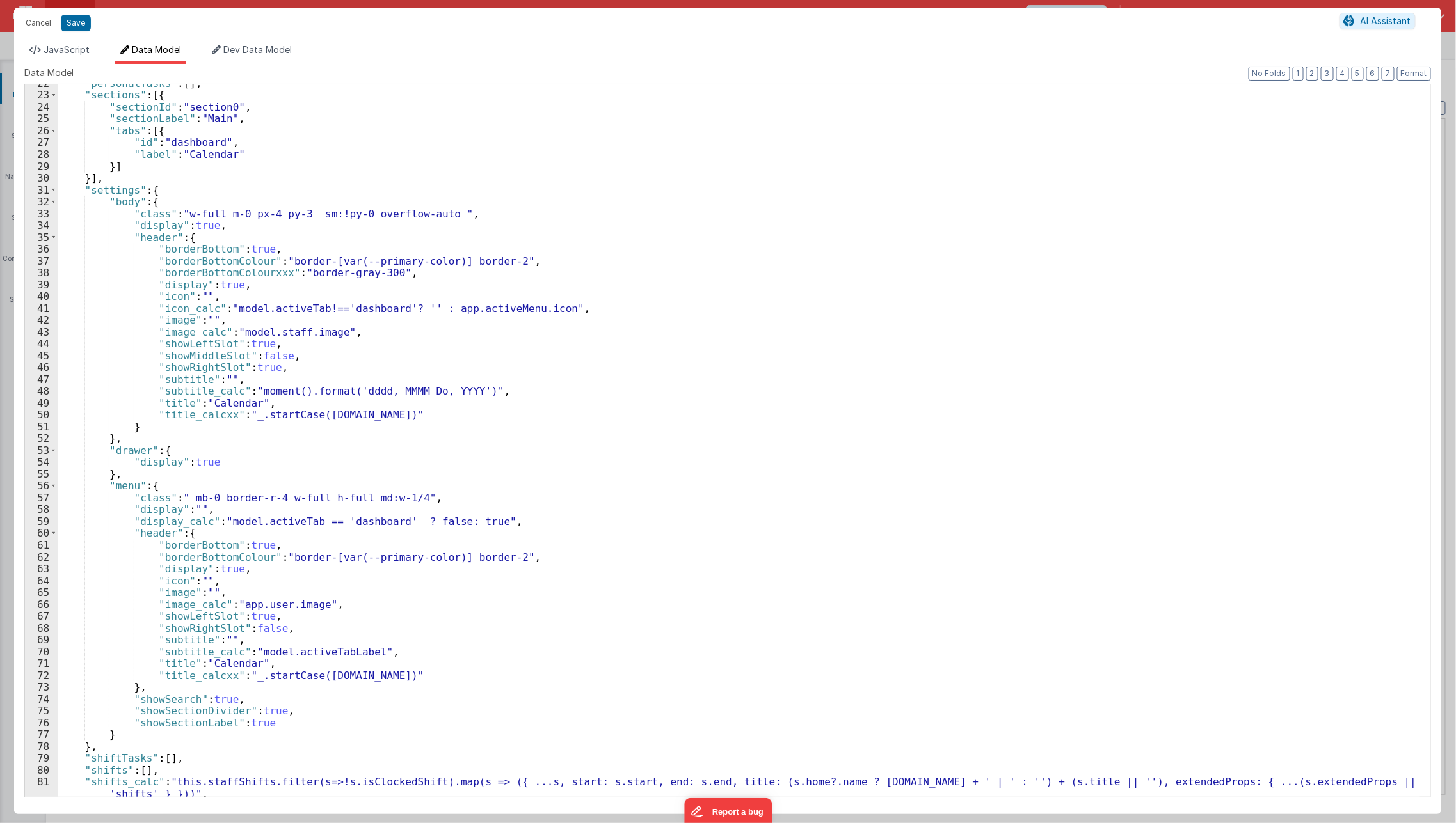
scroll to position [256, 0]
click at [30, 26] on button "Cancel" at bounding box center [38, 22] width 38 height 18
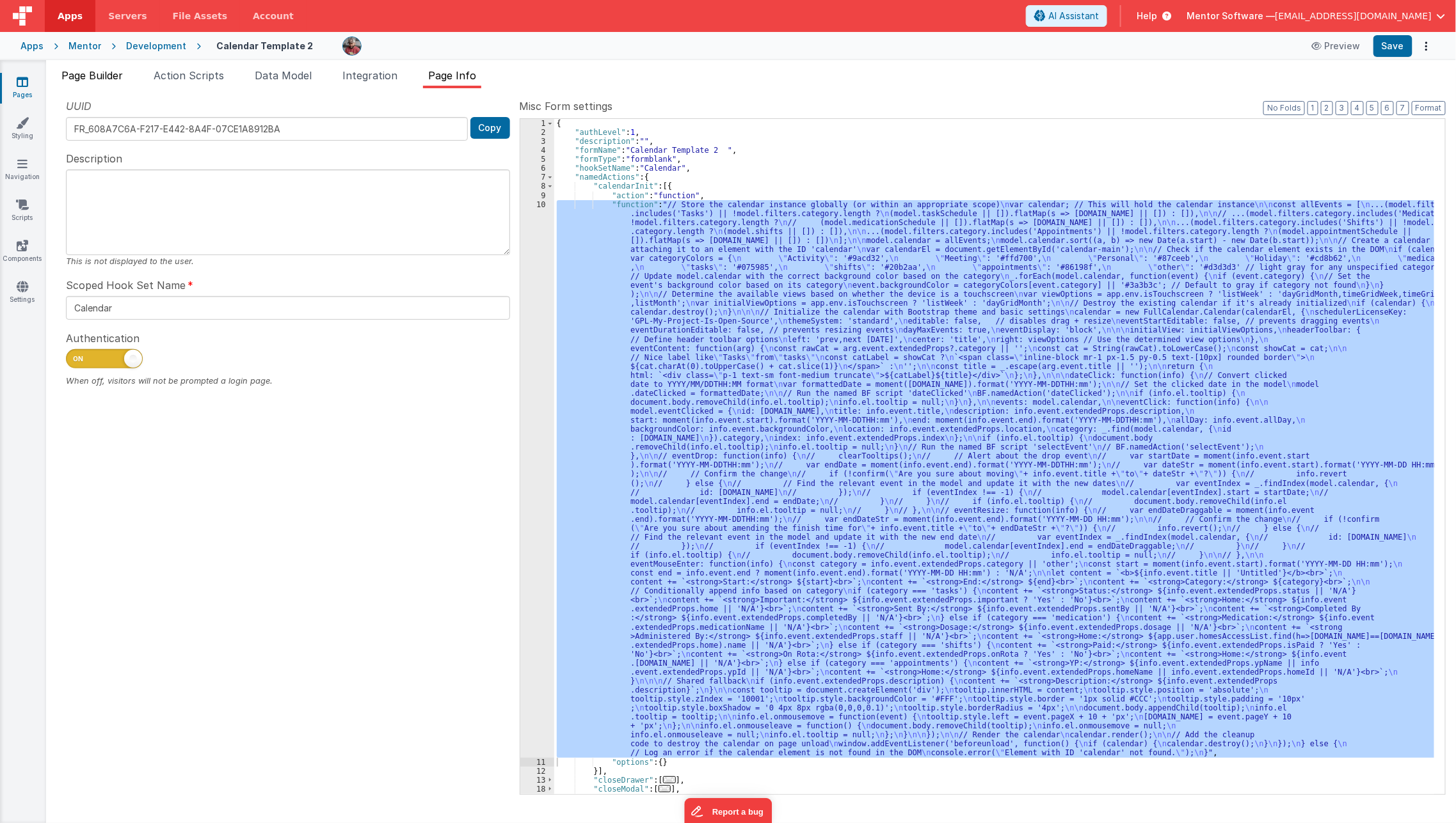
click at [87, 76] on span "Page Builder" at bounding box center [93, 76] width 62 height 13
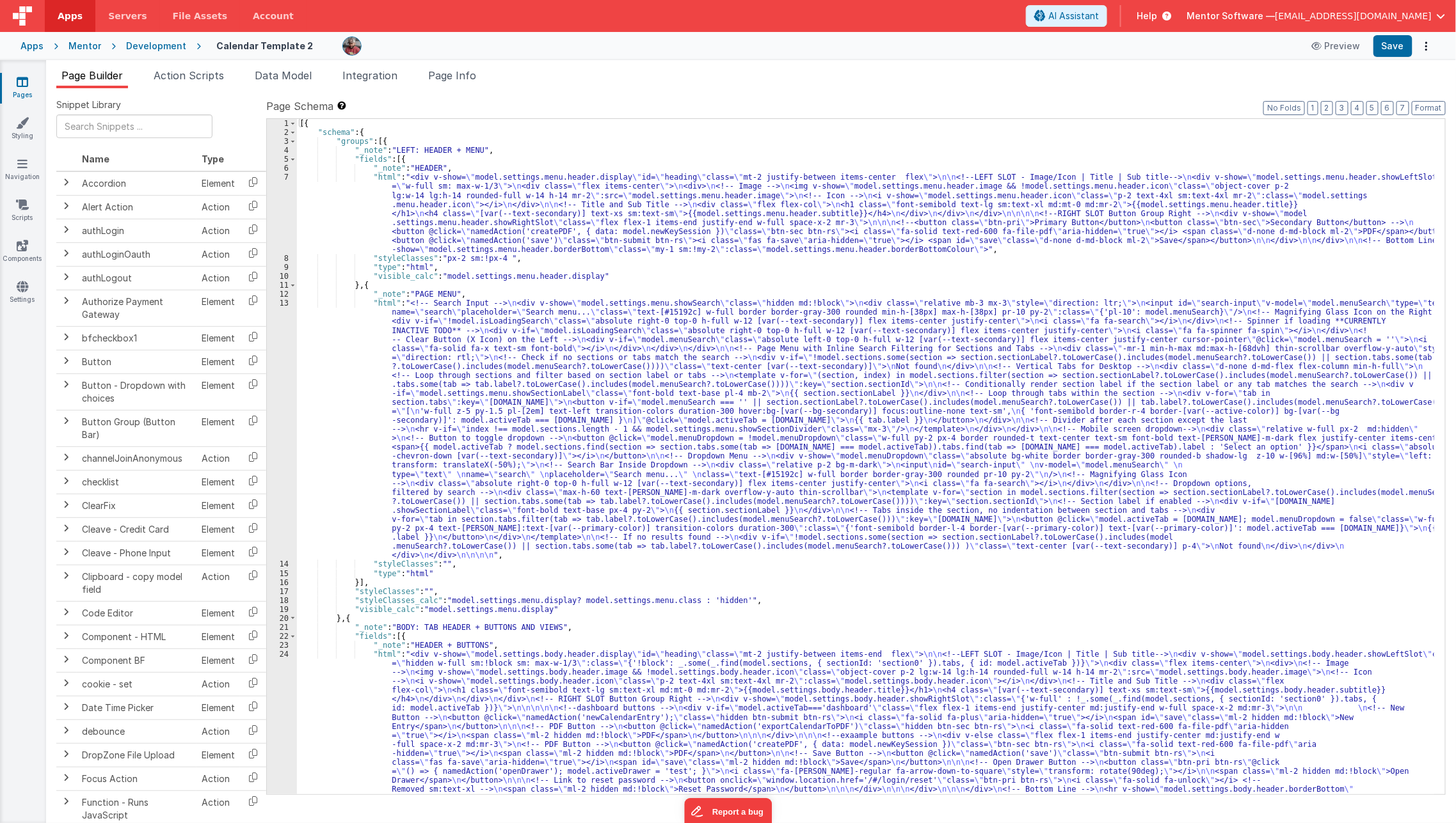
click at [25, 88] on link "Pages" at bounding box center [22, 88] width 46 height 25
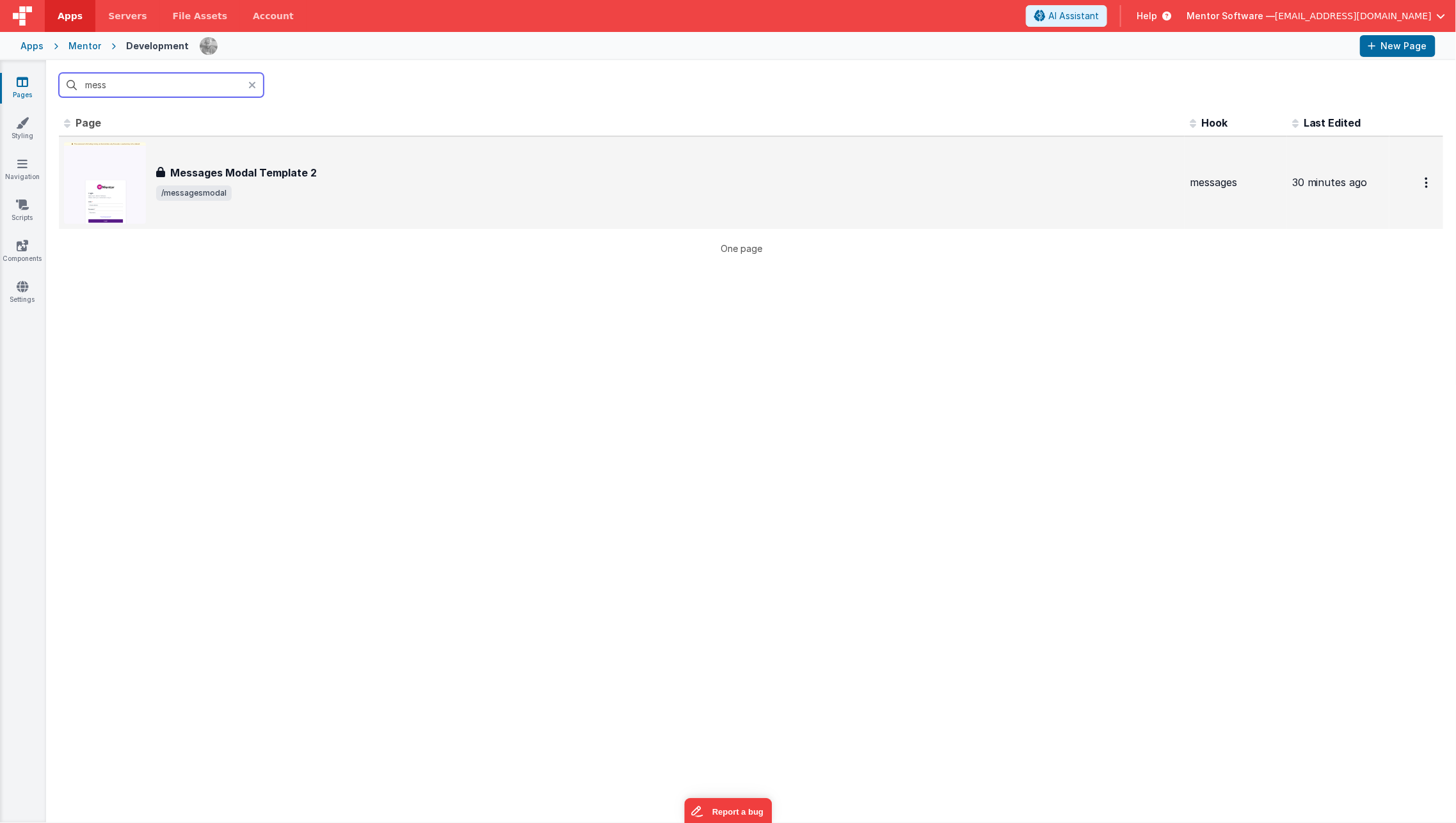
type input "mess"
click at [279, 217] on div "Messages Modal Template 2 Messages Modal Template 2 /messagesmodal" at bounding box center [621, 183] width 1115 height 82
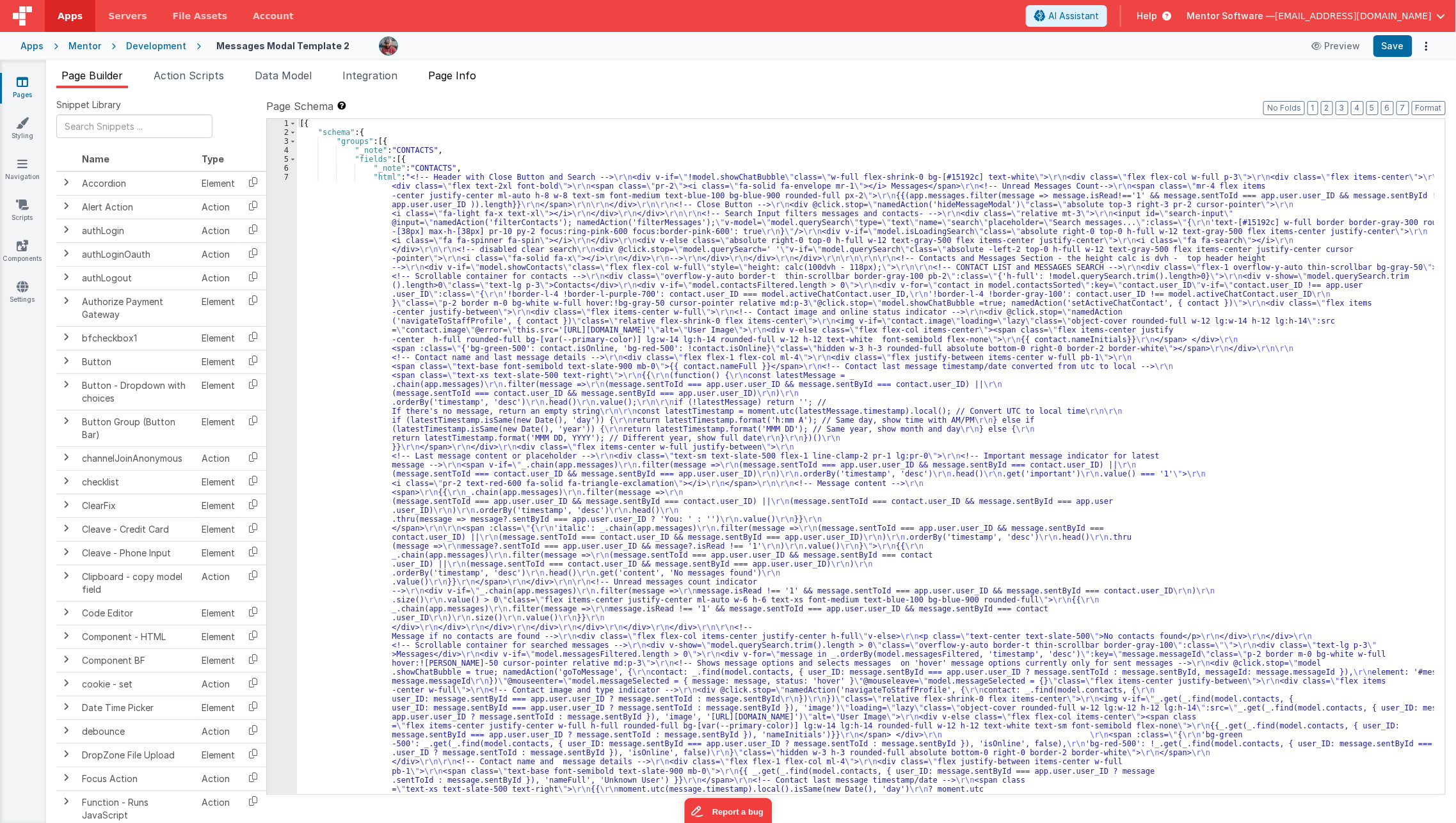
click at [450, 70] on span "Page Info" at bounding box center [452, 76] width 48 height 13
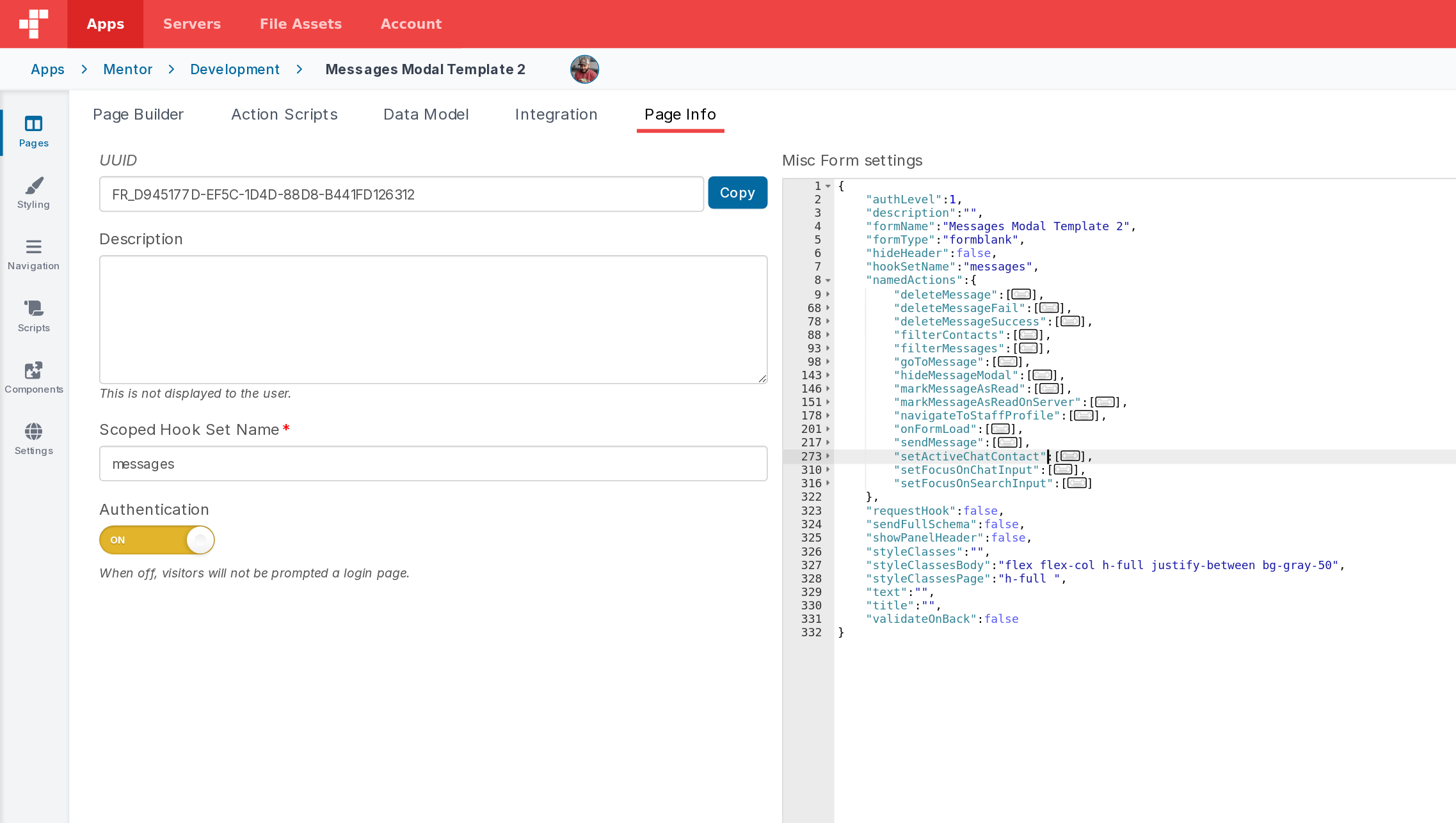
click at [487, 215] on div "UUID FR_D945177D-EF5C-1D4D-88D8-B441FD126312 Copy Description This is not displ…" at bounding box center [751, 446] width 1389 height 696
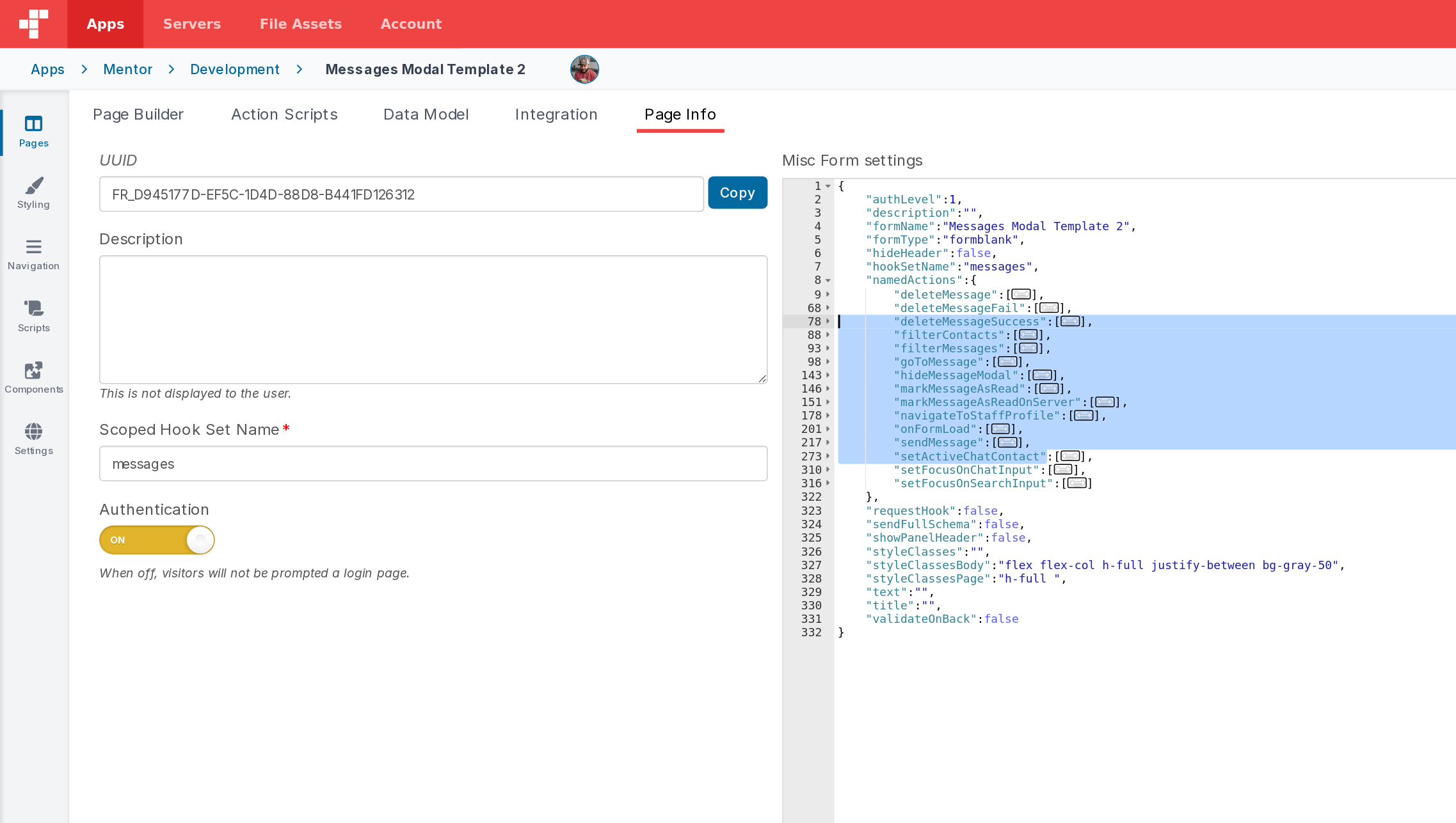
click at [698, 302] on div "{ "authLevel" : 1 , "description" : "" , "formName" : "Messages Modal Template …" at bounding box center [999, 456] width 891 height 676
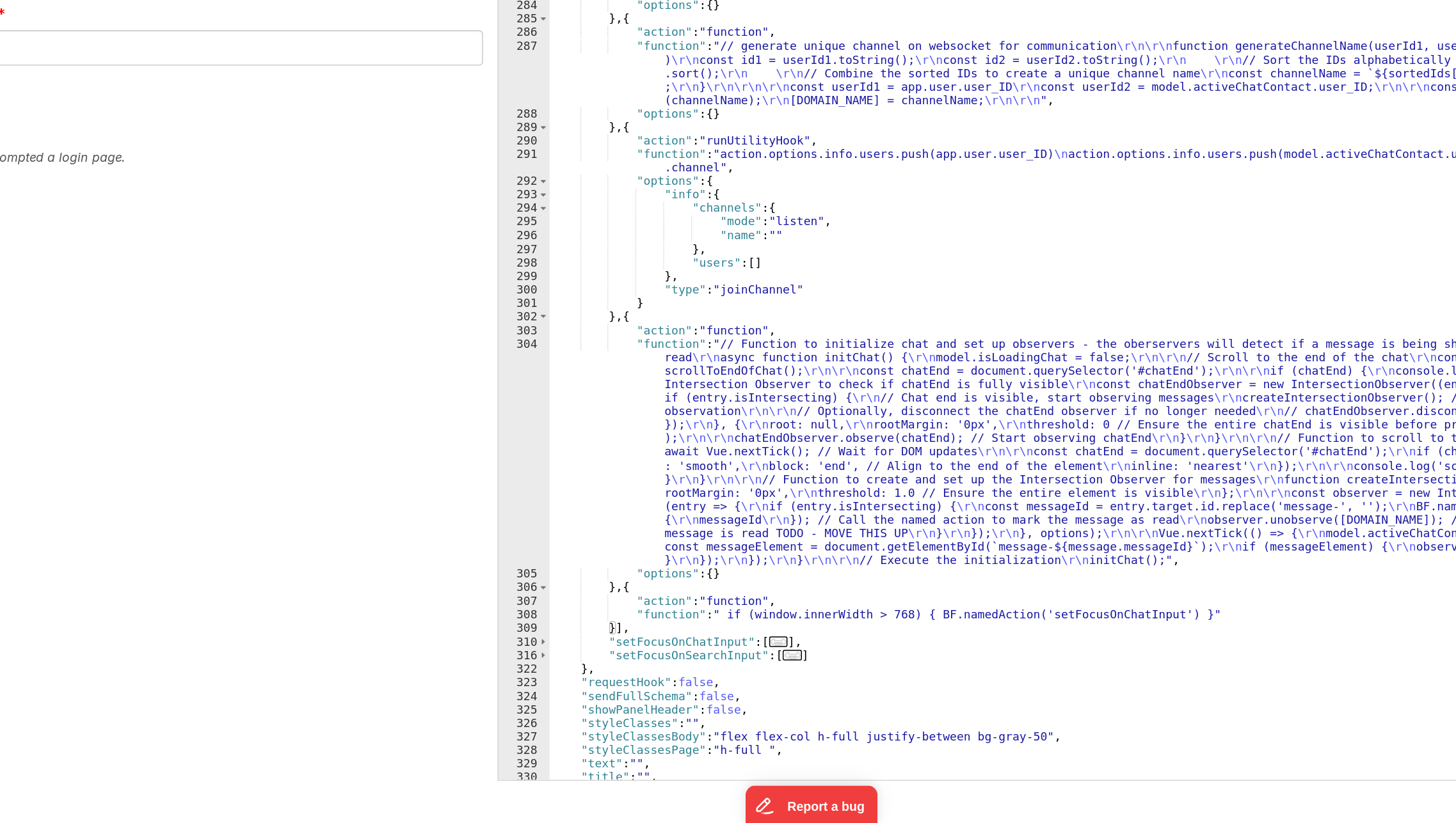
scroll to position [67, 0]
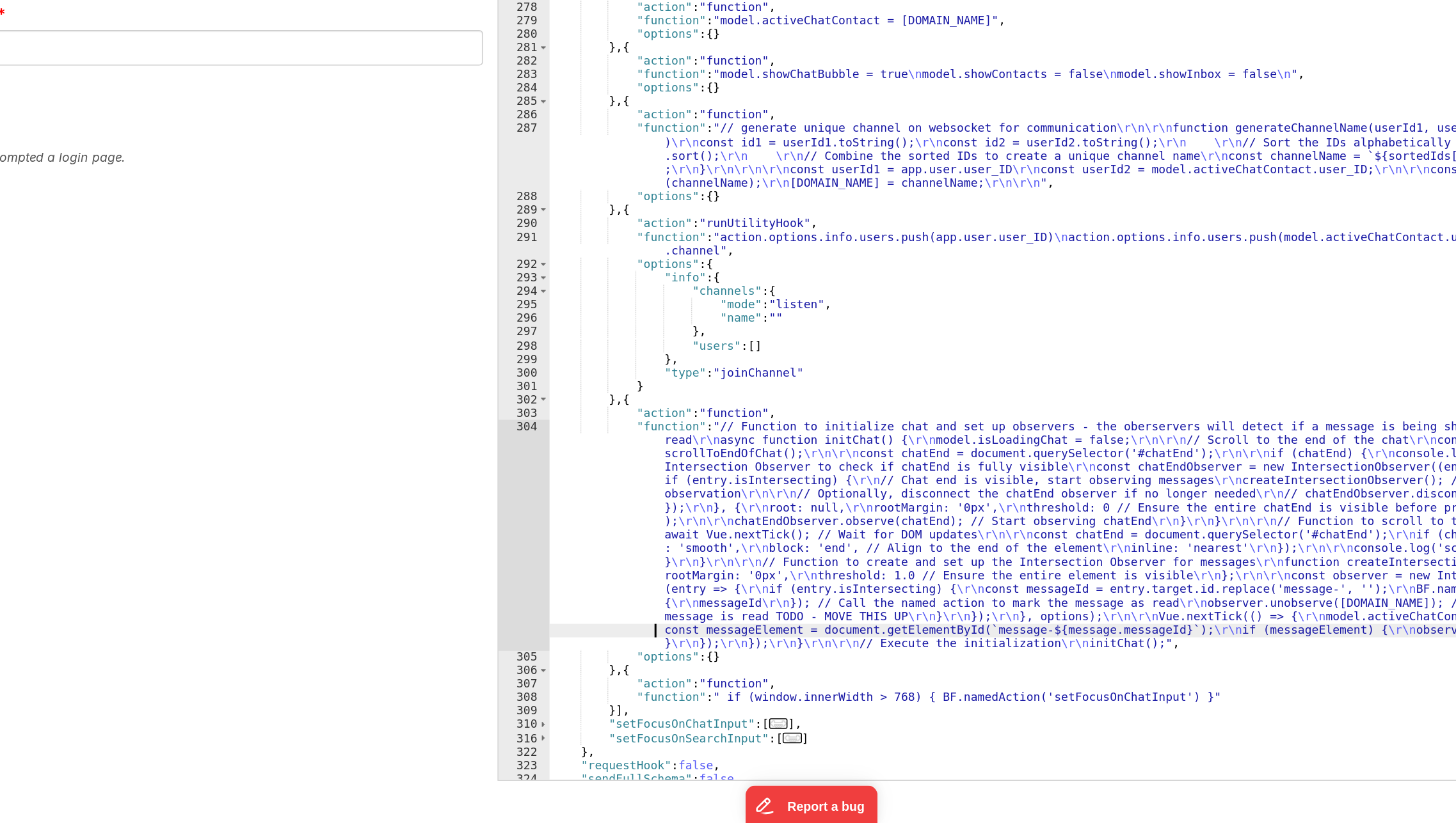
click at [613, 690] on div ""namedActions" : { "deleteMessage" : [ ... ] , "deleteMessageFail" : [ ... ] , …" at bounding box center [994, 461] width 880 height 694
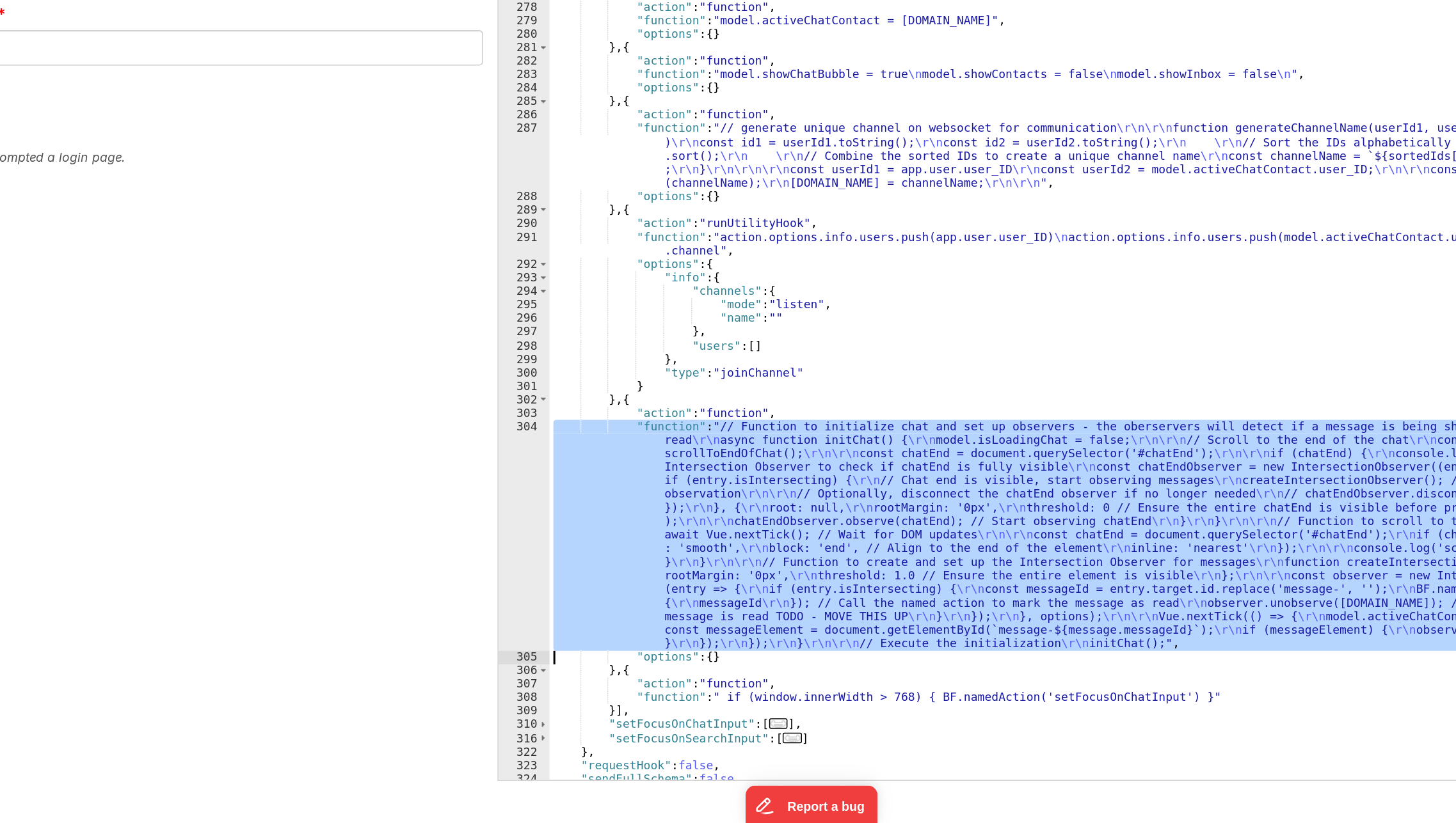
click at [524, 654] on div "304" at bounding box center [537, 631] width 34 height 153
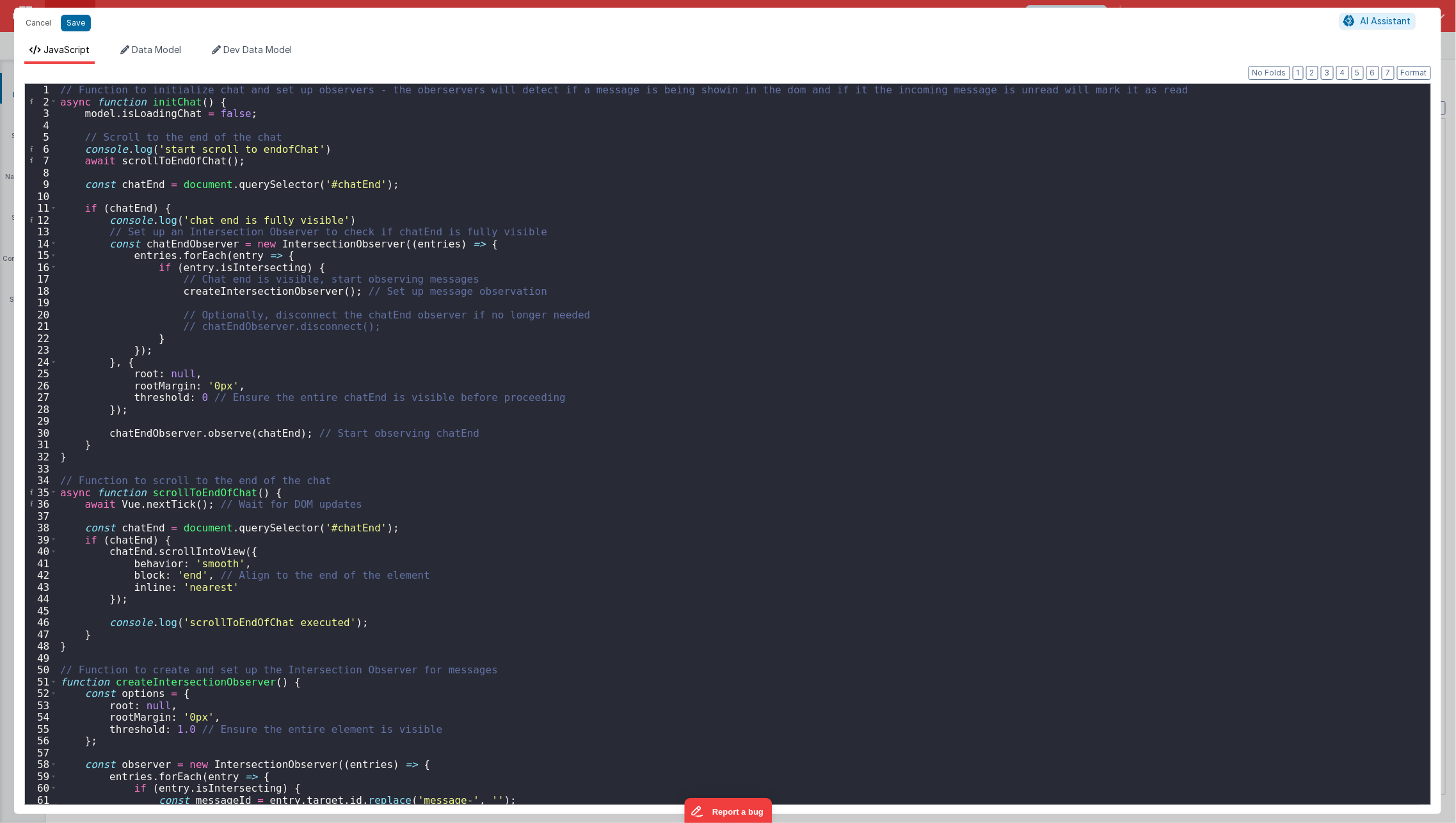
scroll to position [0, 0]
click at [39, 22] on button "Cancel" at bounding box center [38, 22] width 38 height 18
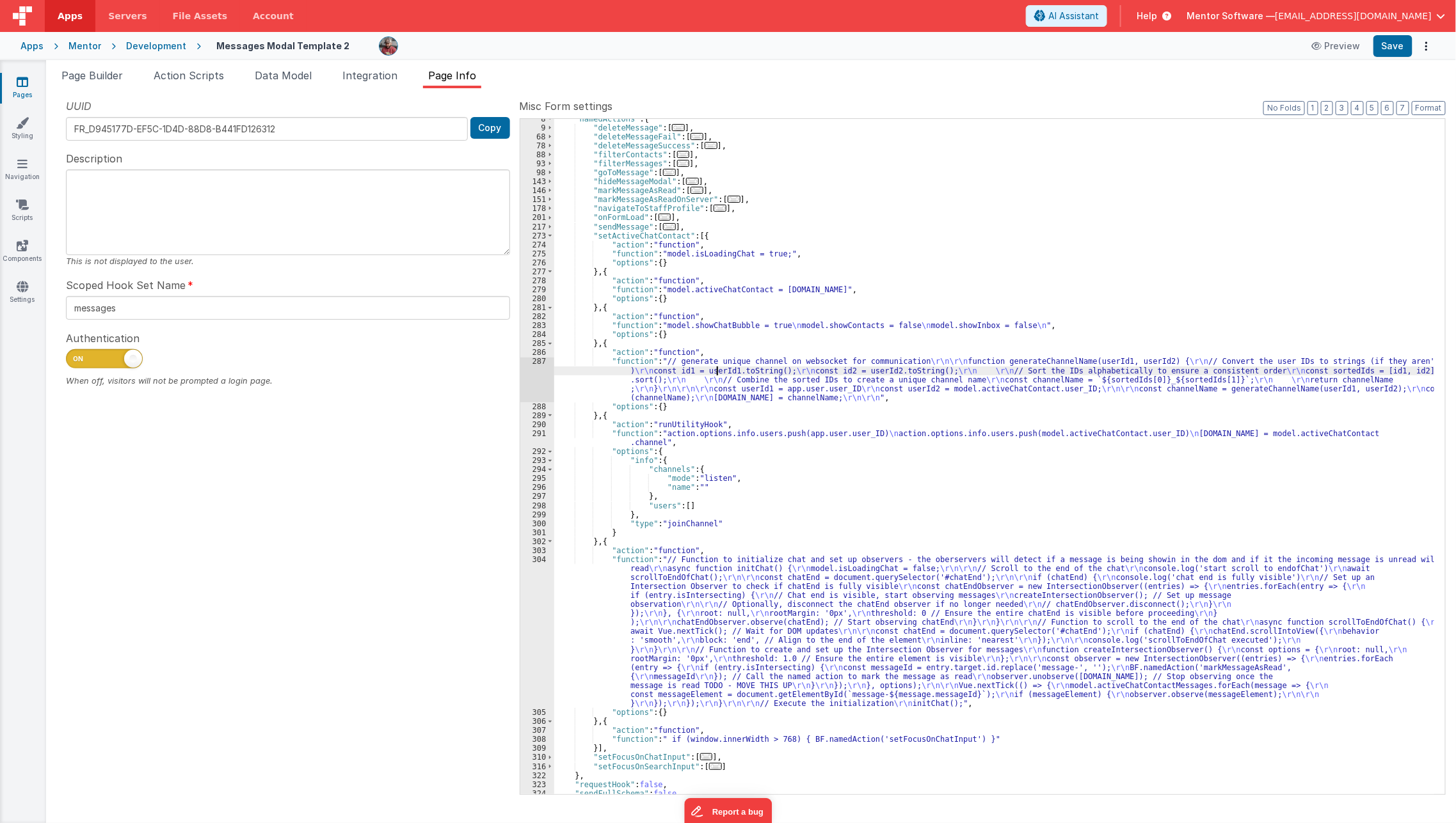
click at [716, 373] on div ""namedActions" : { "deleteMessage" : [ ... ] , "deleteMessageFail" : [ ... ] , …" at bounding box center [994, 461] width 880 height 694
click at [593, 371] on div ""namedActions" : { "deleteMessage" : [ ... ] , "deleteMessageFail" : [ ... ] , …" at bounding box center [994, 461] width 880 height 694
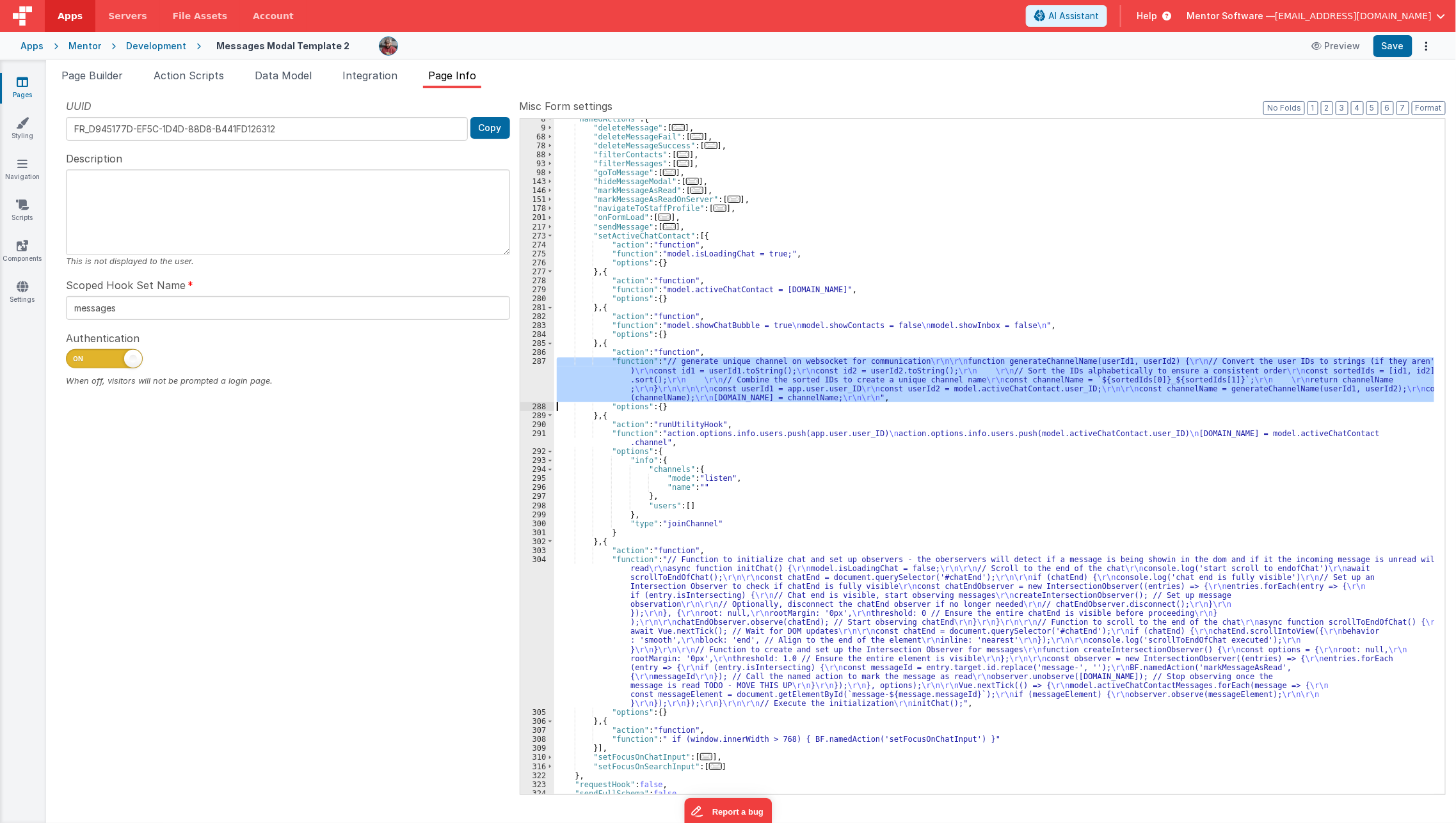
click at [529, 370] on div "287" at bounding box center [537, 380] width 34 height 45
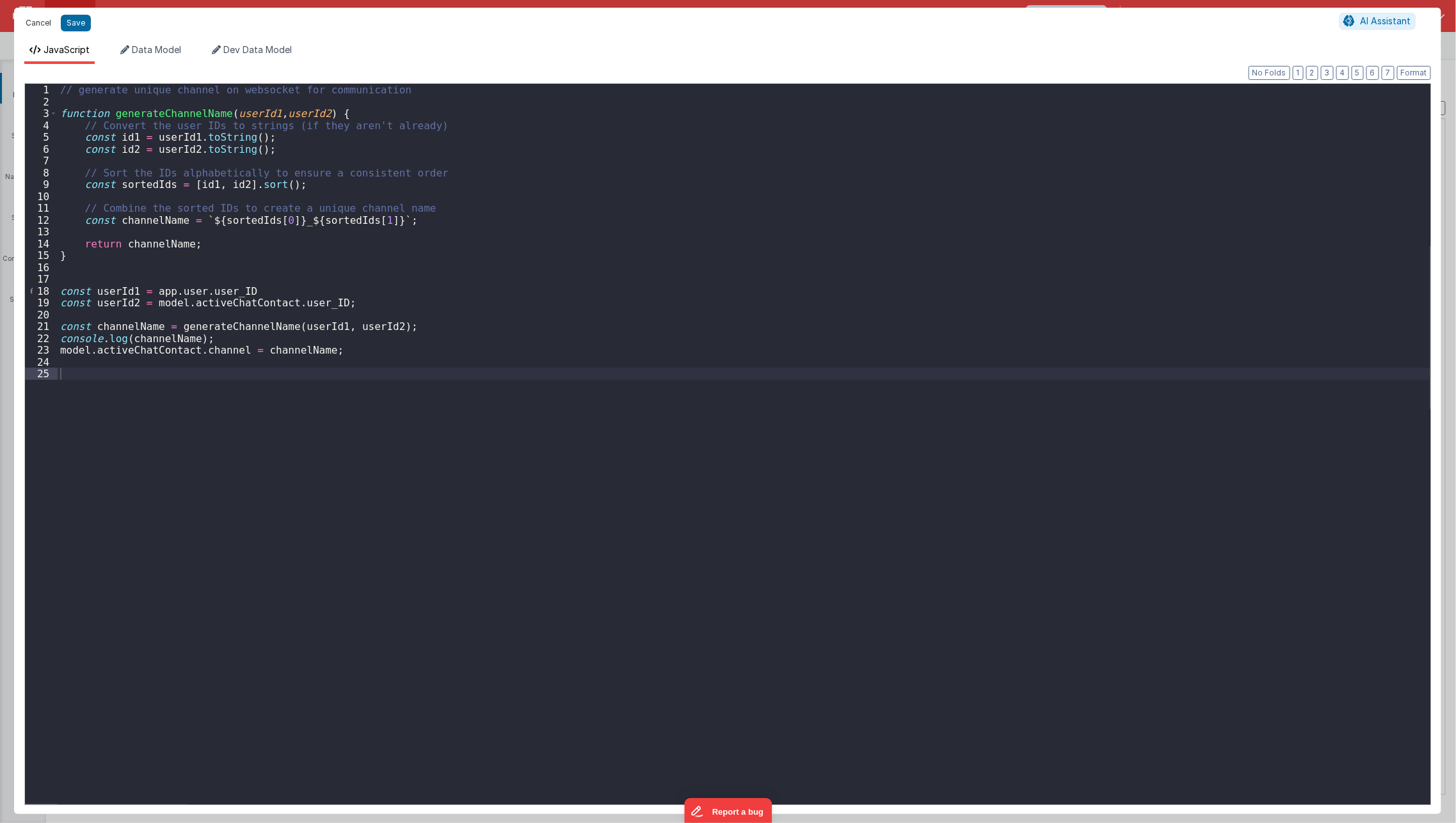
click at [23, 27] on button "Cancel" at bounding box center [38, 22] width 38 height 18
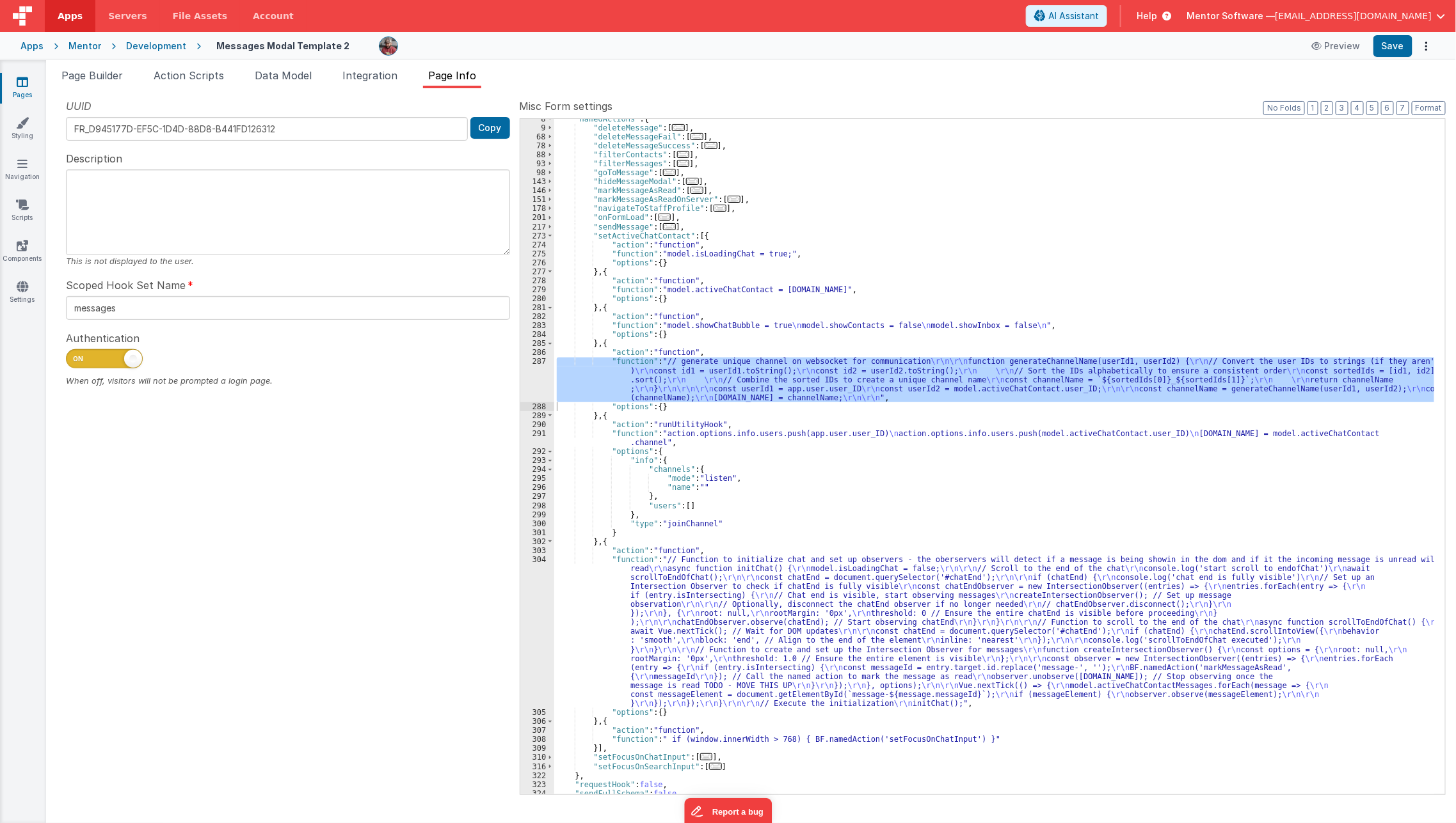
scroll to position [143, 0]
